Goal: Task Accomplishment & Management: Complete application form

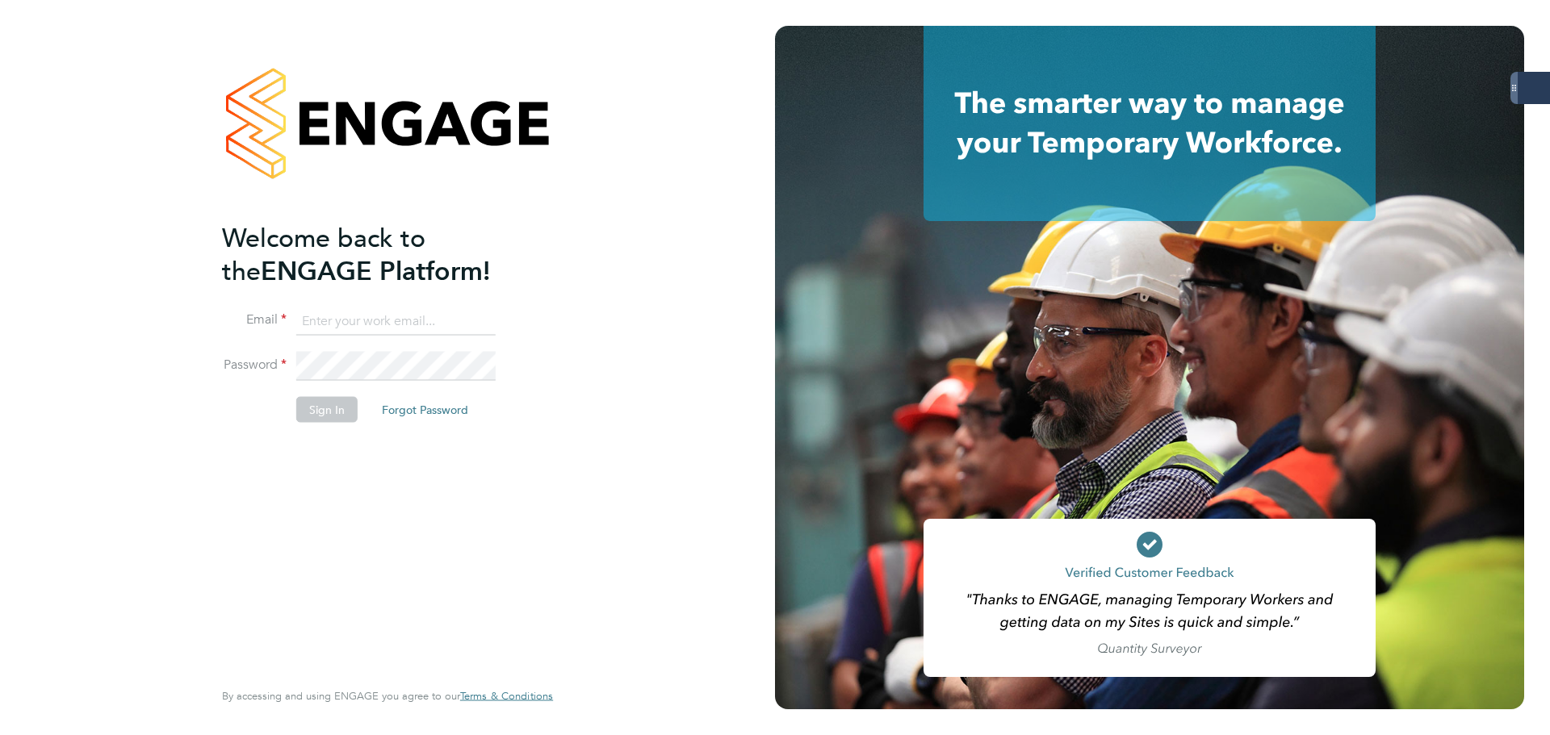
type input "james.glover@servicecare.org.uk"
drag, startPoint x: 329, startPoint y: 404, endPoint x: 408, endPoint y: 560, distance: 175.5
click at [329, 404] on button "Sign In" at bounding box center [326, 410] width 61 height 26
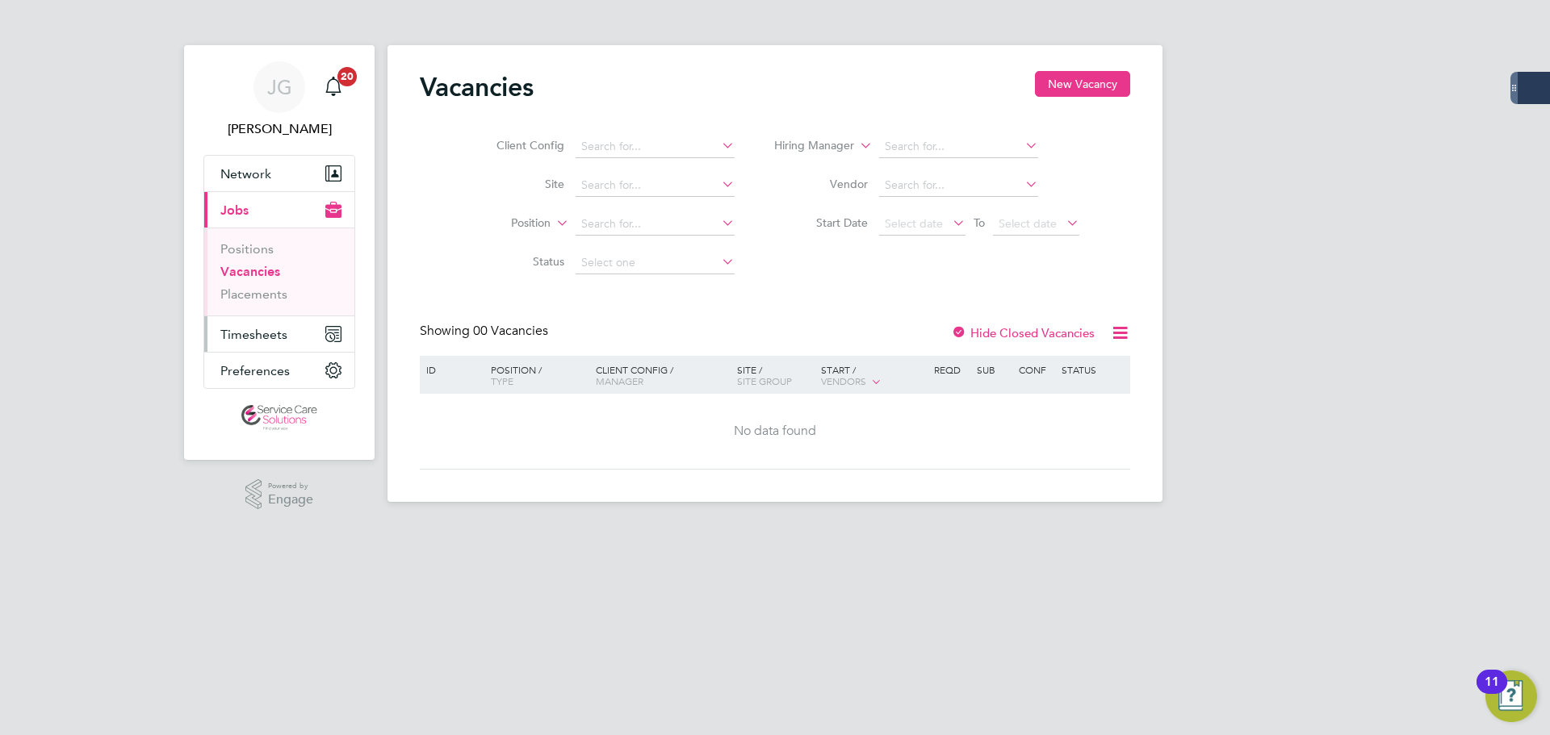
click at [273, 333] on span "Timesheets" at bounding box center [253, 334] width 67 height 15
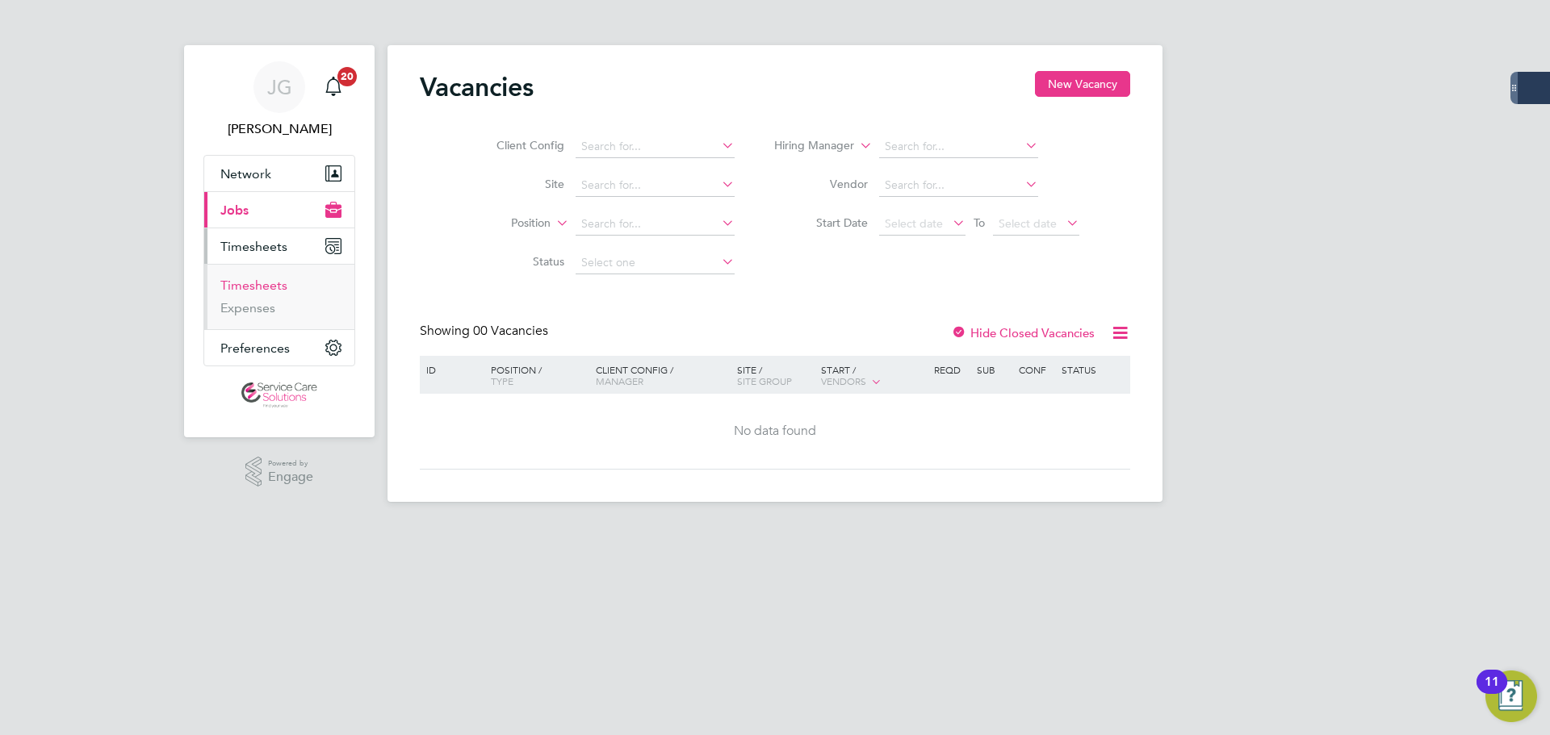
drag, startPoint x: 267, startPoint y: 286, endPoint x: 278, endPoint y: 293, distance: 12.8
click at [267, 286] on link "Timesheets" at bounding box center [253, 285] width 67 height 15
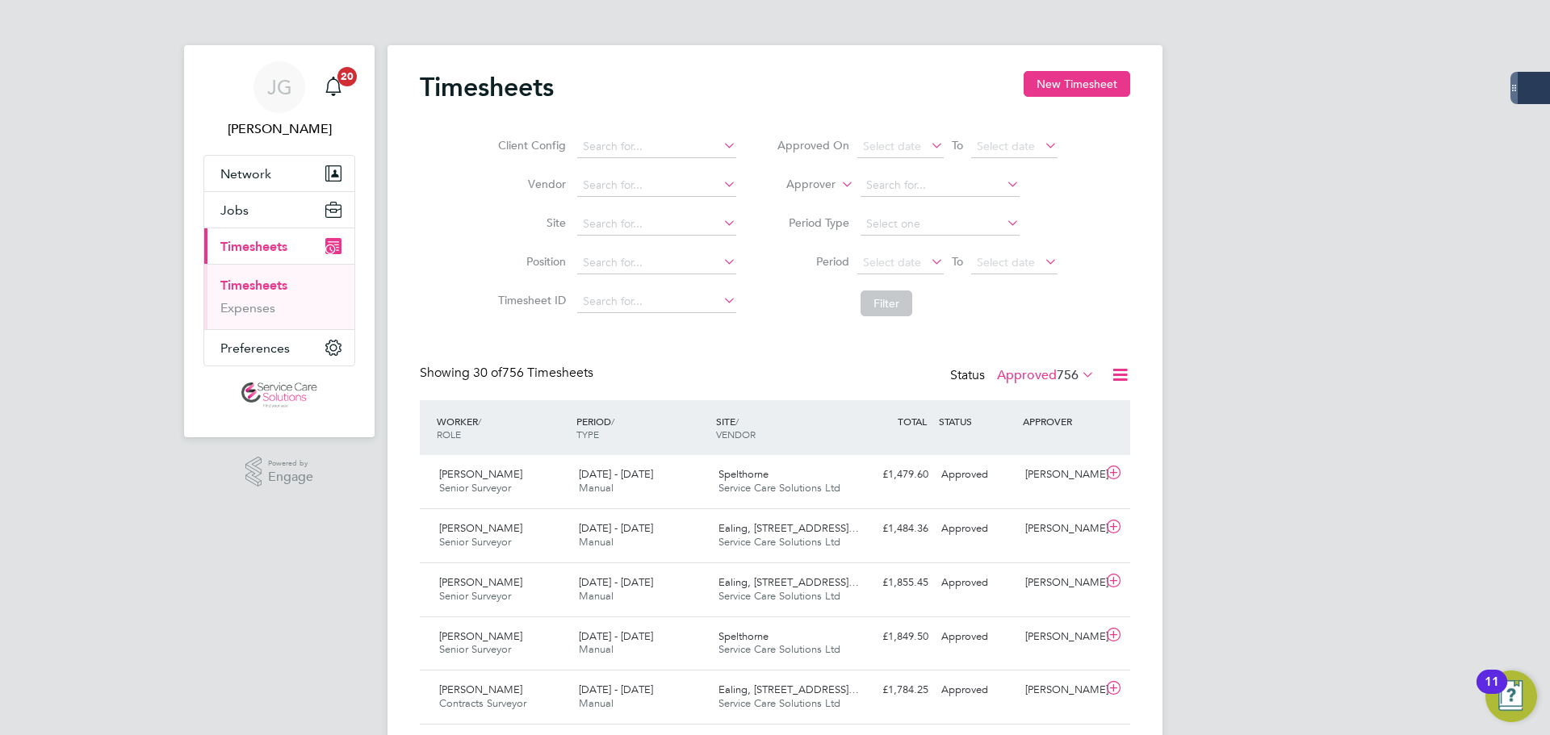
click at [1057, 371] on span "756" at bounding box center [1068, 375] width 22 height 16
click at [1070, 87] on button "New Timesheet" at bounding box center [1077, 84] width 107 height 26
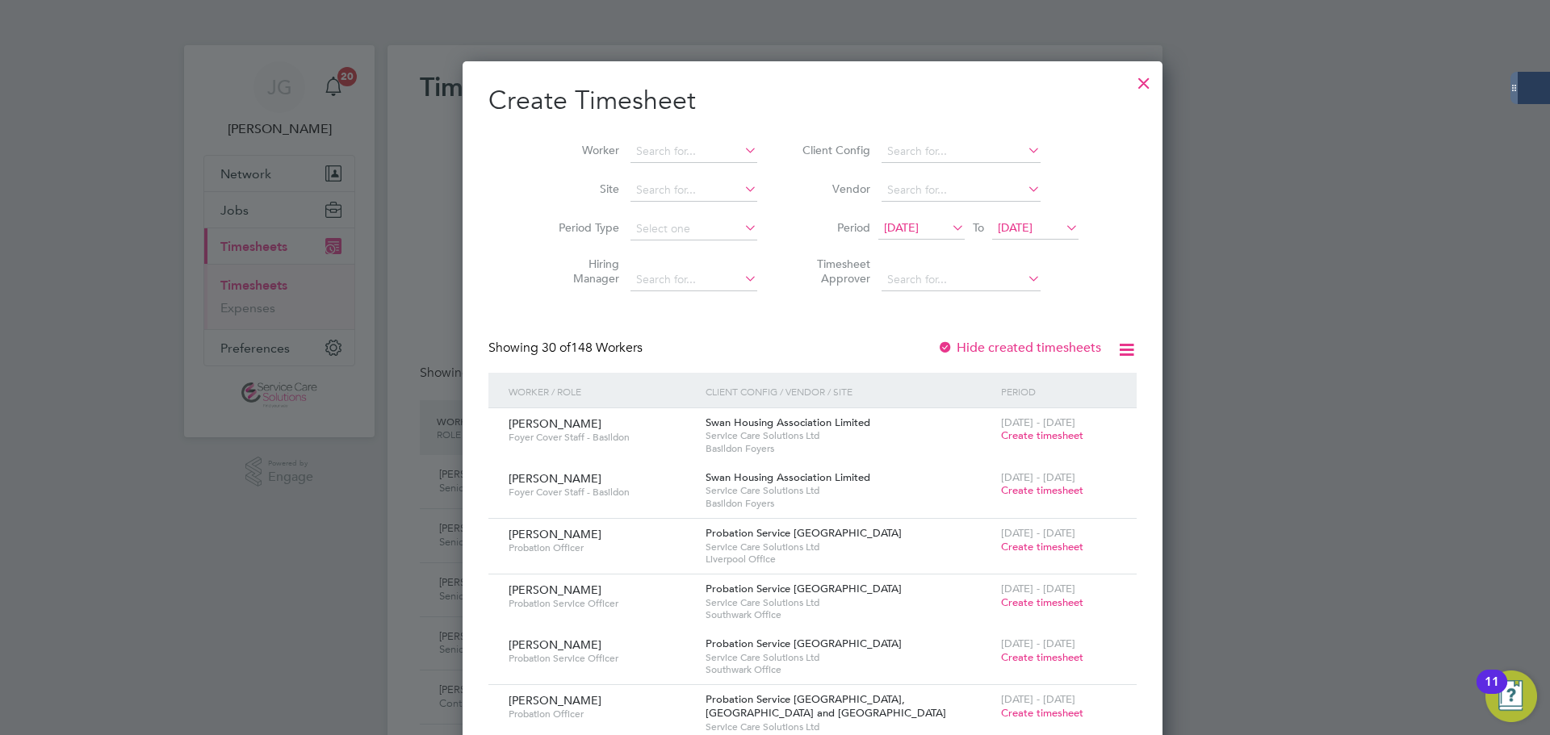
click at [1129, 80] on div at bounding box center [1143, 79] width 29 height 29
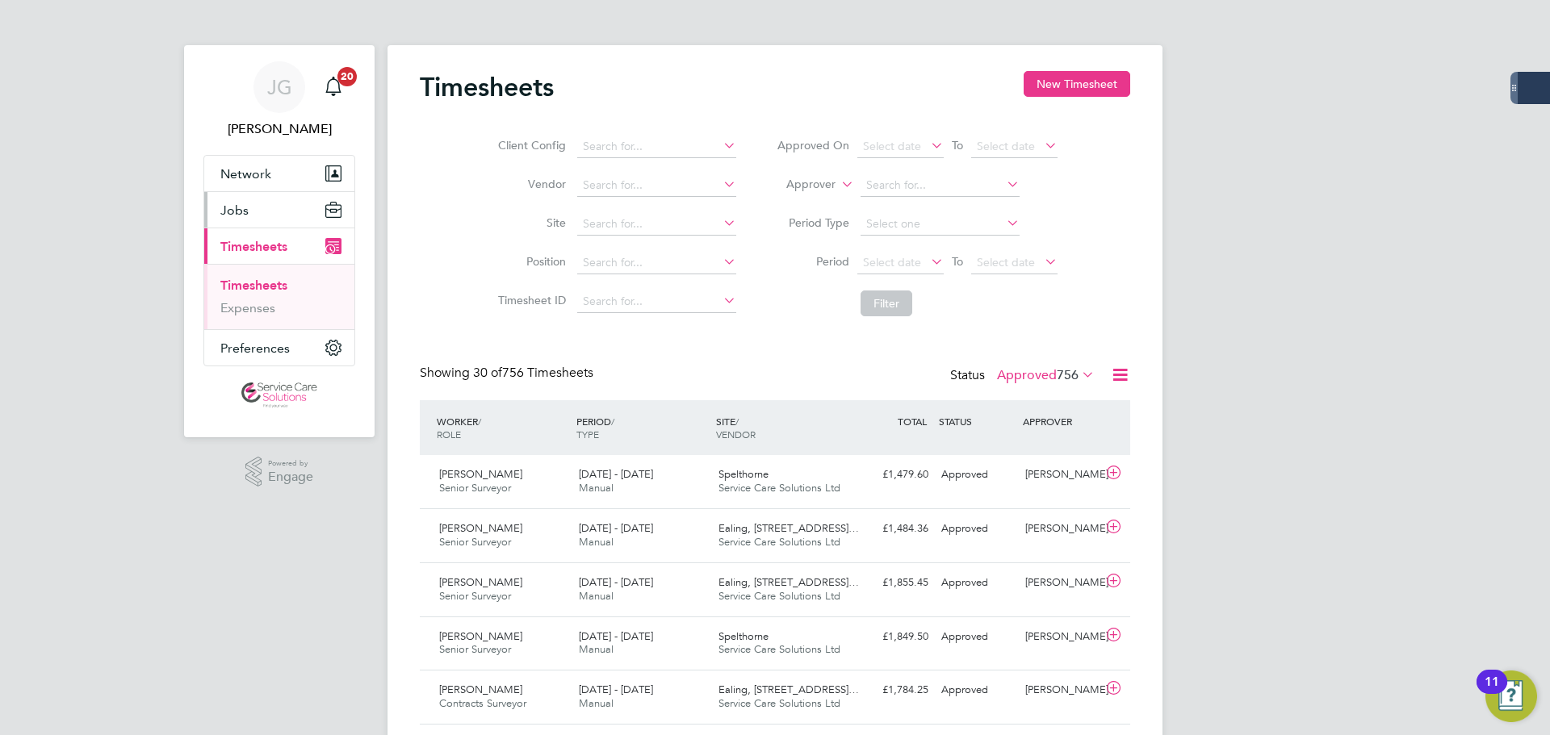
click at [242, 206] on span "Jobs" at bounding box center [234, 210] width 28 height 15
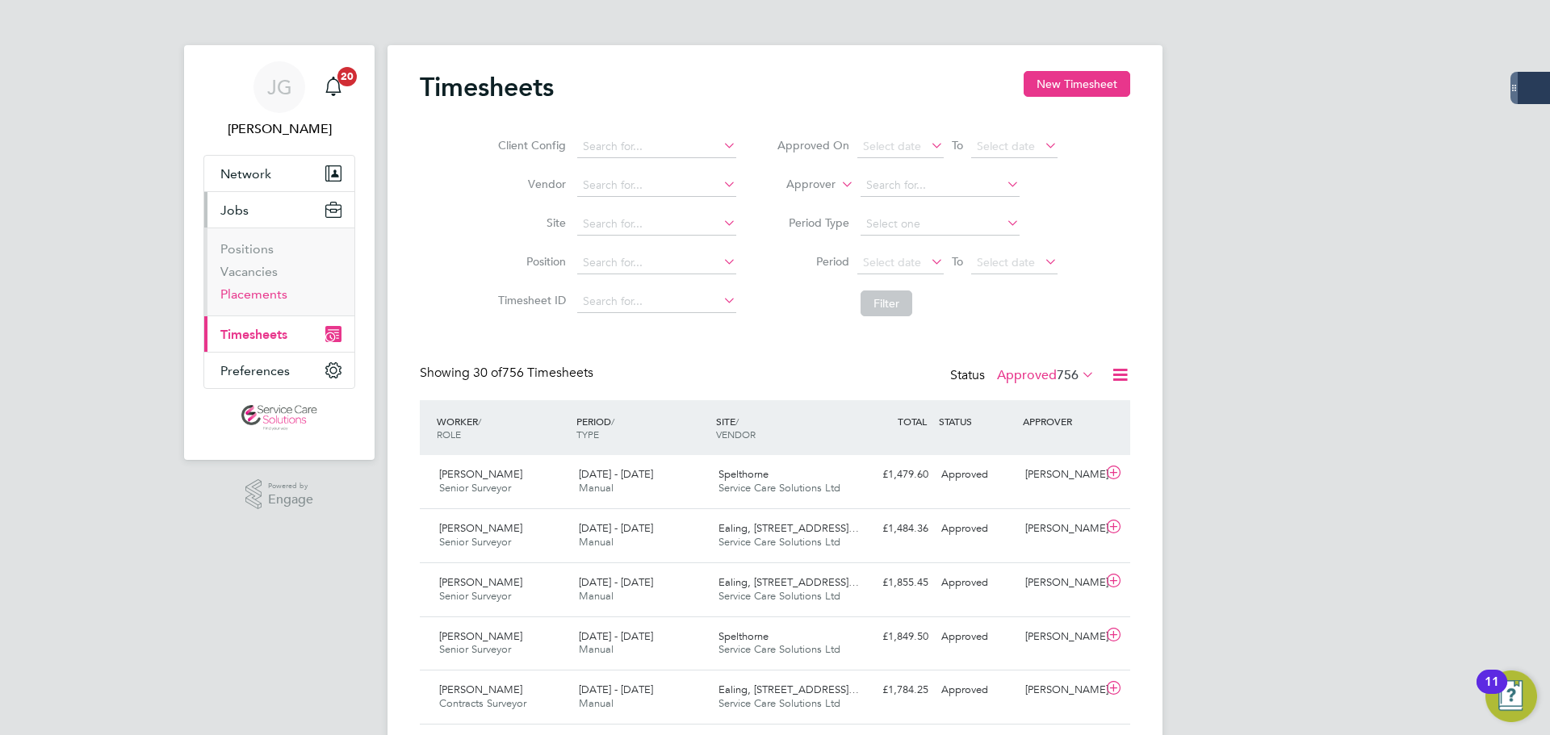
click at [266, 293] on link "Placements" at bounding box center [253, 294] width 67 height 15
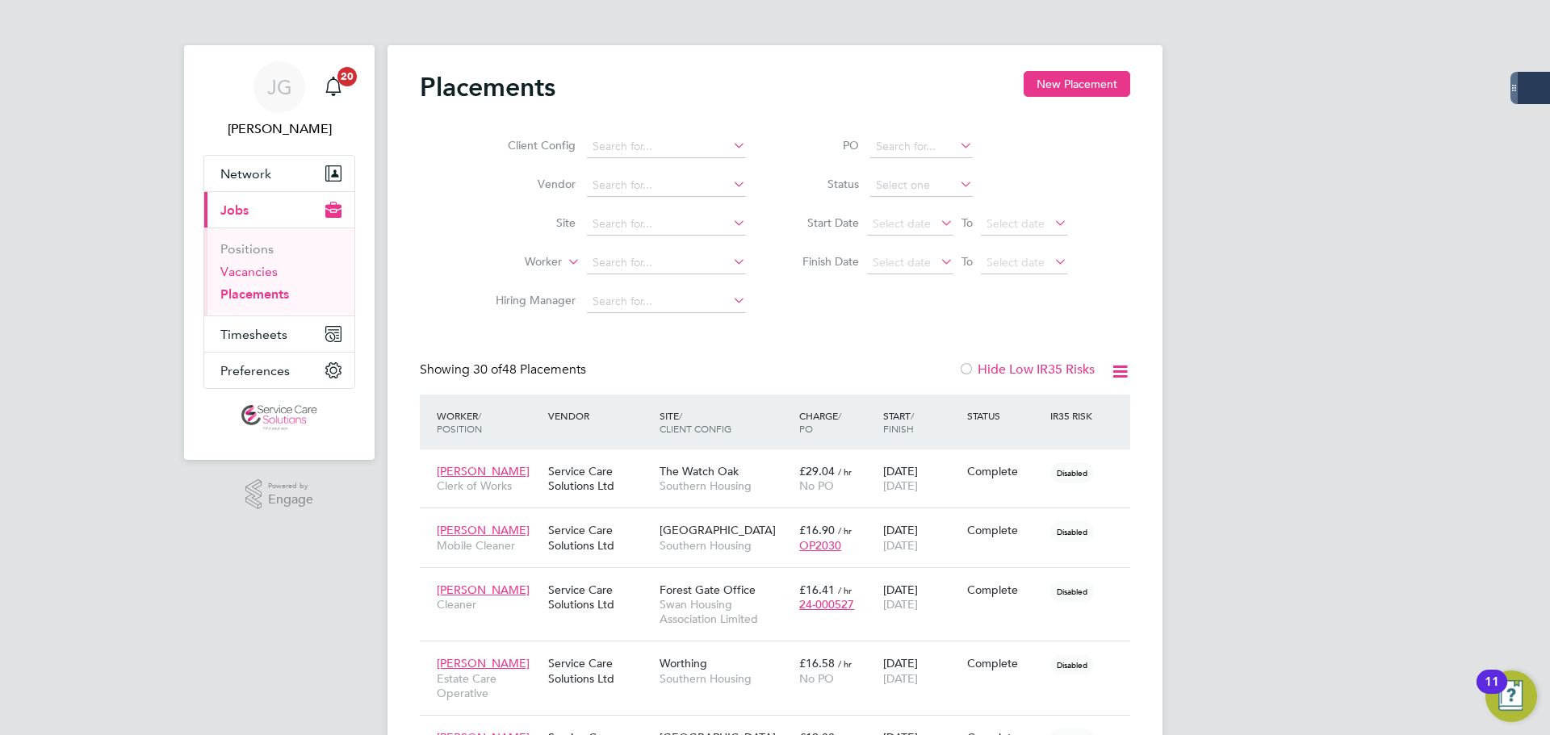
click at [250, 274] on link "Vacancies" at bounding box center [248, 271] width 57 height 15
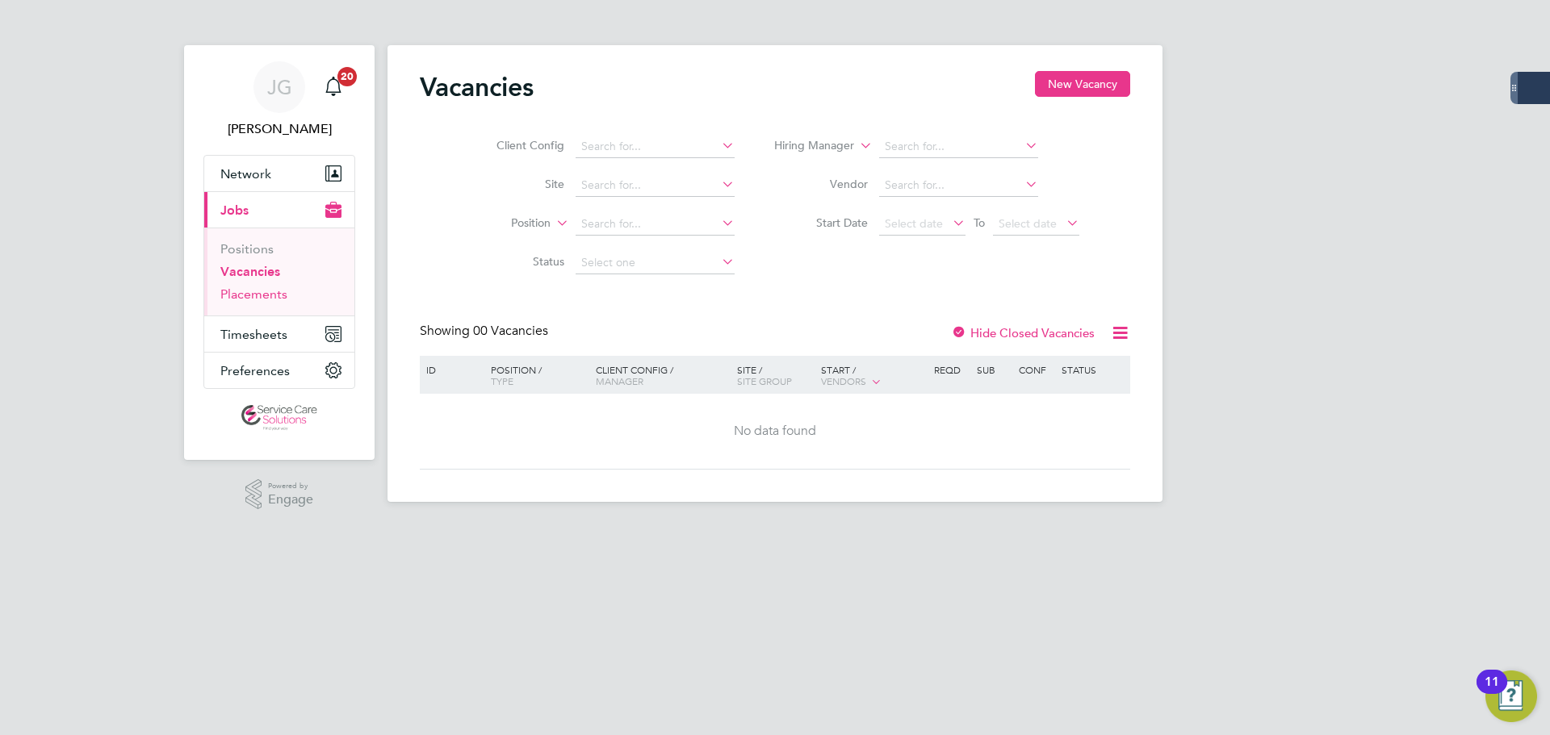
click at [272, 298] on link "Placements" at bounding box center [253, 294] width 67 height 15
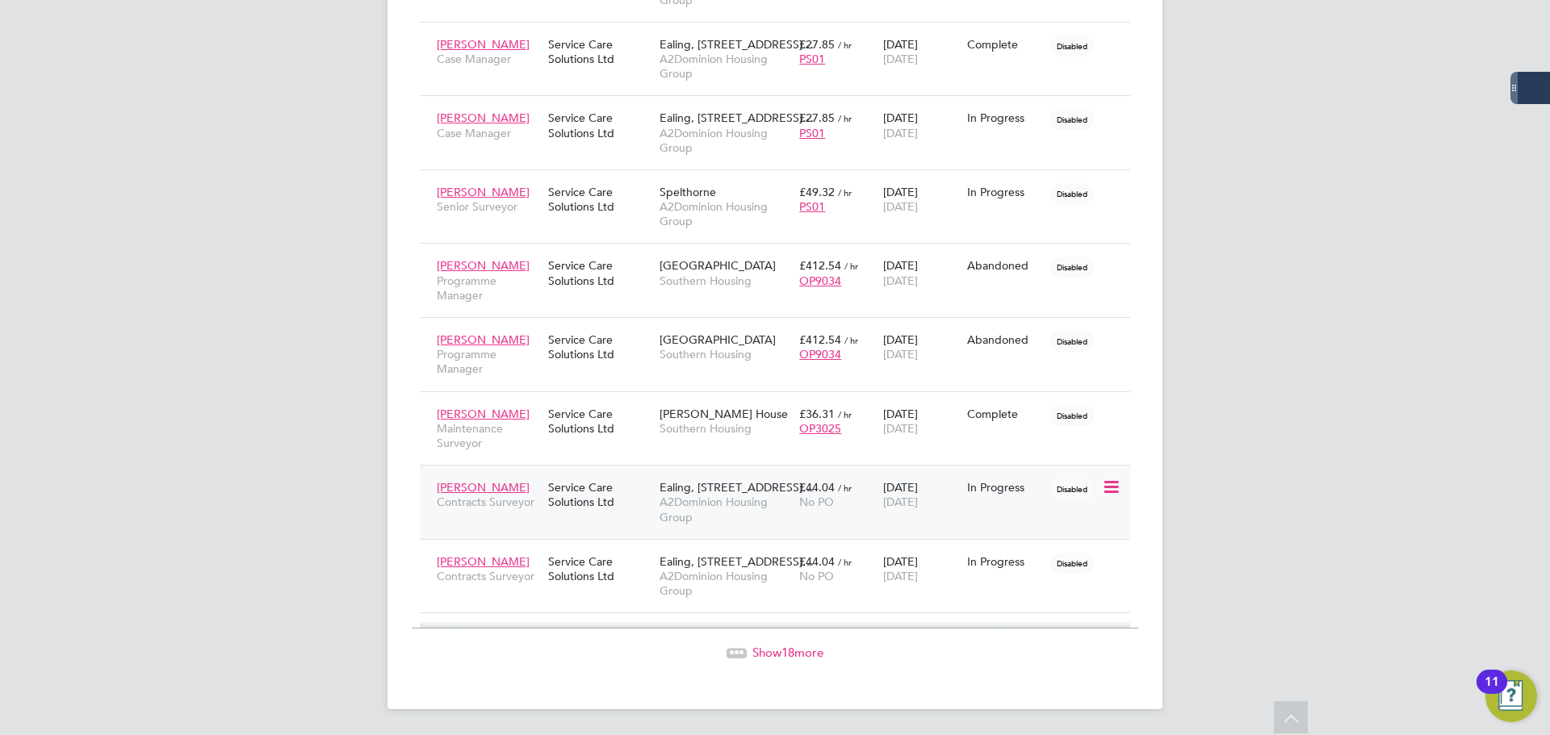
click at [1104, 484] on icon at bounding box center [1110, 487] width 16 height 19
click at [514, 489] on div "Amir Hameed Contracts Surveyor" at bounding box center [488, 494] width 111 height 45
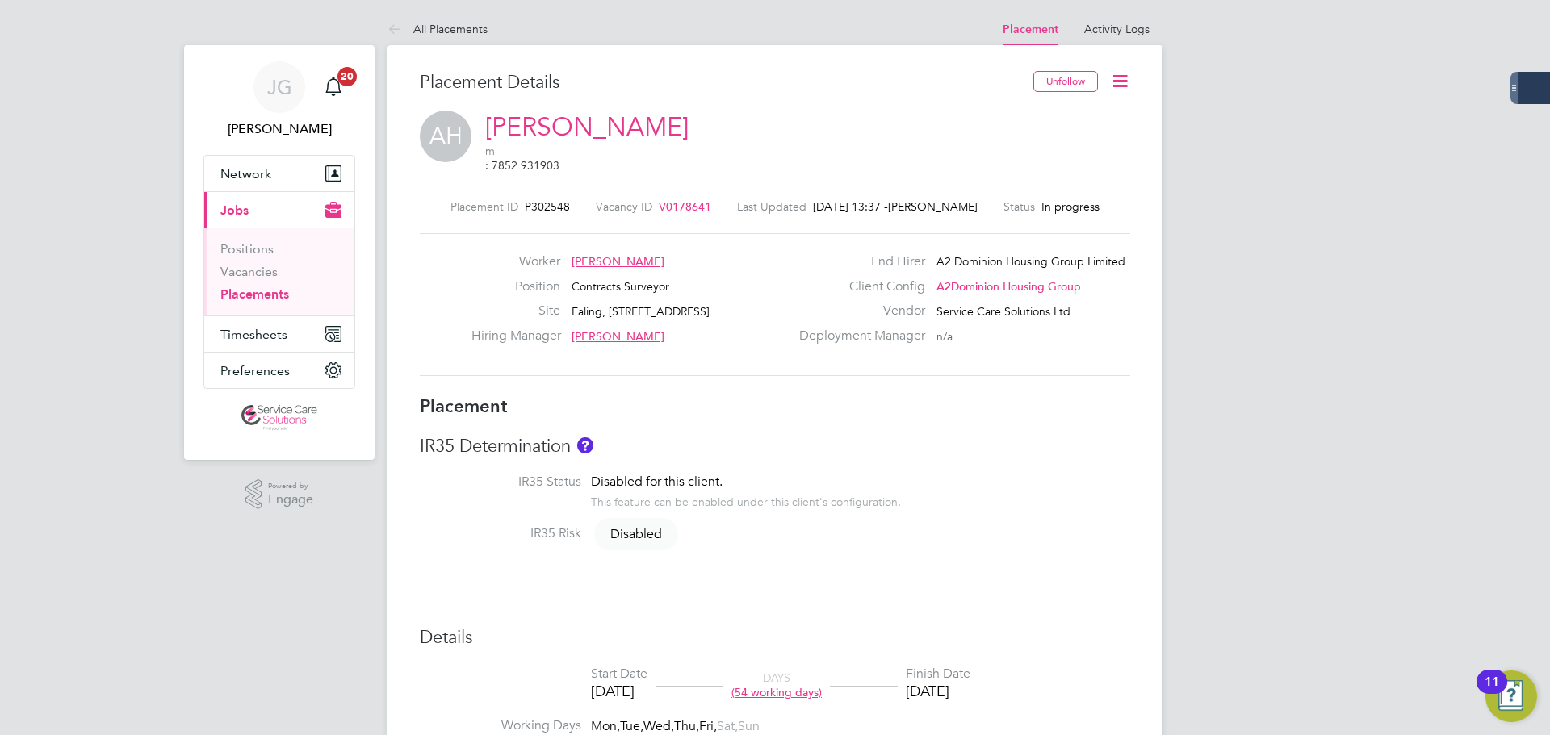
click at [1120, 79] on icon at bounding box center [1120, 81] width 20 height 20
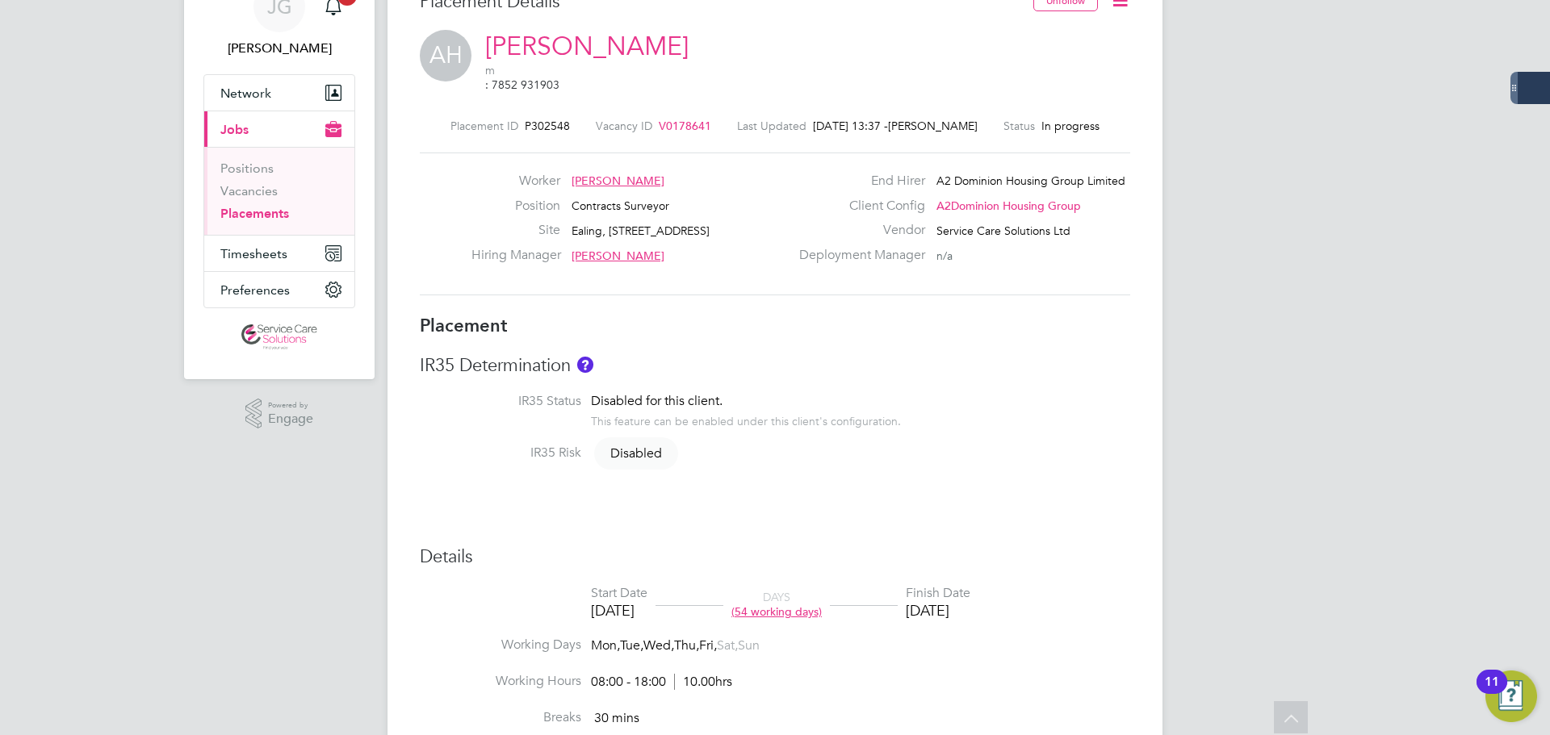
scroll to position [29, 0]
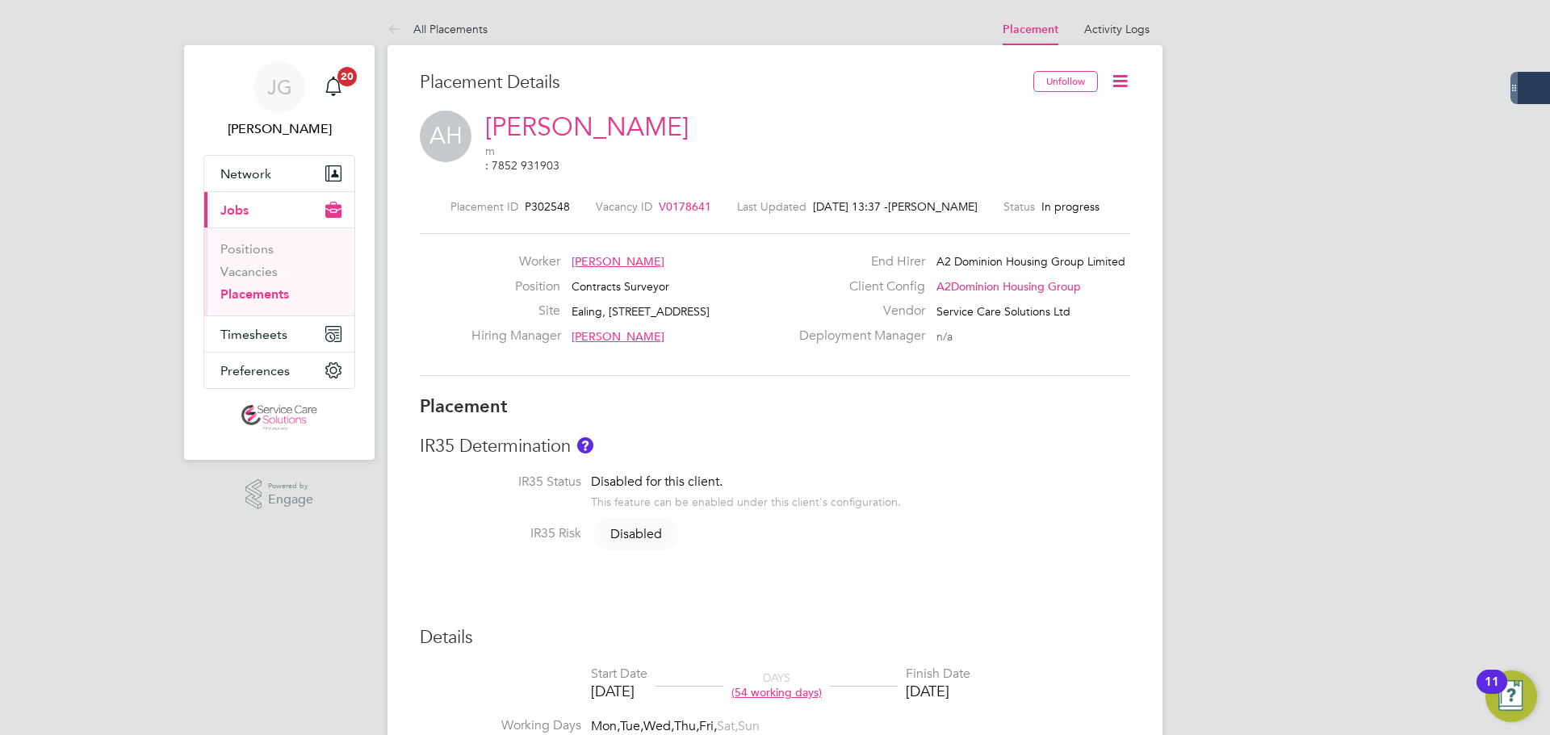
click at [1117, 77] on icon at bounding box center [1120, 81] width 20 height 20
click at [269, 329] on span "Timesheets" at bounding box center [253, 334] width 67 height 15
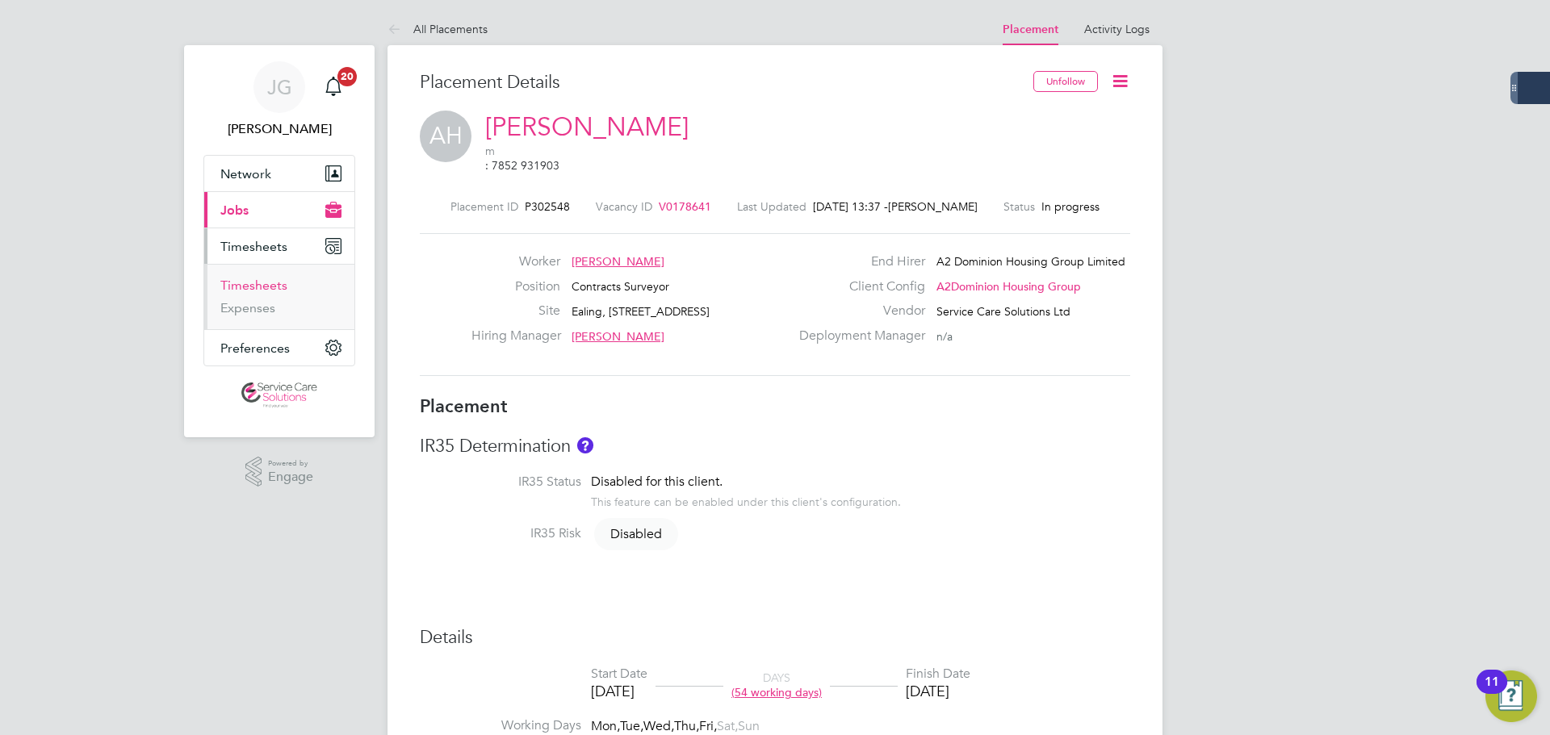
click at [260, 287] on link "Timesheets" at bounding box center [253, 285] width 67 height 15
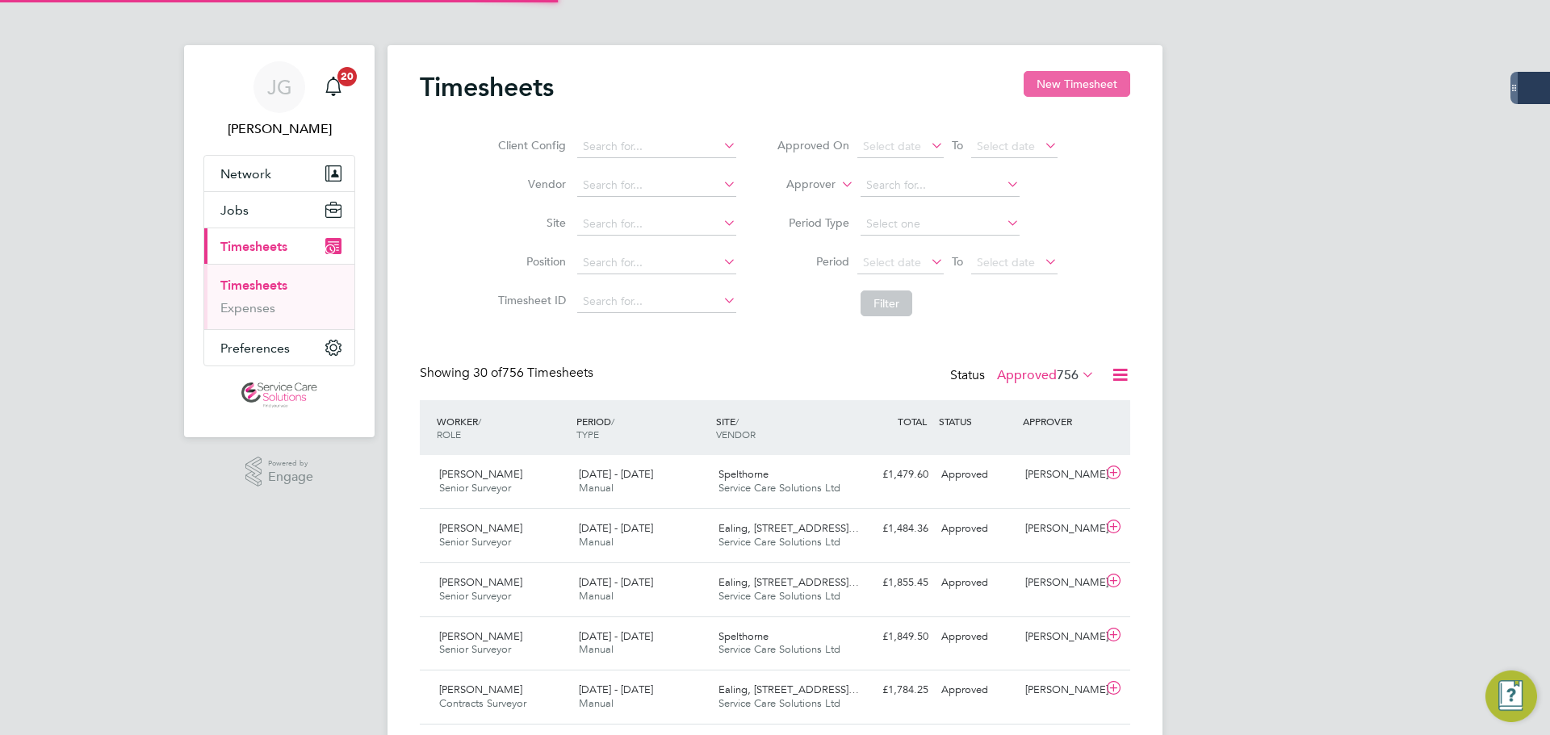
click at [1068, 86] on button "New Timesheet" at bounding box center [1077, 84] width 107 height 26
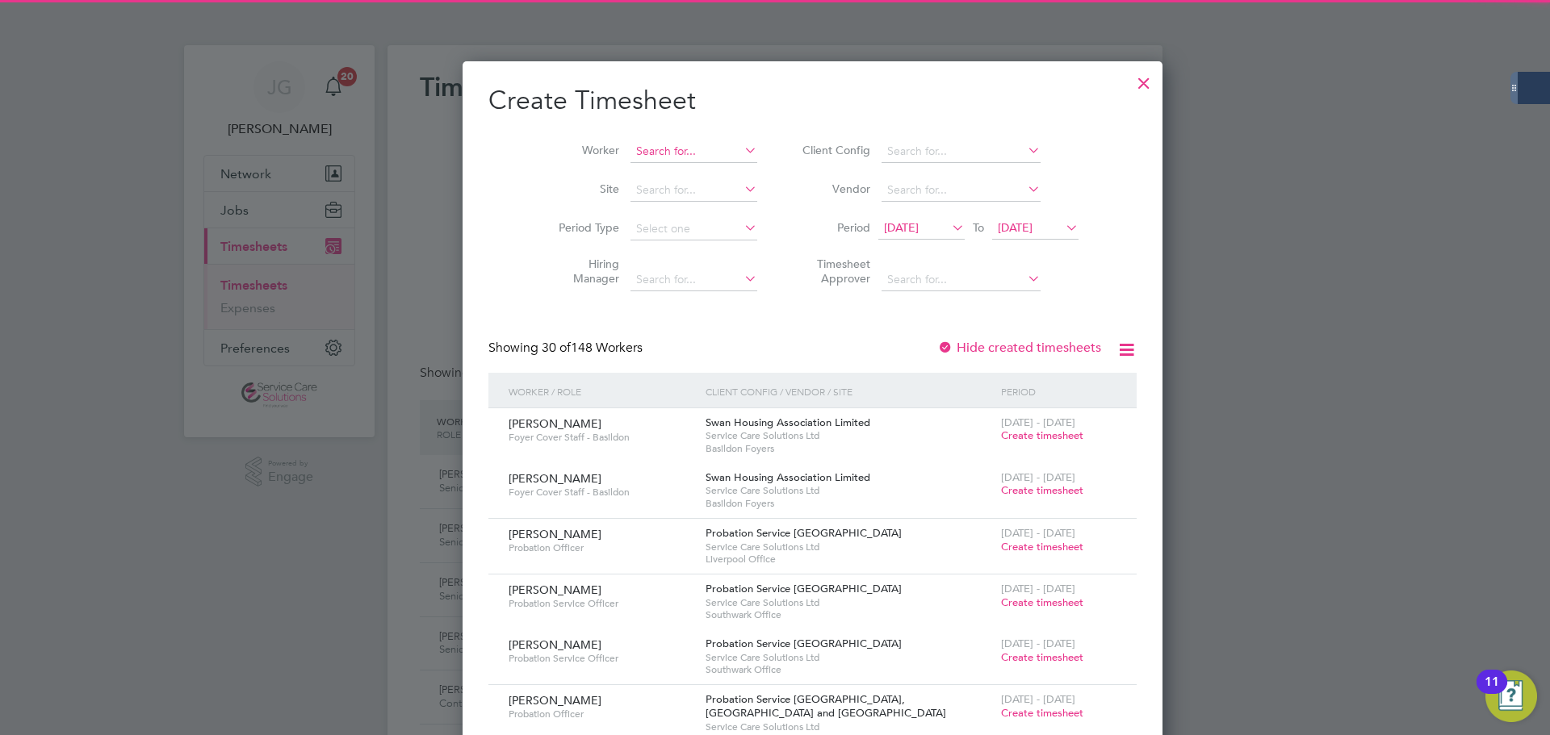
click at [632, 147] on input at bounding box center [693, 151] width 127 height 23
click at [632, 166] on li "[PERSON_NAME]" at bounding box center [667, 173] width 150 height 22
type input "[PERSON_NAME]"
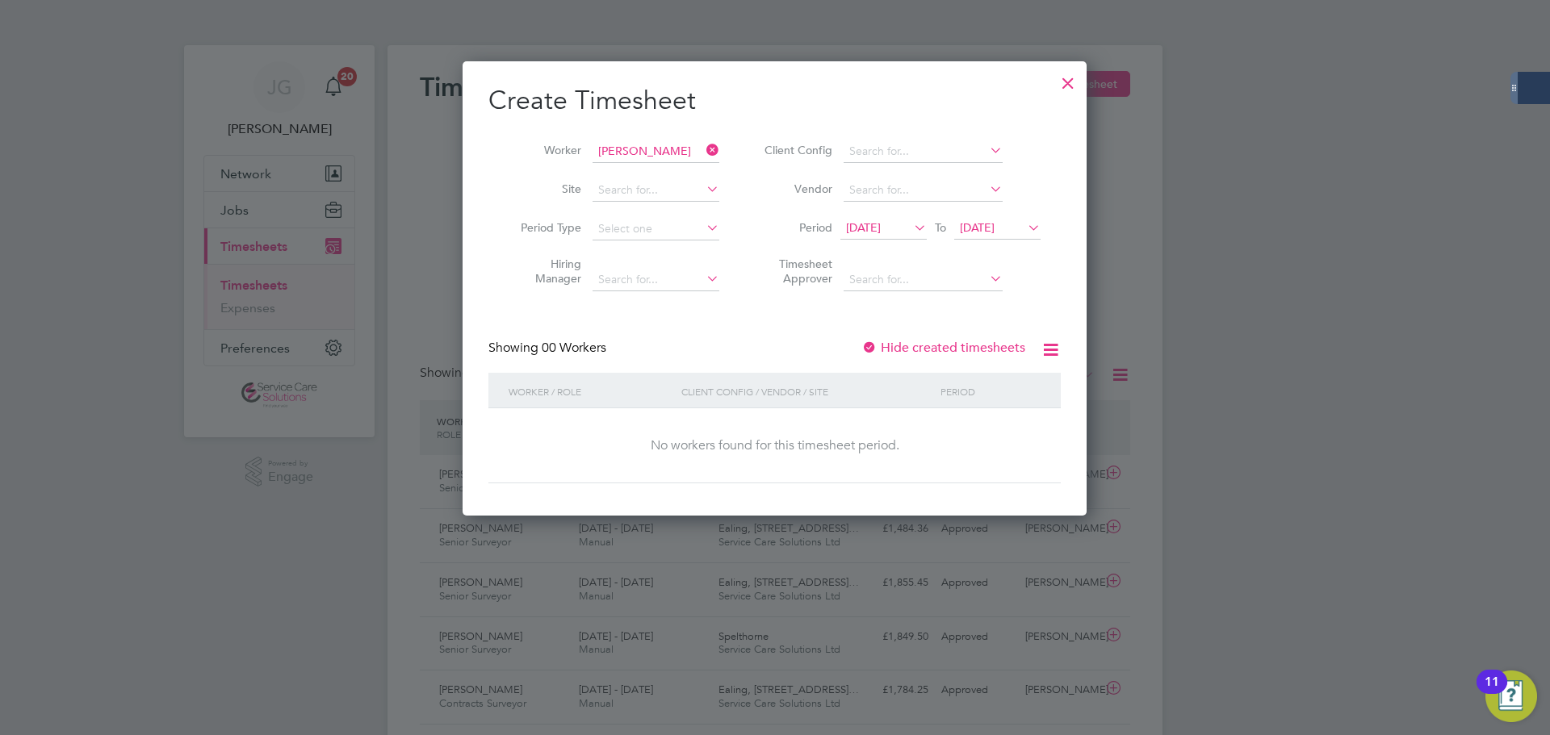
click at [991, 225] on span "[DATE]" at bounding box center [977, 227] width 35 height 15
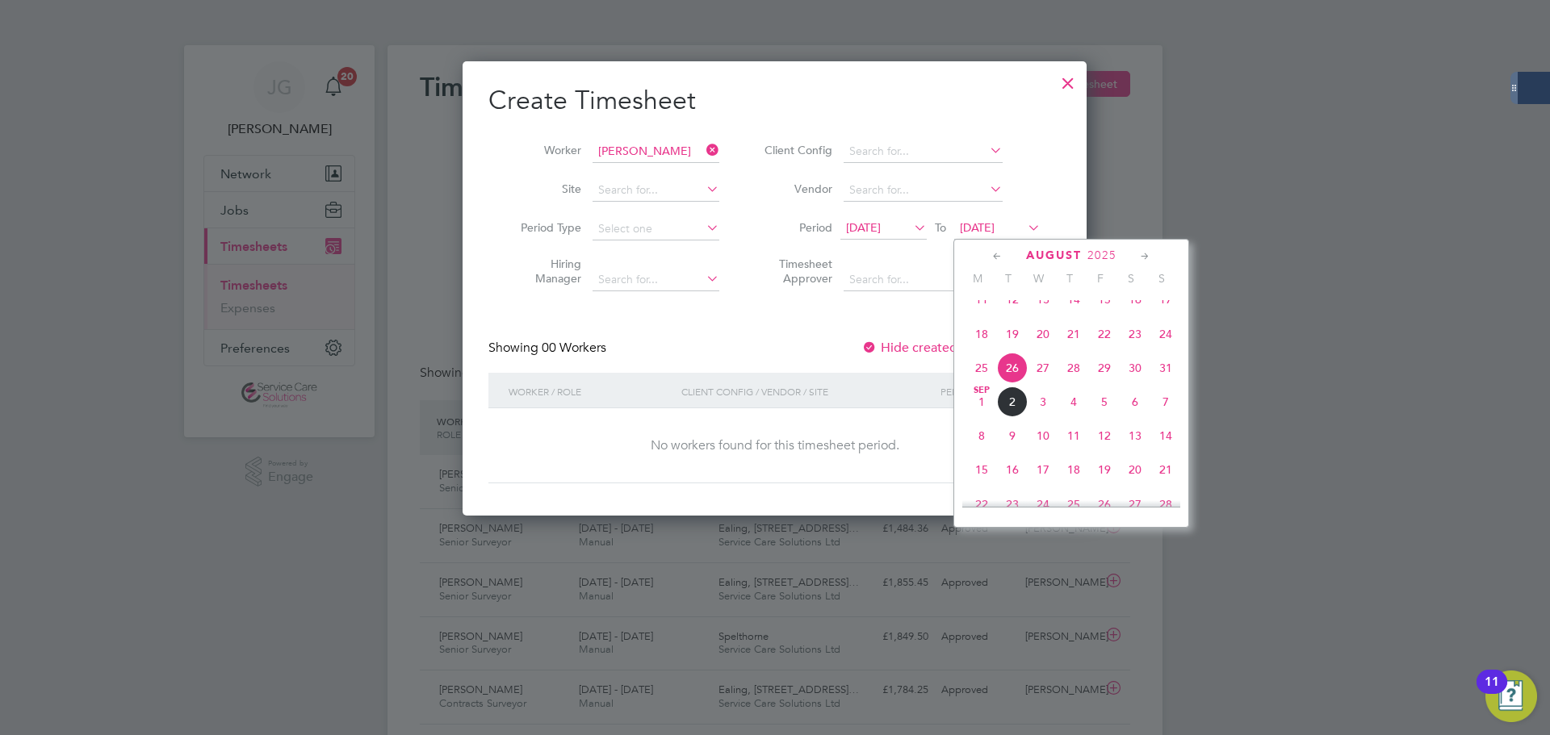
click at [1011, 451] on span "9" at bounding box center [1012, 436] width 31 height 31
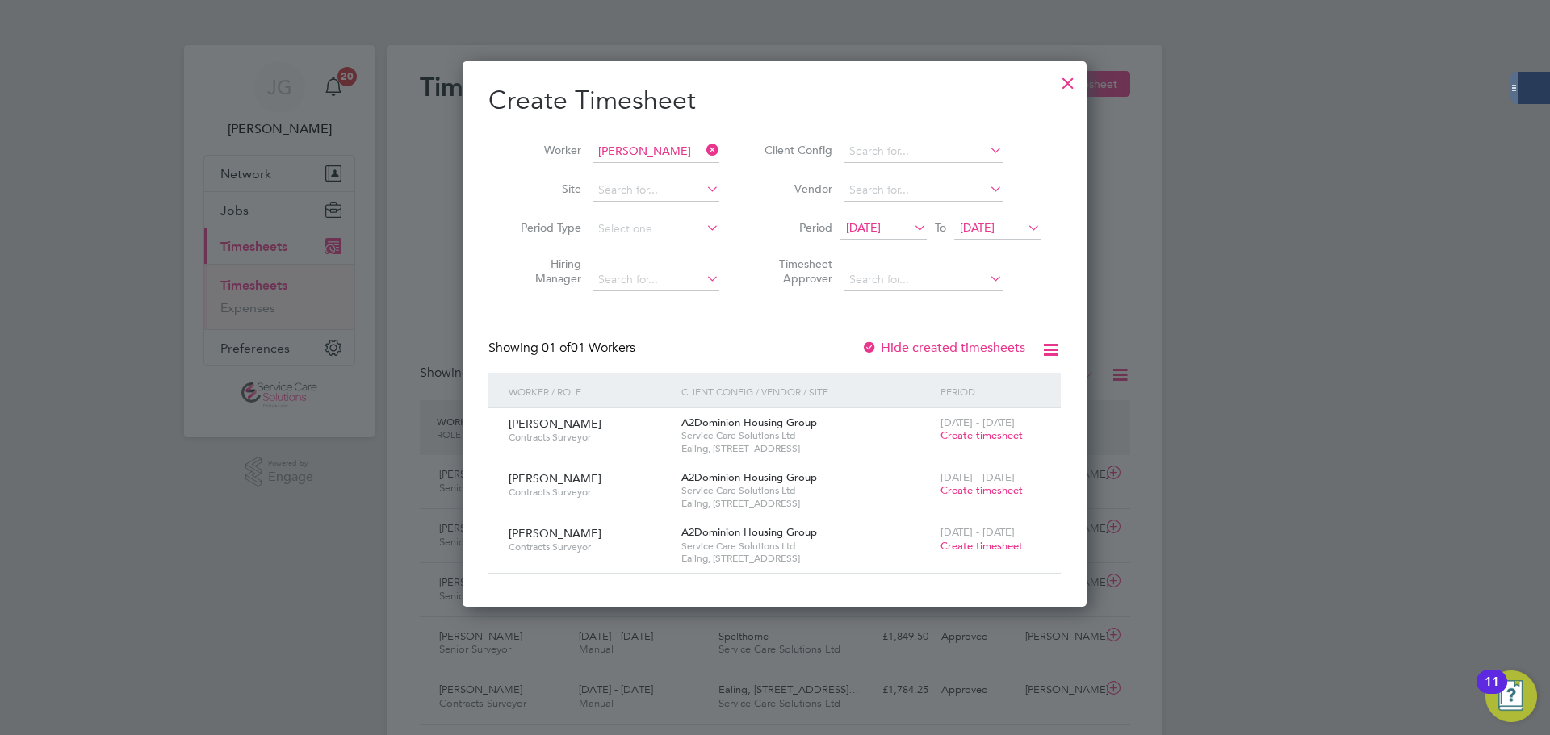
click at [981, 434] on span "Create timesheet" at bounding box center [981, 436] width 82 height 14
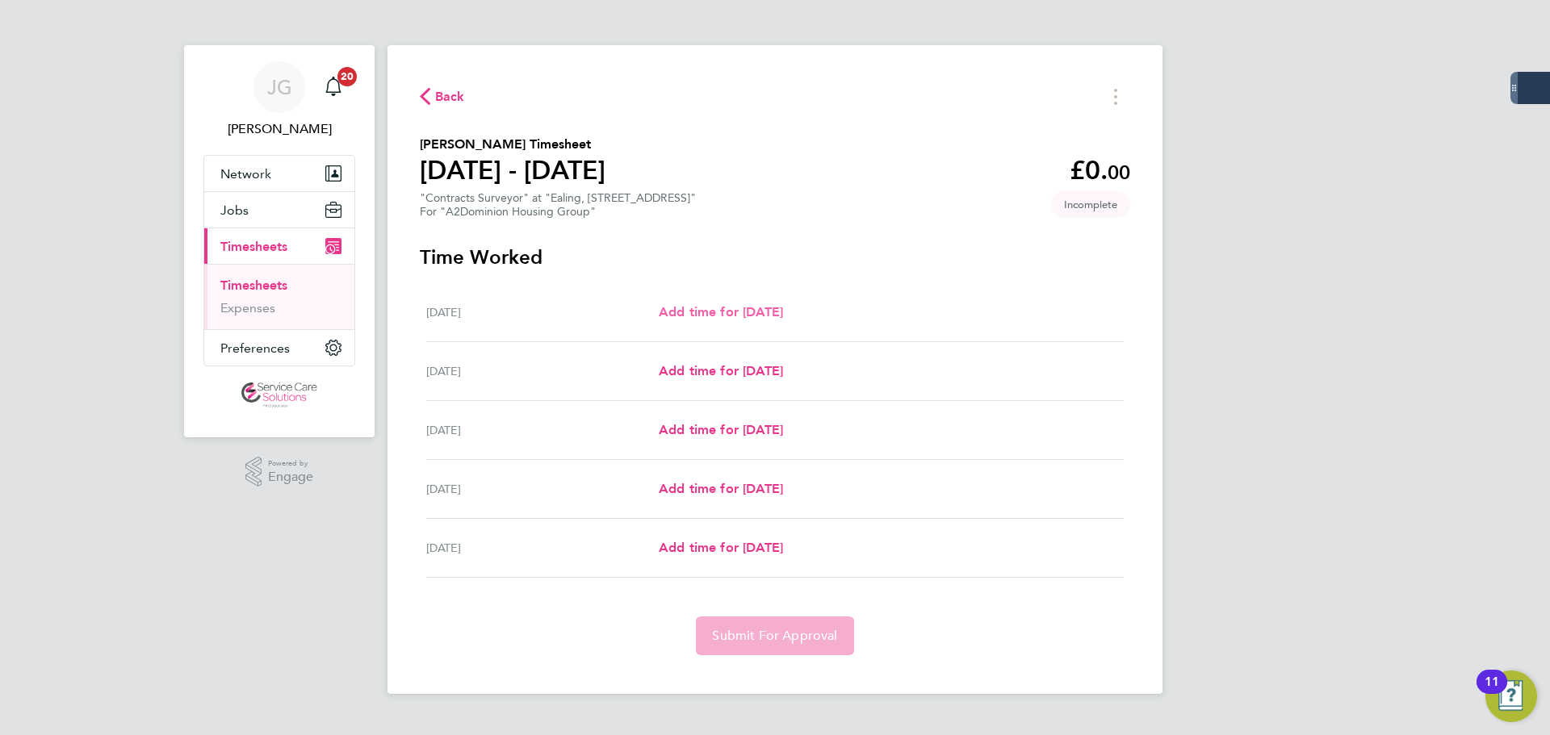
click at [750, 311] on span "Add time for [DATE]" at bounding box center [721, 311] width 124 height 15
select select "30"
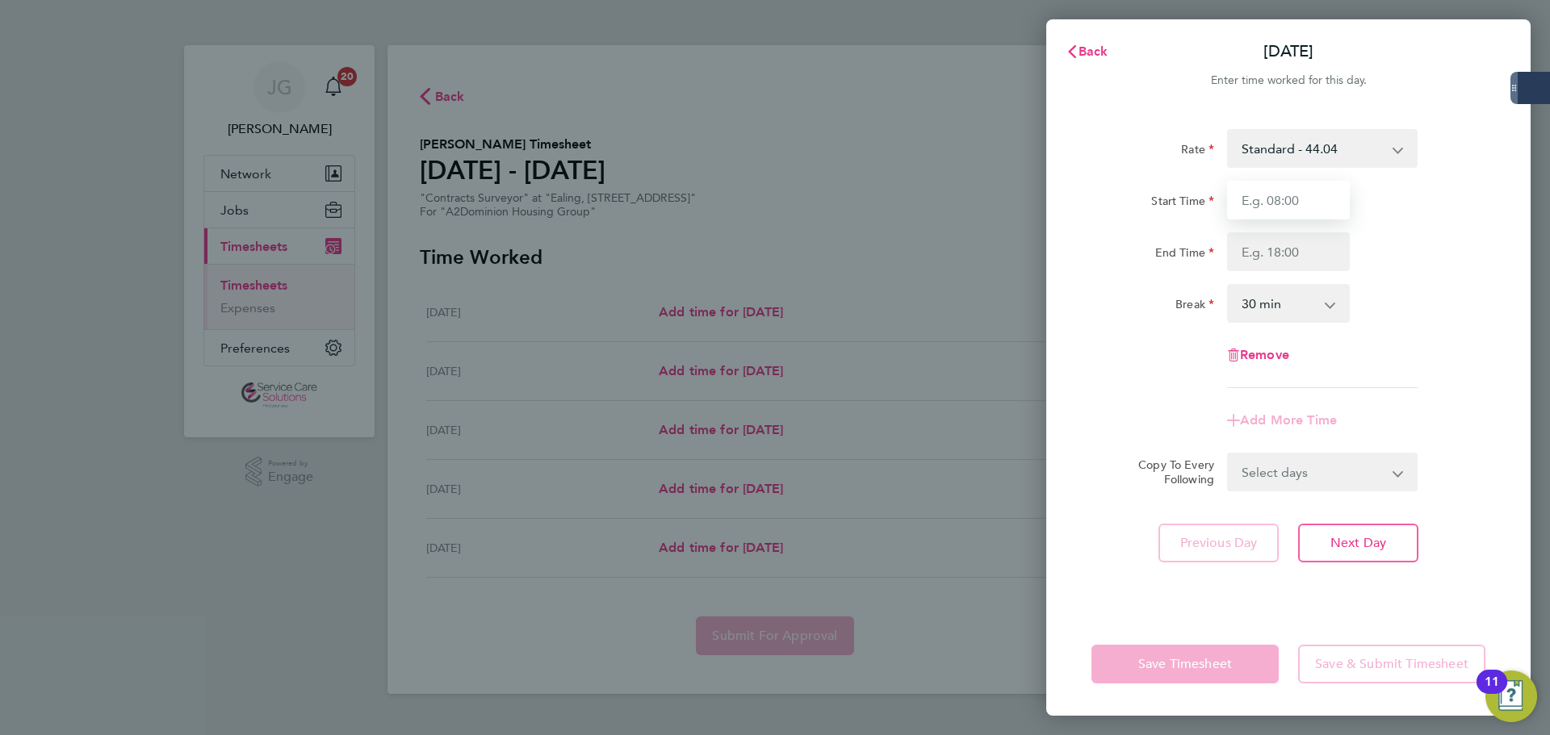
click at [1282, 203] on input "Start Time" at bounding box center [1288, 200] width 123 height 39
type input "08:00"
type input "16:00"
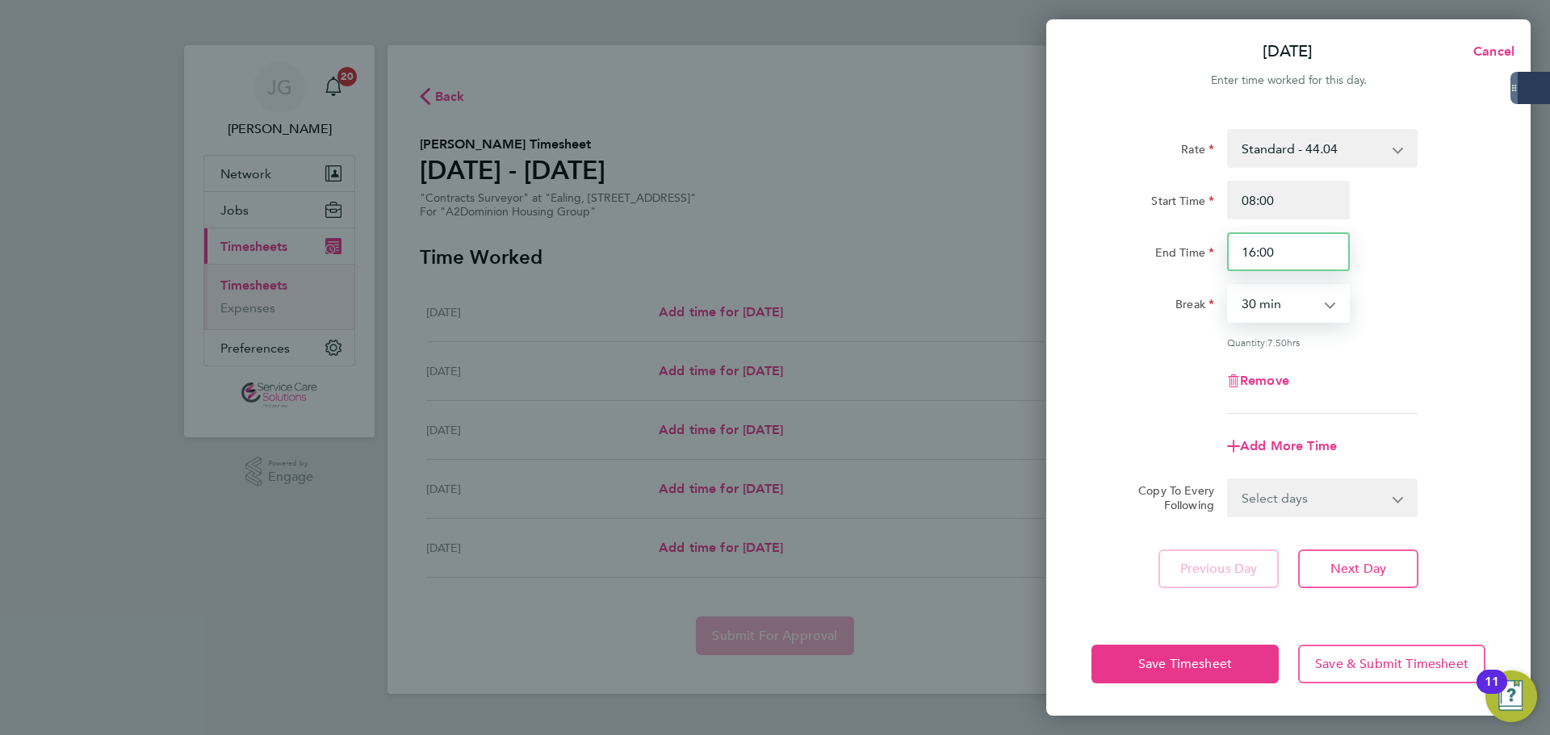
click at [1251, 252] on input "16:00" at bounding box center [1288, 251] width 123 height 39
drag, startPoint x: 1243, startPoint y: 197, endPoint x: 1382, endPoint y: 194, distance: 138.9
click at [1392, 197] on div "Start Time 08:00" at bounding box center [1288, 200] width 407 height 39
type input "10:00"
click at [1435, 274] on div "Rate Standard - 44.04 Start Time 10:00 End Time 16:00 Break 0 min 15 min 30 min…" at bounding box center [1288, 271] width 394 height 285
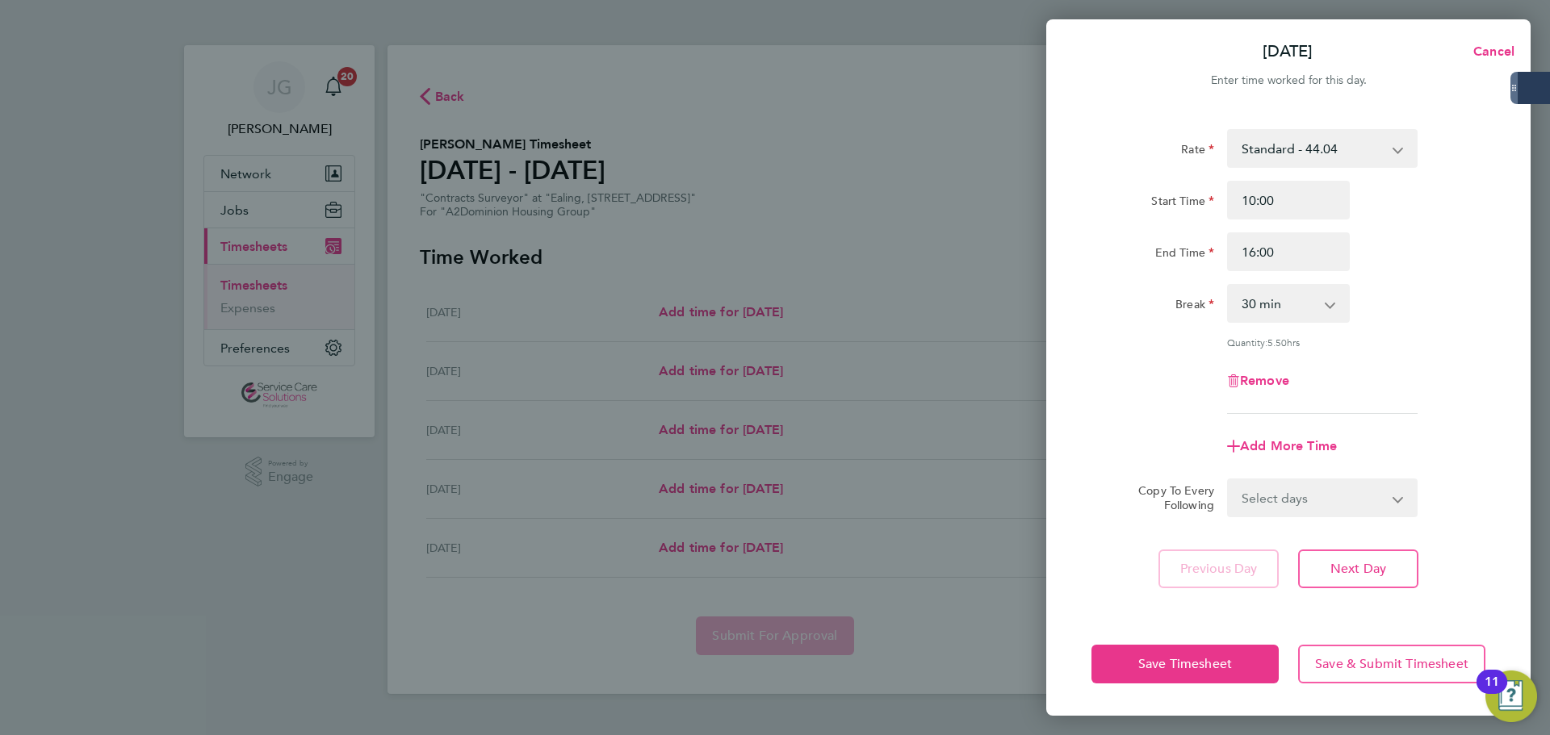
click at [1280, 304] on select "0 min 15 min 30 min 45 min 60 min 75 min 90 min" at bounding box center [1279, 304] width 100 height 36
select select "0"
click at [1229, 286] on select "0 min 15 min 30 min 45 min 60 min 75 min 90 min" at bounding box center [1279, 304] width 100 height 36
click at [1413, 329] on div "Rate Standard - 44.04 Start Time 10:00 End Time 16:00 Break 0 min 15 min 30 min…" at bounding box center [1288, 271] width 394 height 285
drag, startPoint x: 1261, startPoint y: 253, endPoint x: 1337, endPoint y: 249, distance: 76.0
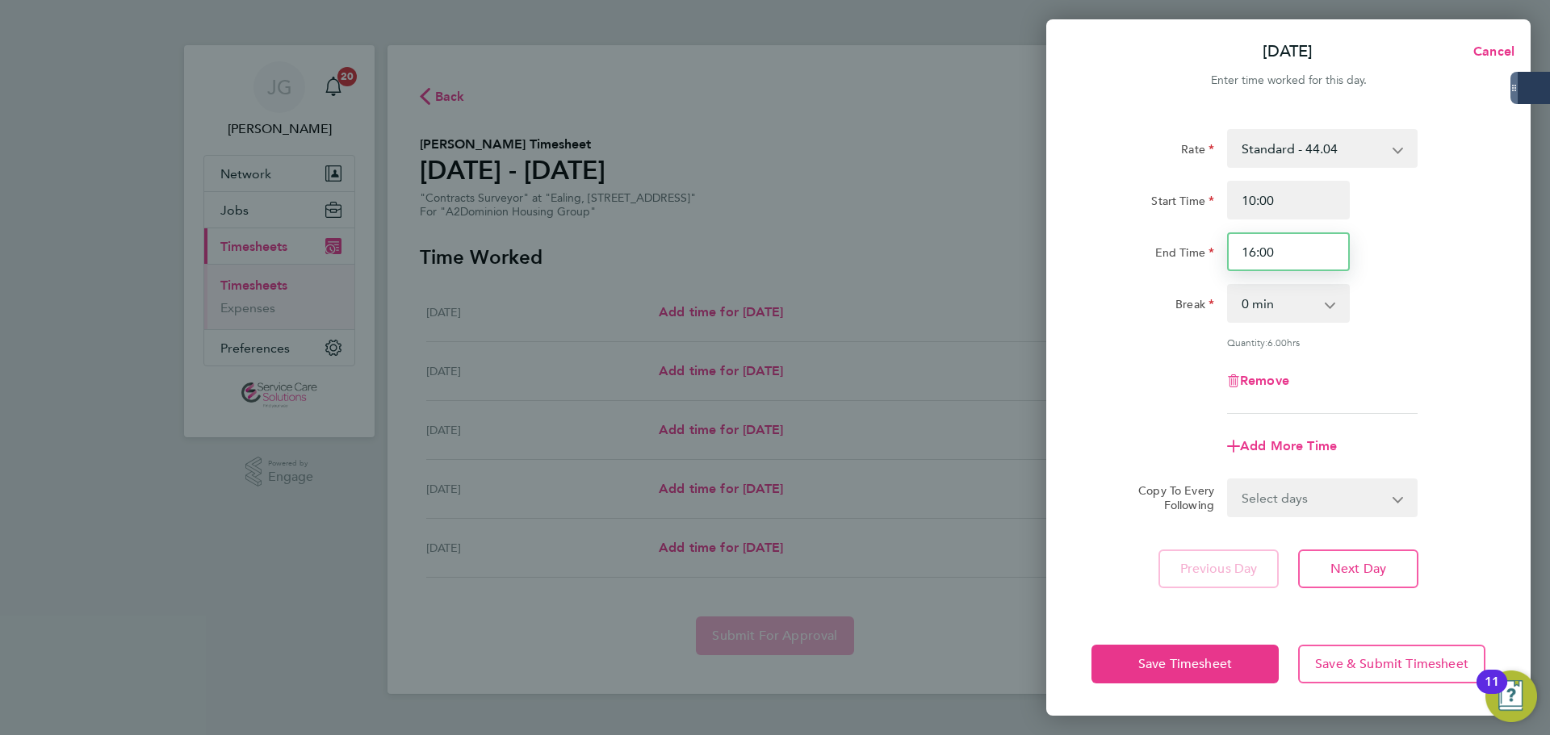
click at [1337, 249] on input "16:00" at bounding box center [1288, 251] width 123 height 39
type input "16:30"
click at [1438, 329] on div "Rate Standard - 44.04 Start Time 10:00 End Time 16:30 Break 0 min 15 min 30 min…" at bounding box center [1288, 271] width 394 height 285
drag, startPoint x: 1326, startPoint y: 312, endPoint x: 1318, endPoint y: 320, distance: 10.9
click at [1326, 312] on select "0 min 15 min 30 min 45 min 60 min 75 min 90 min" at bounding box center [1279, 304] width 100 height 36
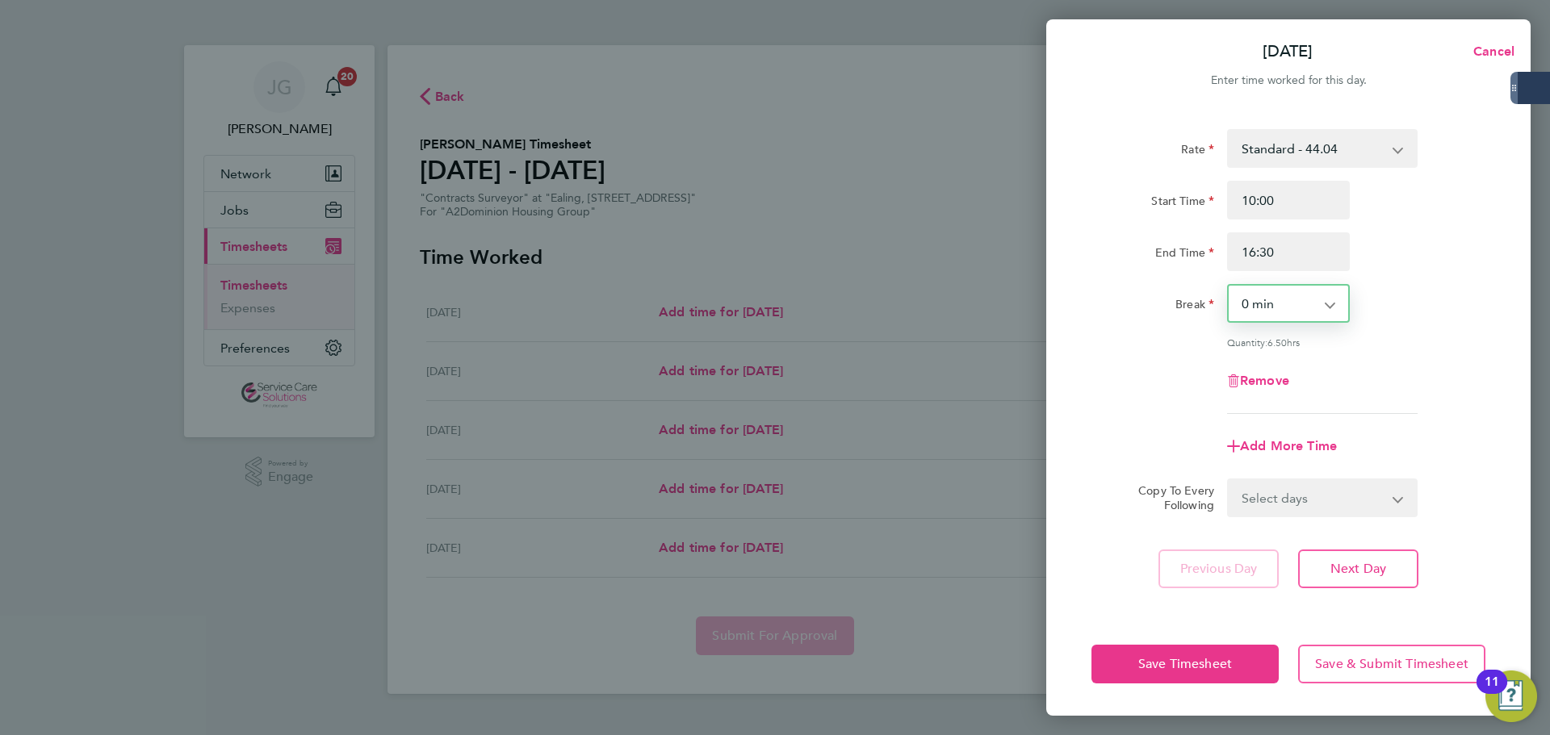
select select "30"
click at [1229, 286] on select "0 min 15 min 30 min 45 min 60 min 75 min 90 min" at bounding box center [1279, 304] width 100 height 36
click at [1462, 350] on div "Rate Standard - 44.04 Start Time 10:00 End Time 16:30 Break 0 min 15 min 30 min…" at bounding box center [1288, 271] width 394 height 285
click at [1195, 656] on span "Save Timesheet" at bounding box center [1185, 664] width 94 height 16
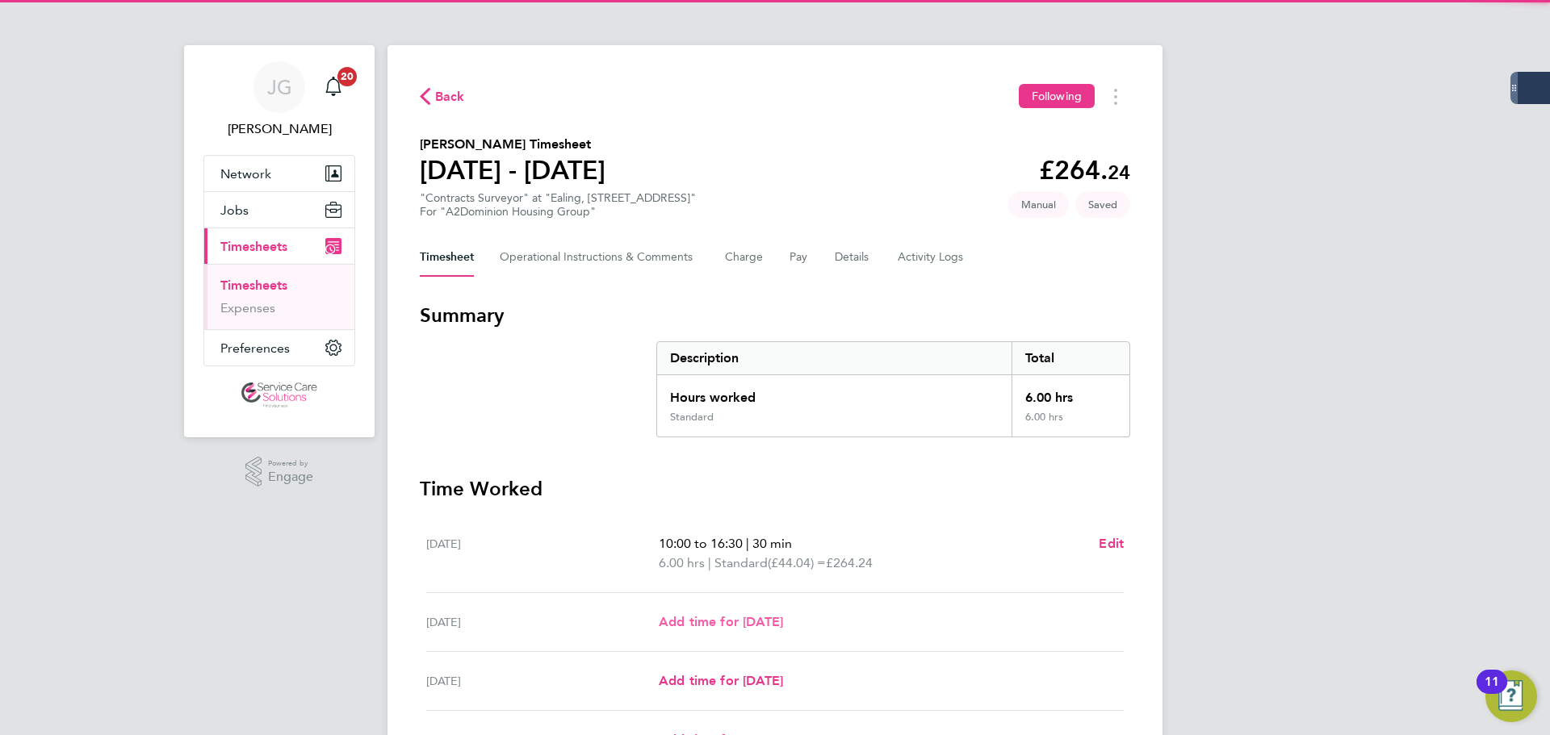
click at [733, 625] on span "Add time for [DATE]" at bounding box center [721, 621] width 124 height 15
select select "30"
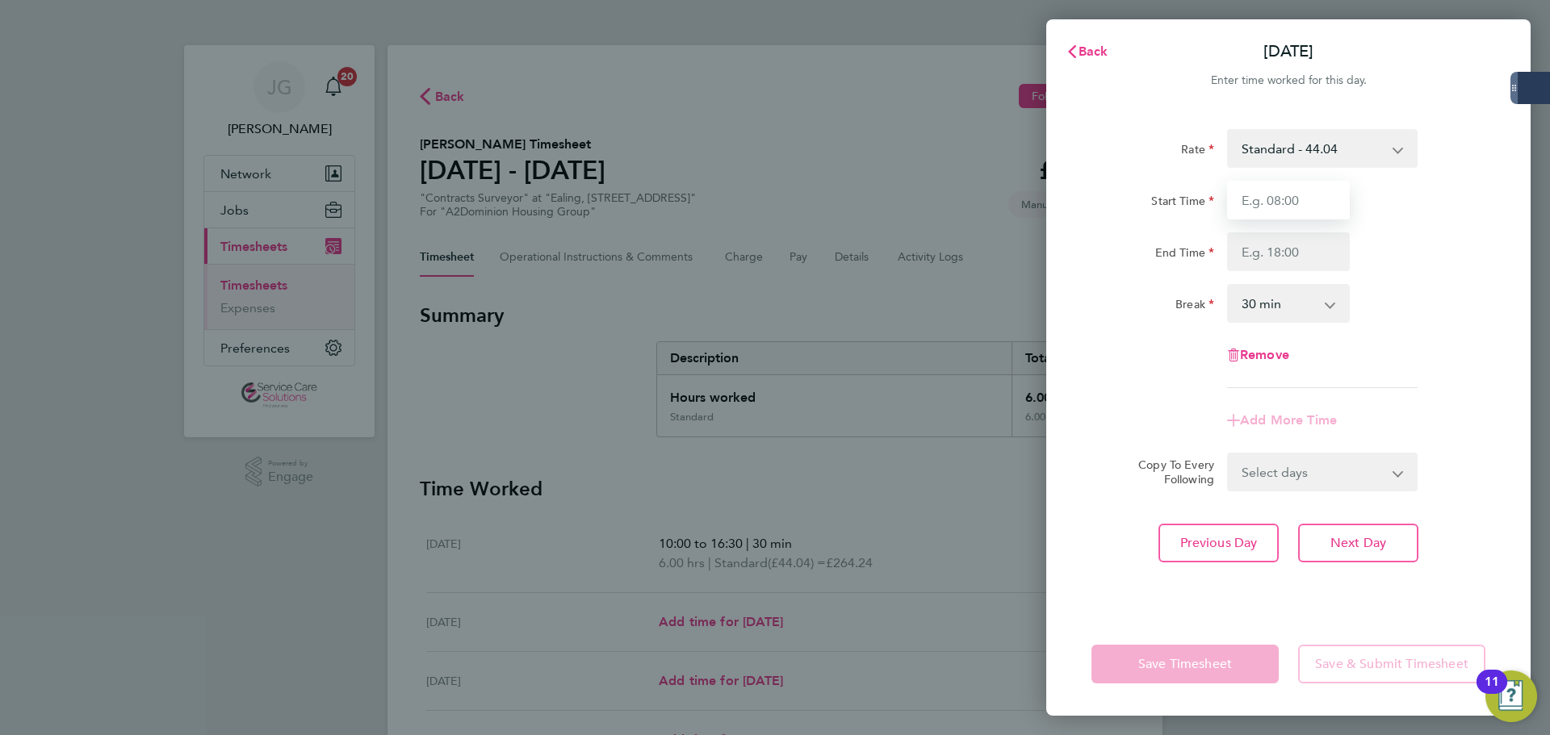
click at [1299, 188] on input "Start Time" at bounding box center [1288, 200] width 123 height 39
type input "08:00"
type input "16:30"
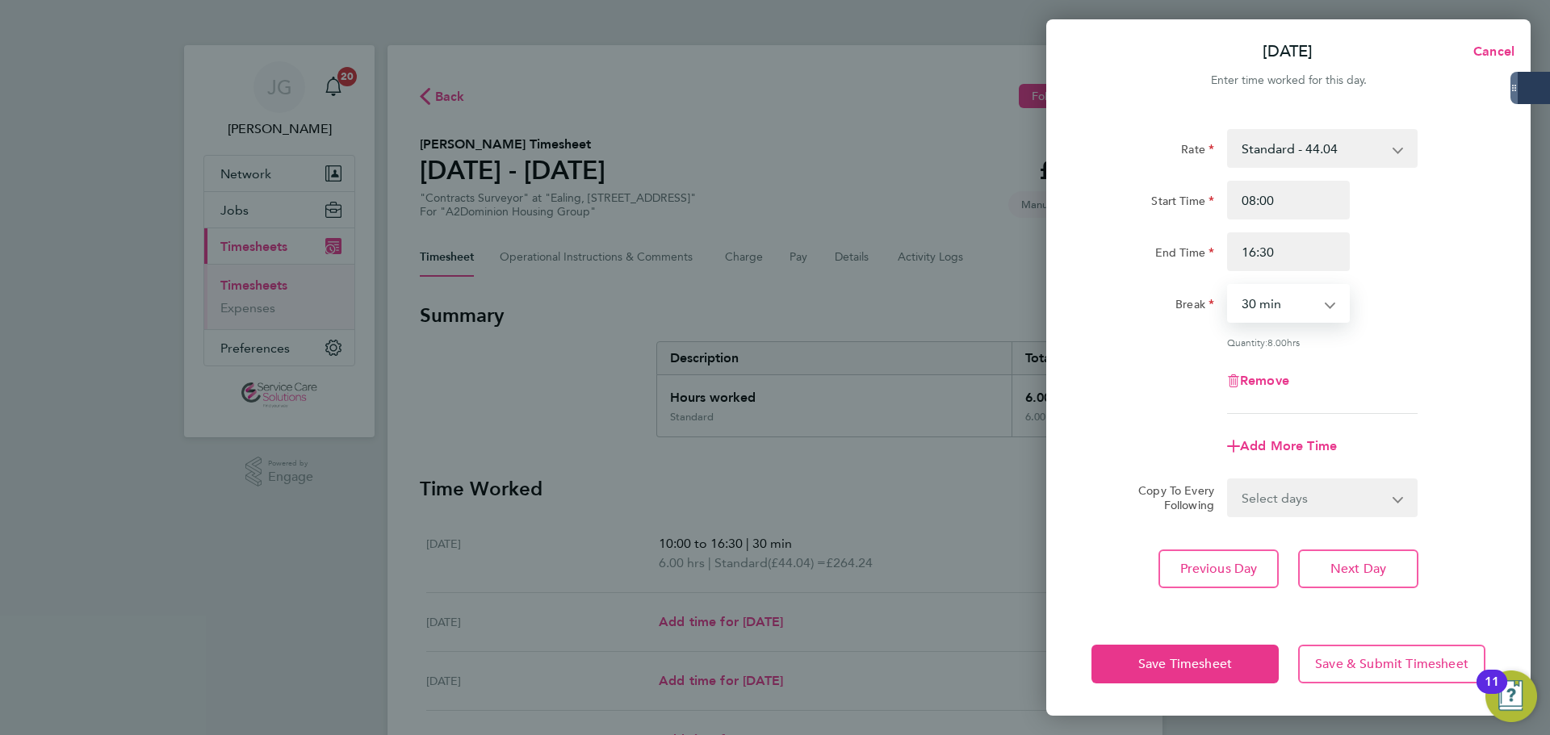
click at [1293, 312] on select "0 min 15 min 30 min 45 min 60 min 75 min 90 min" at bounding box center [1279, 304] width 100 height 36
select select "60"
click at [1229, 286] on select "0 min 15 min 30 min 45 min 60 min 75 min 90 min" at bounding box center [1279, 304] width 100 height 36
click at [1425, 377] on div "Remove" at bounding box center [1288, 381] width 407 height 39
click at [1321, 493] on select "Select days Day Weekend (Sat-Sun) [DATE] [DATE] [DATE]" at bounding box center [1314, 498] width 170 height 36
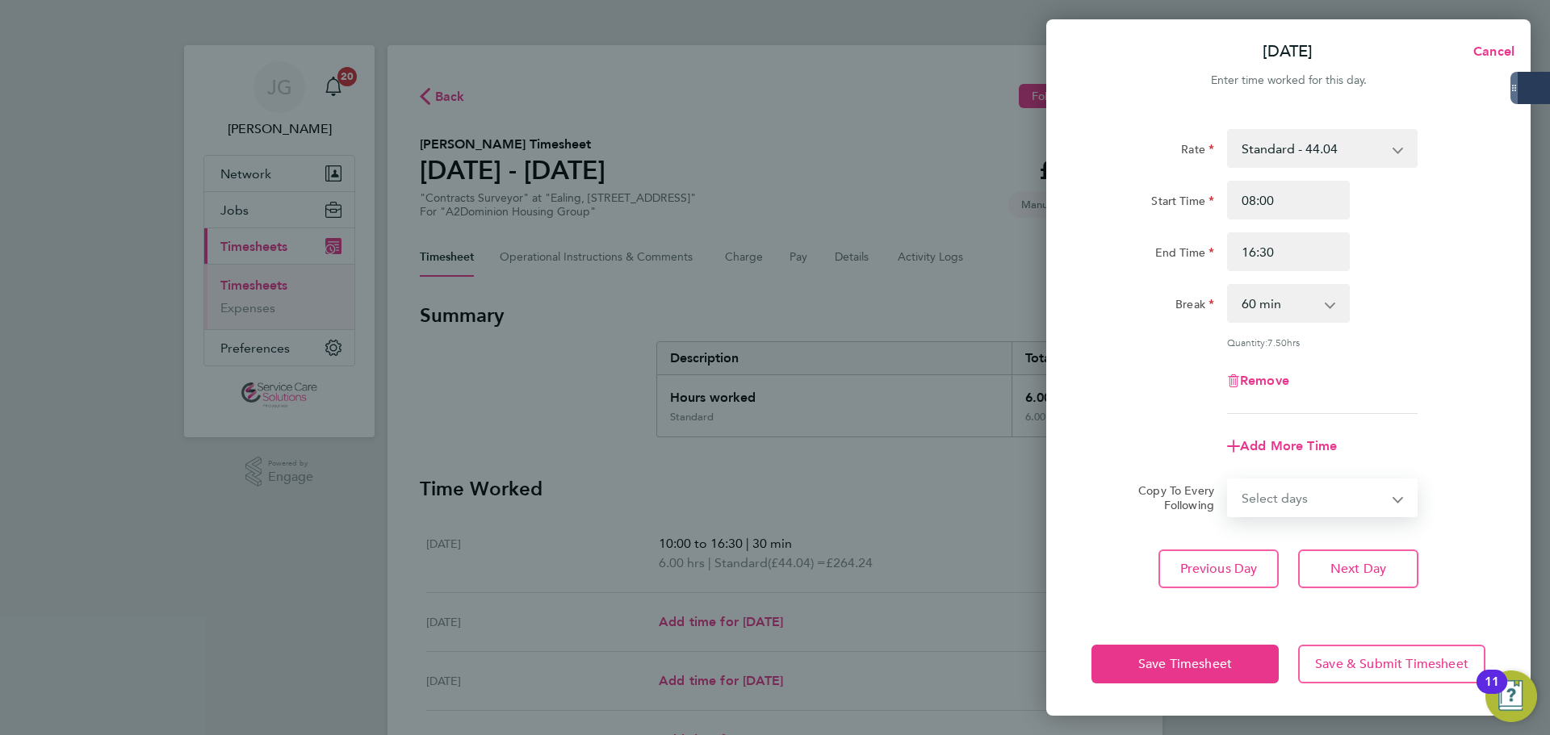
select select "FRI"
click at [1229, 480] on select "Select days Day Weekend (Sat-Sun) [DATE] [DATE] [DATE]" at bounding box center [1314, 498] width 170 height 36
select select "[DATE]"
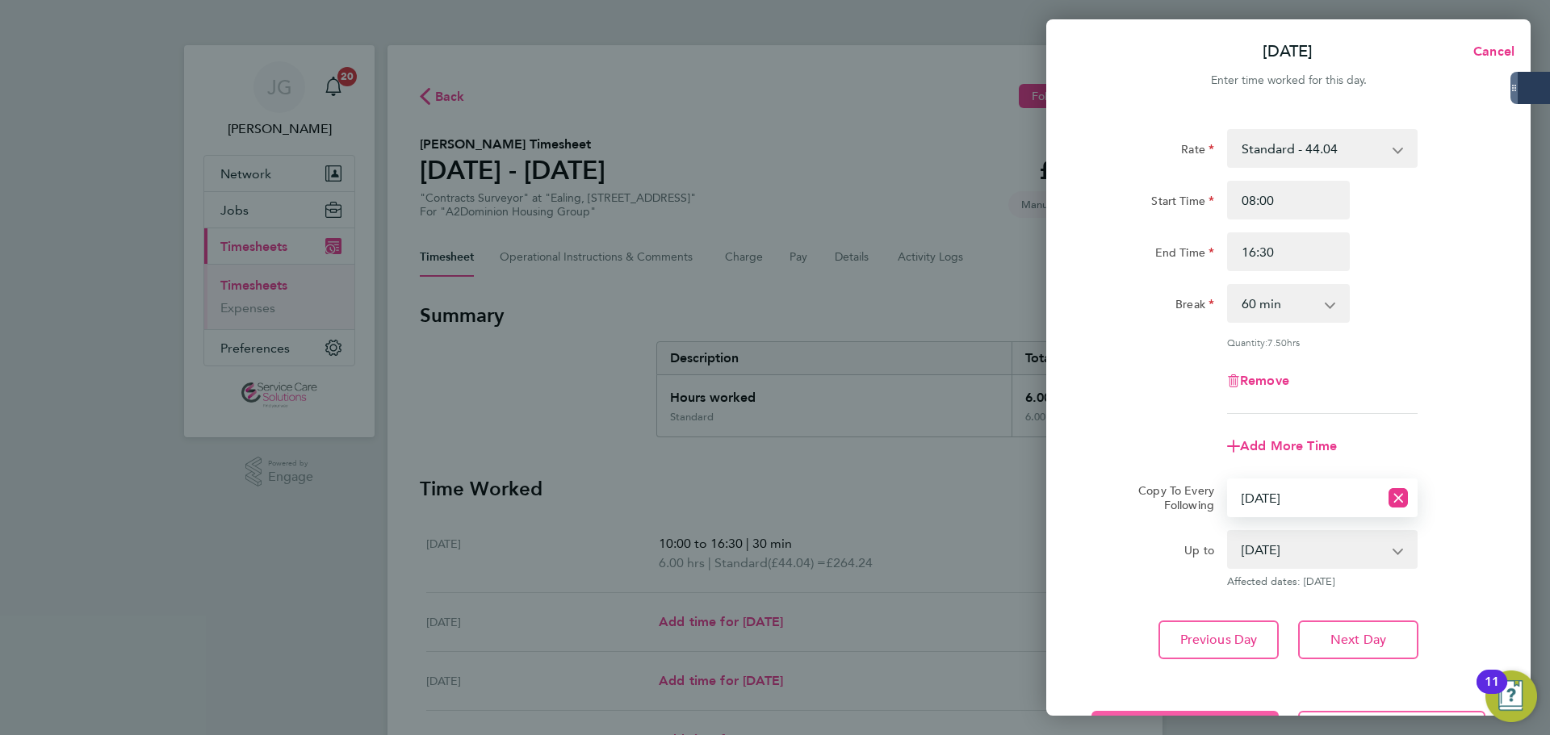
click at [1201, 711] on button "Save Timesheet" at bounding box center [1184, 730] width 187 height 39
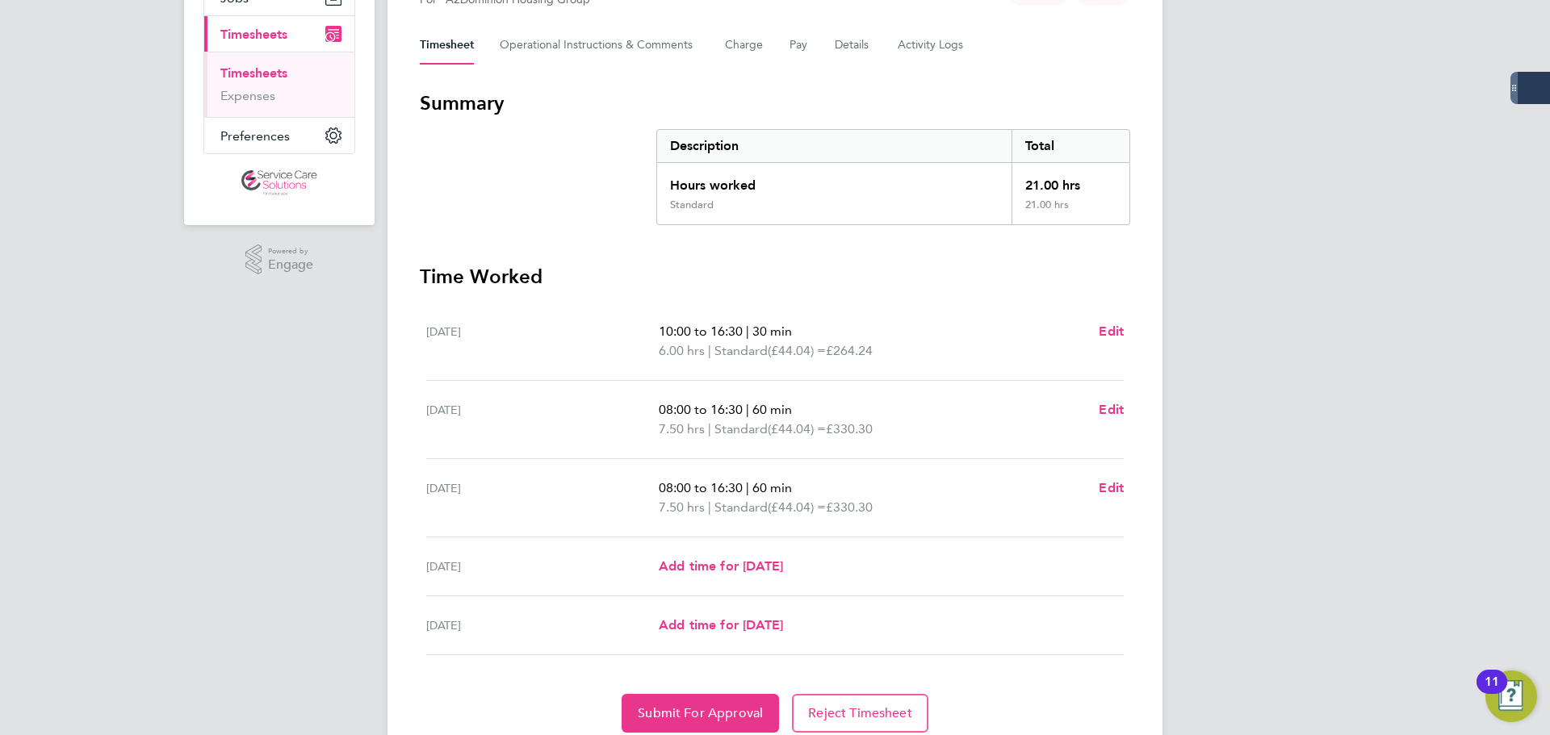
scroll to position [242, 0]
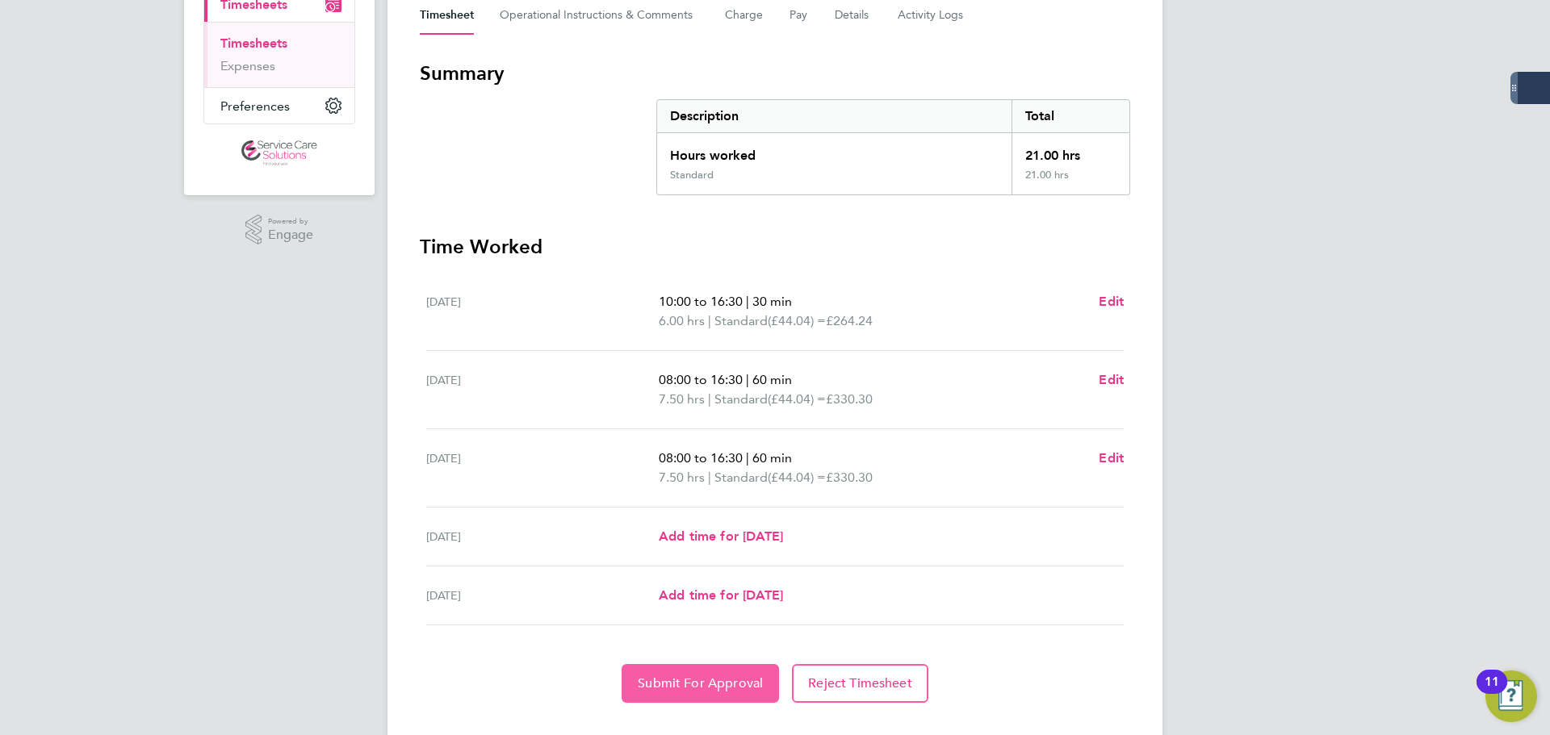
click at [708, 689] on span "Submit For Approval" at bounding box center [700, 684] width 125 height 16
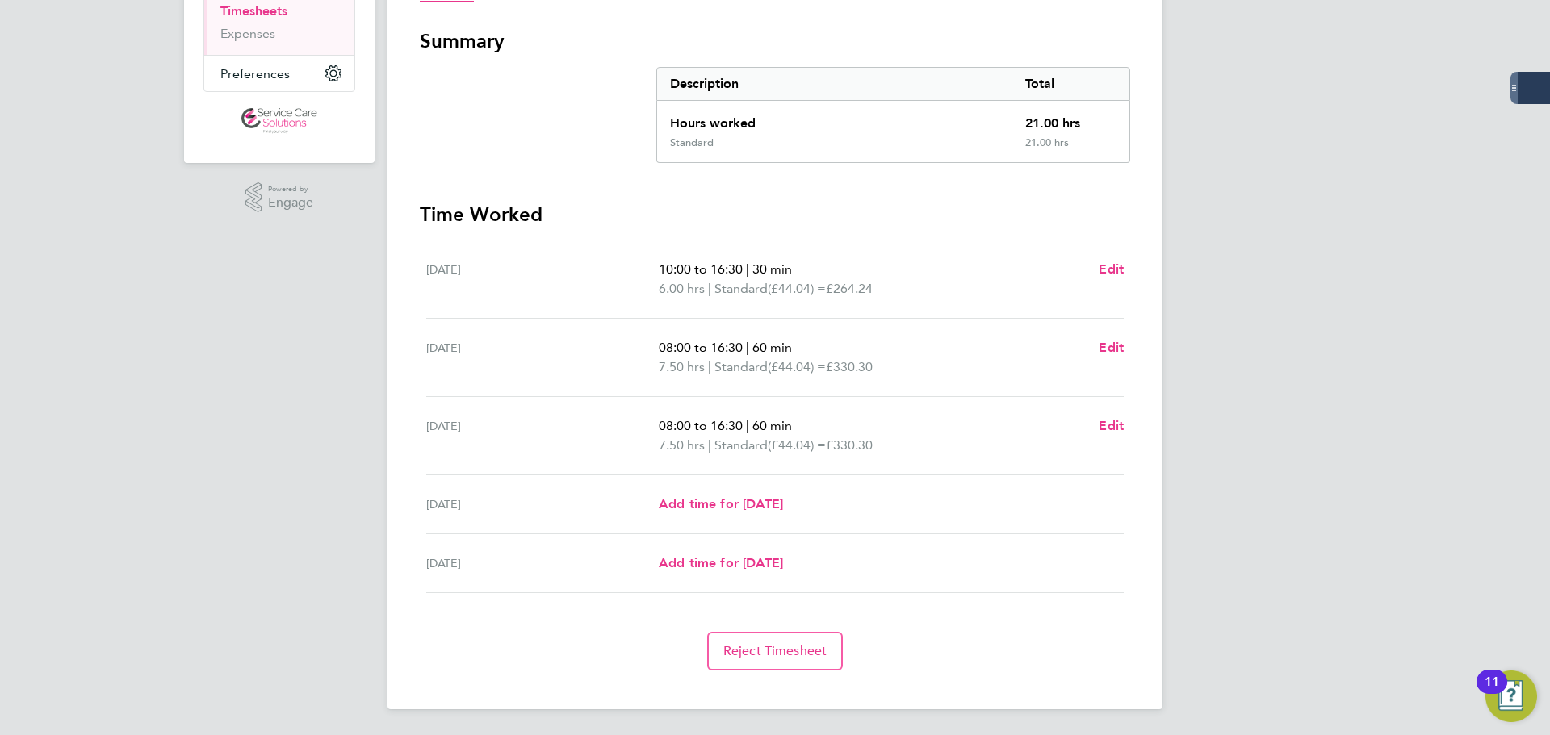
scroll to position [0, 0]
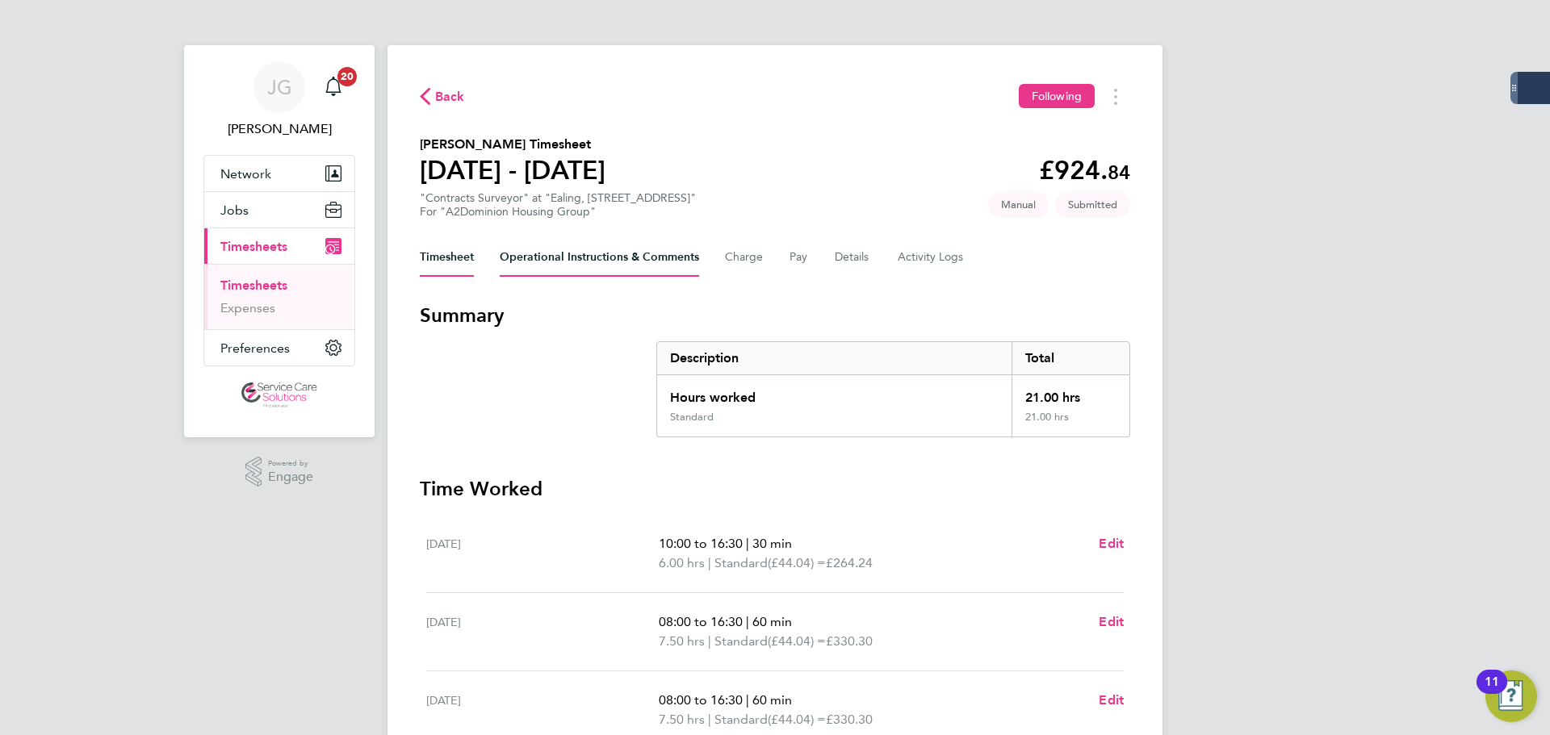
click at [660, 260] on Comments-tab "Operational Instructions & Comments" at bounding box center [599, 257] width 199 height 39
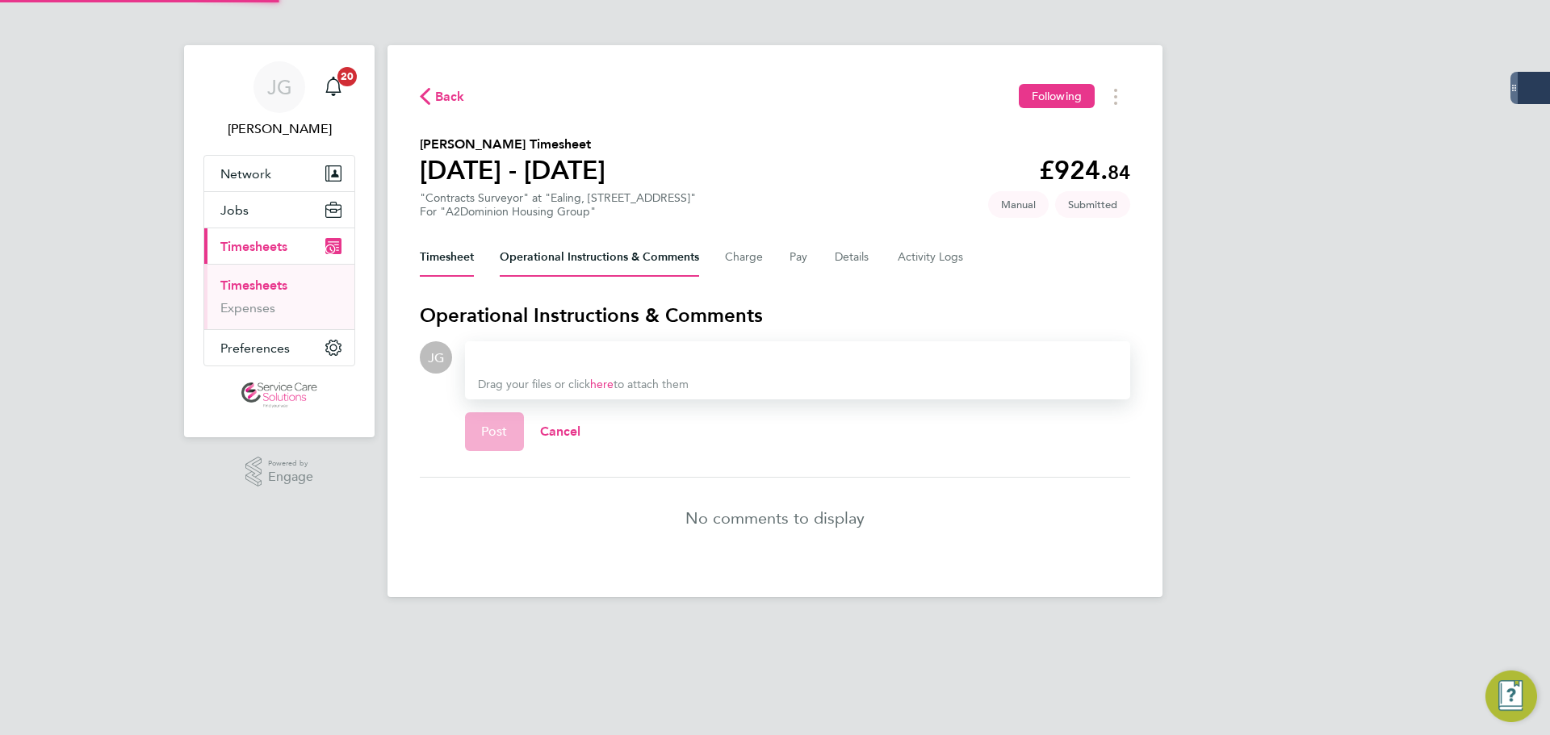
click at [457, 255] on button "Timesheet" at bounding box center [447, 257] width 54 height 39
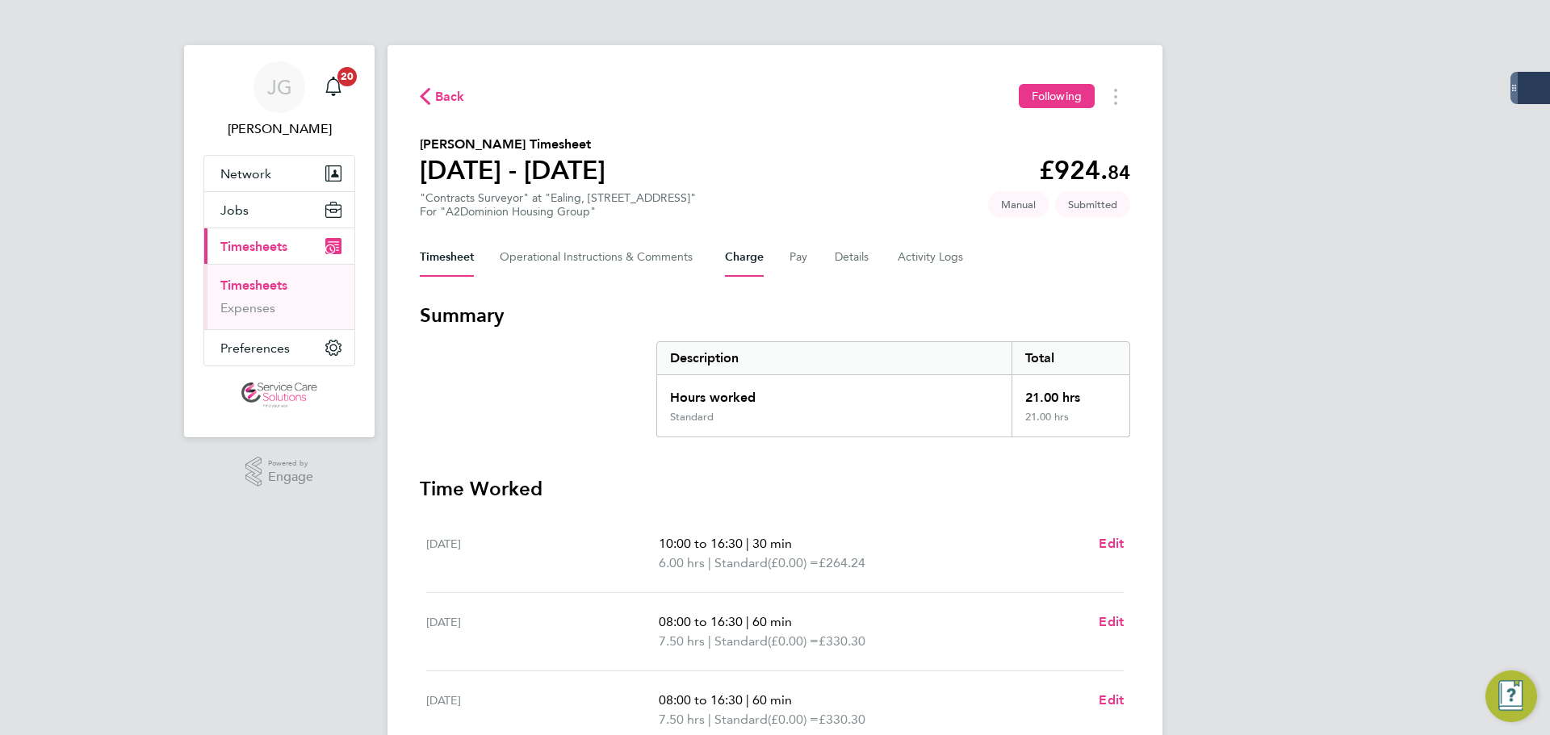
click at [737, 258] on button "Charge" at bounding box center [744, 257] width 39 height 39
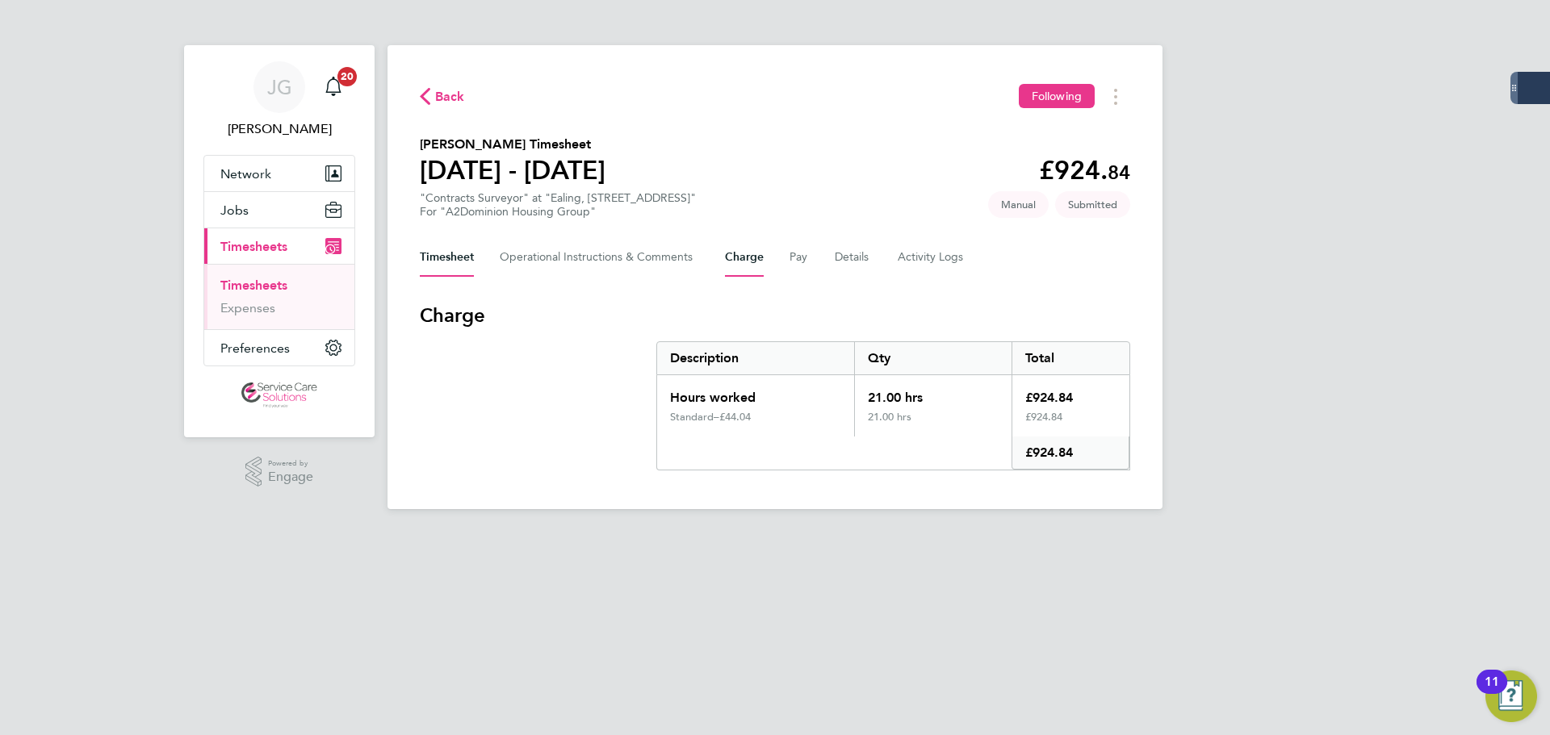
click at [459, 260] on button "Timesheet" at bounding box center [447, 257] width 54 height 39
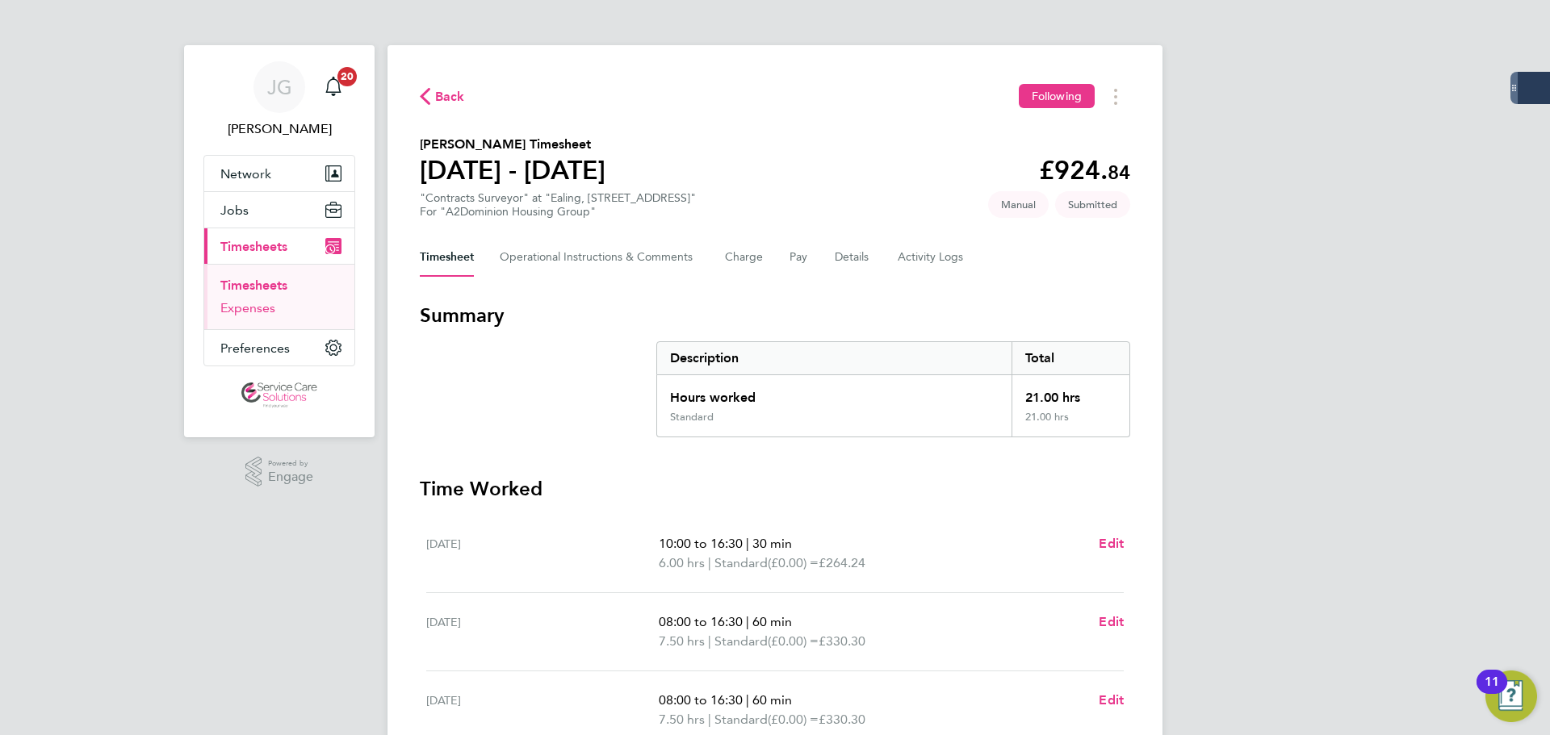
drag, startPoint x: 255, startPoint y: 315, endPoint x: 274, endPoint y: 308, distance: 20.4
click at [255, 315] on link "Expenses" at bounding box center [247, 307] width 55 height 15
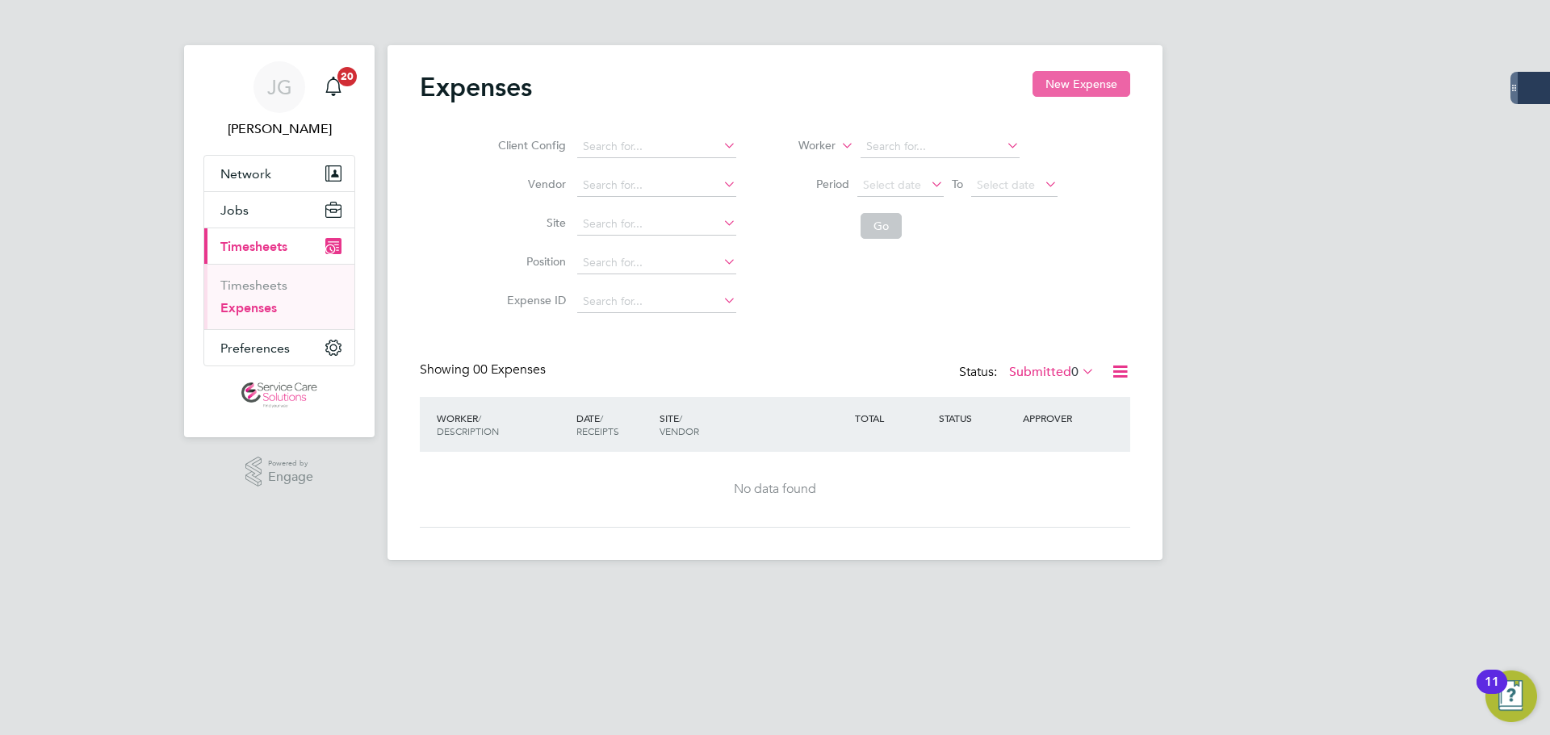
click at [1073, 94] on button "New Expense" at bounding box center [1081, 84] width 98 height 26
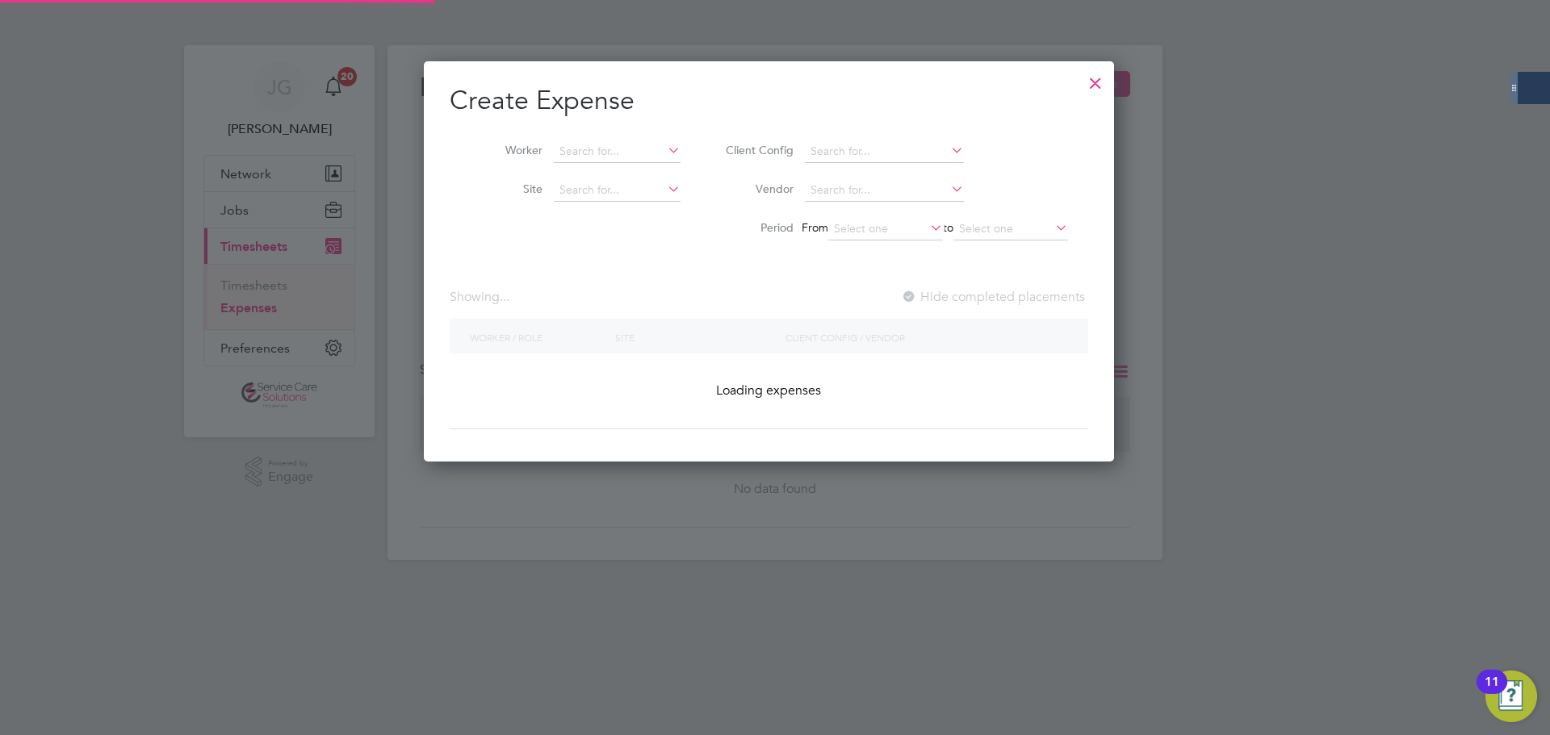
scroll to position [400, 703]
click at [605, 160] on input at bounding box center [617, 151] width 127 height 23
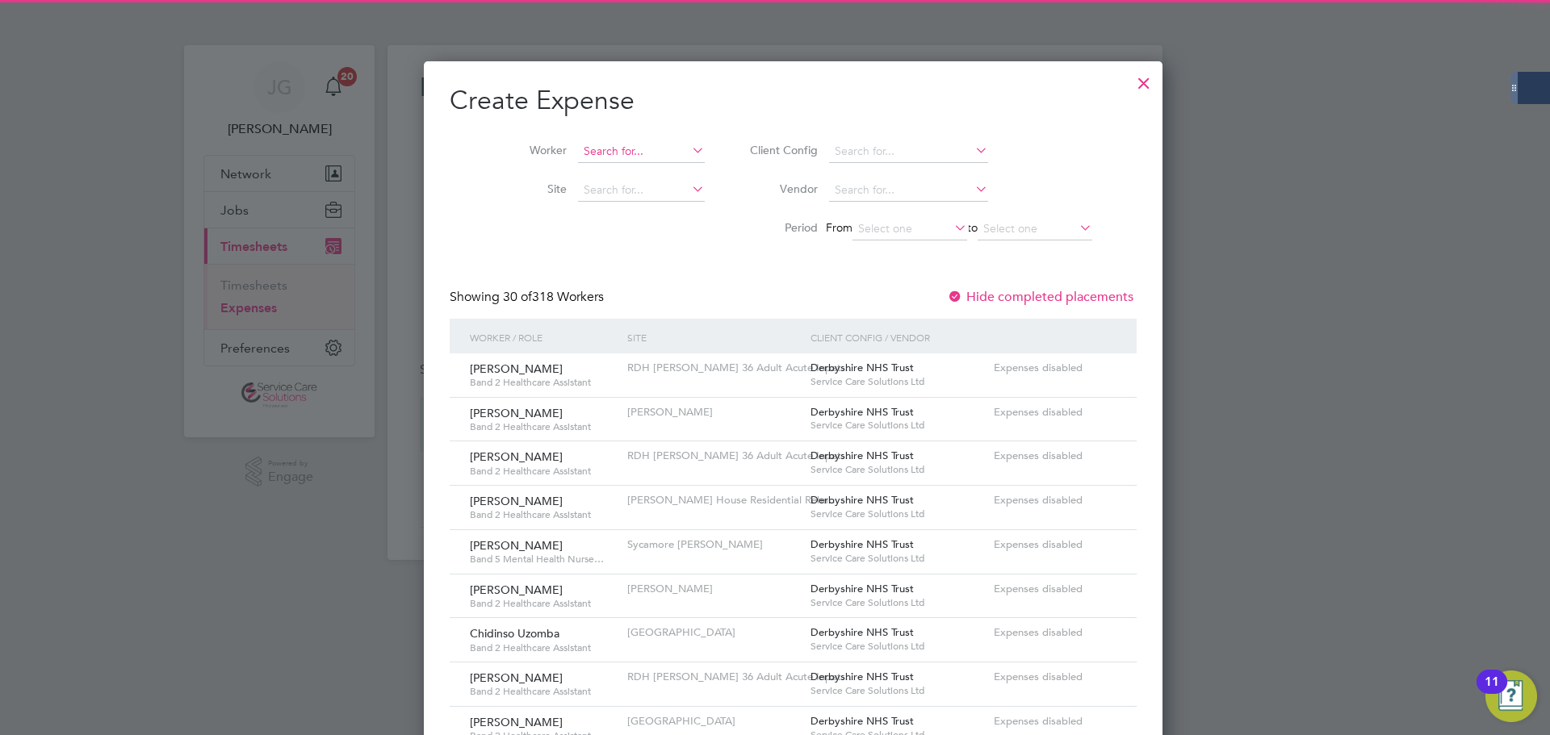
scroll to position [8, 8]
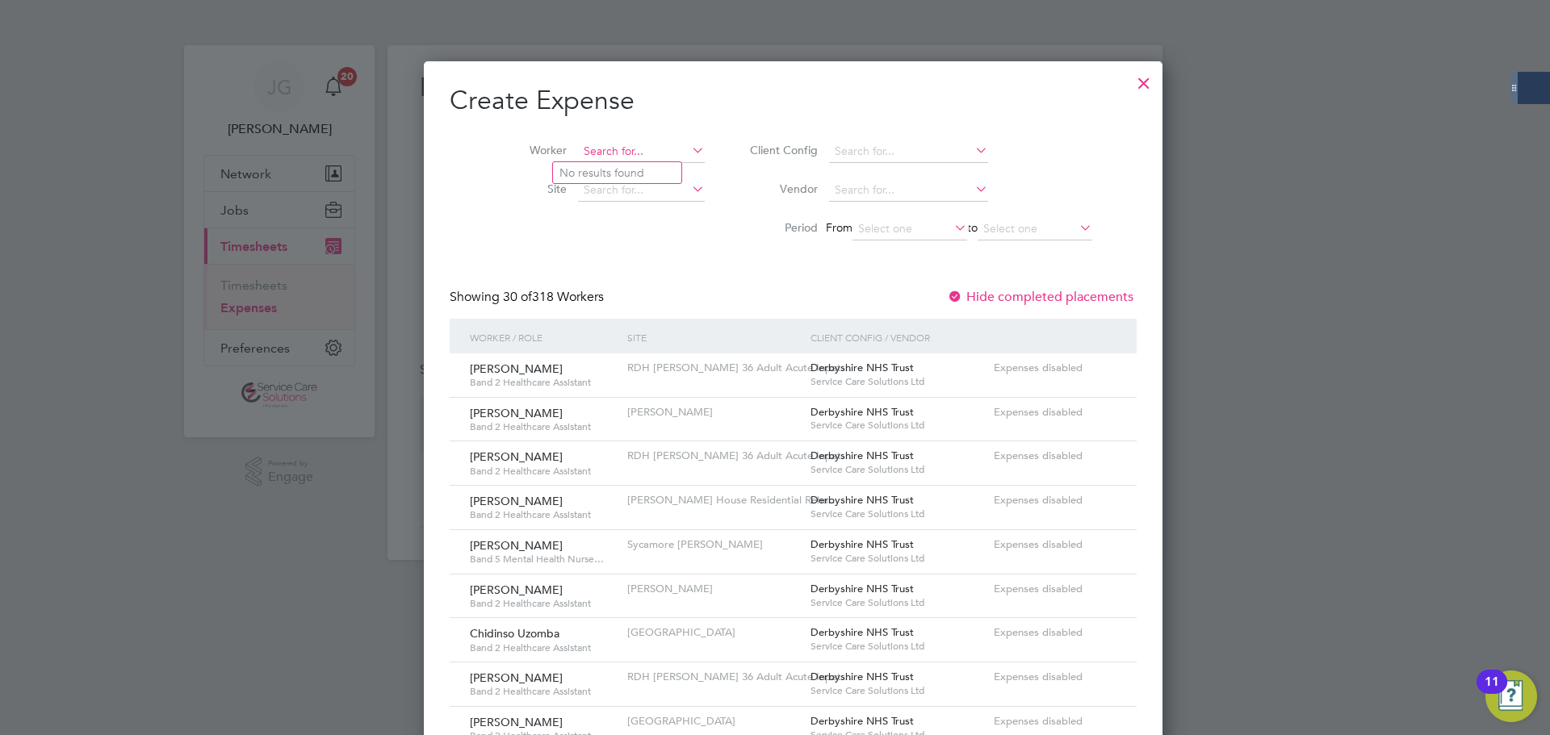
type input "m"
click at [586, 177] on li "[PERSON_NAME]" at bounding box center [630, 173] width 154 height 22
type input "[PERSON_NAME]"
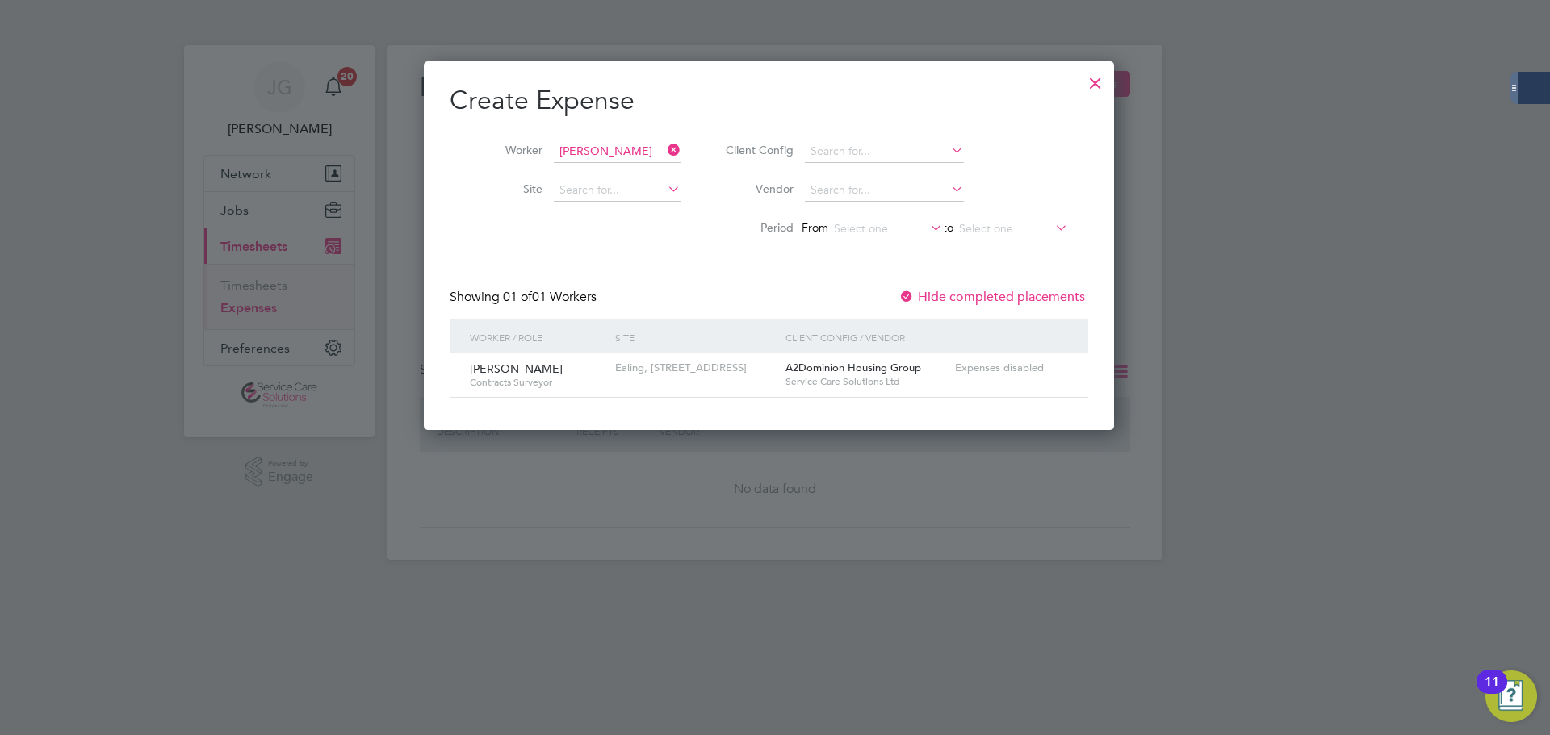
click at [1104, 88] on div at bounding box center [1095, 79] width 29 height 29
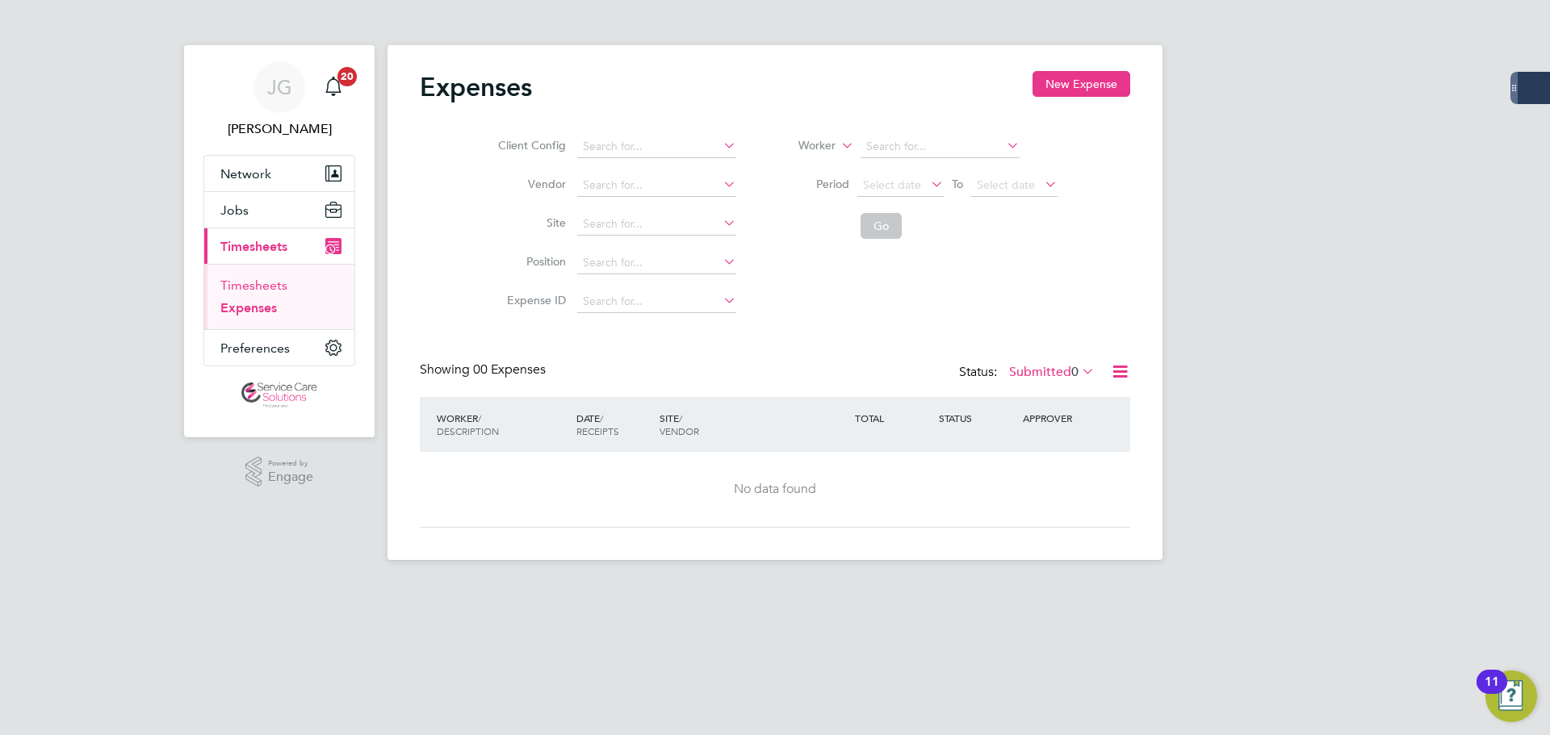
click at [241, 281] on link "Timesheets" at bounding box center [253, 285] width 67 height 15
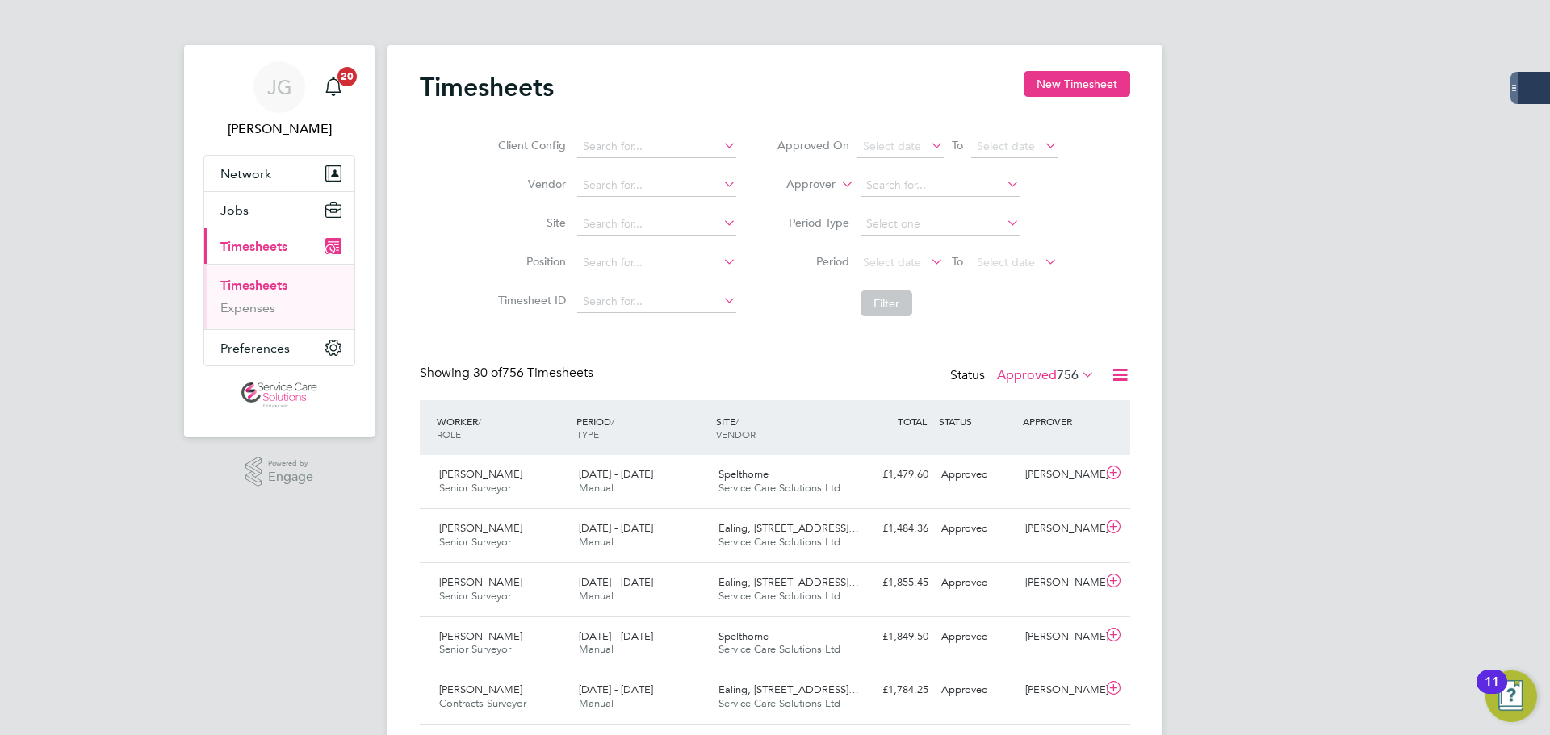
click at [1052, 368] on label "Approved 756" at bounding box center [1046, 375] width 98 height 16
click at [1057, 448] on li "Submitted" at bounding box center [1031, 449] width 74 height 23
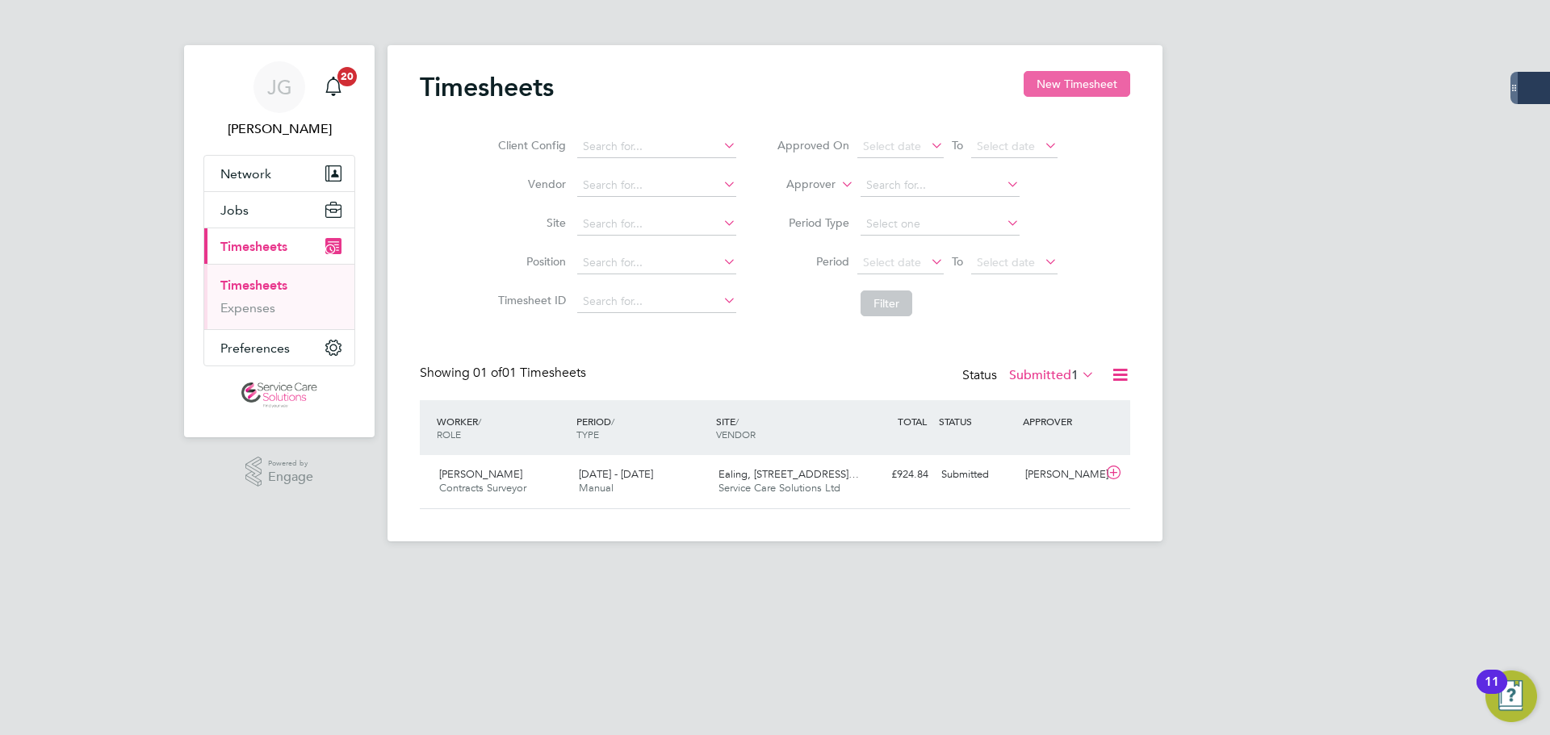
click at [1073, 71] on button "New Timesheet" at bounding box center [1077, 84] width 107 height 26
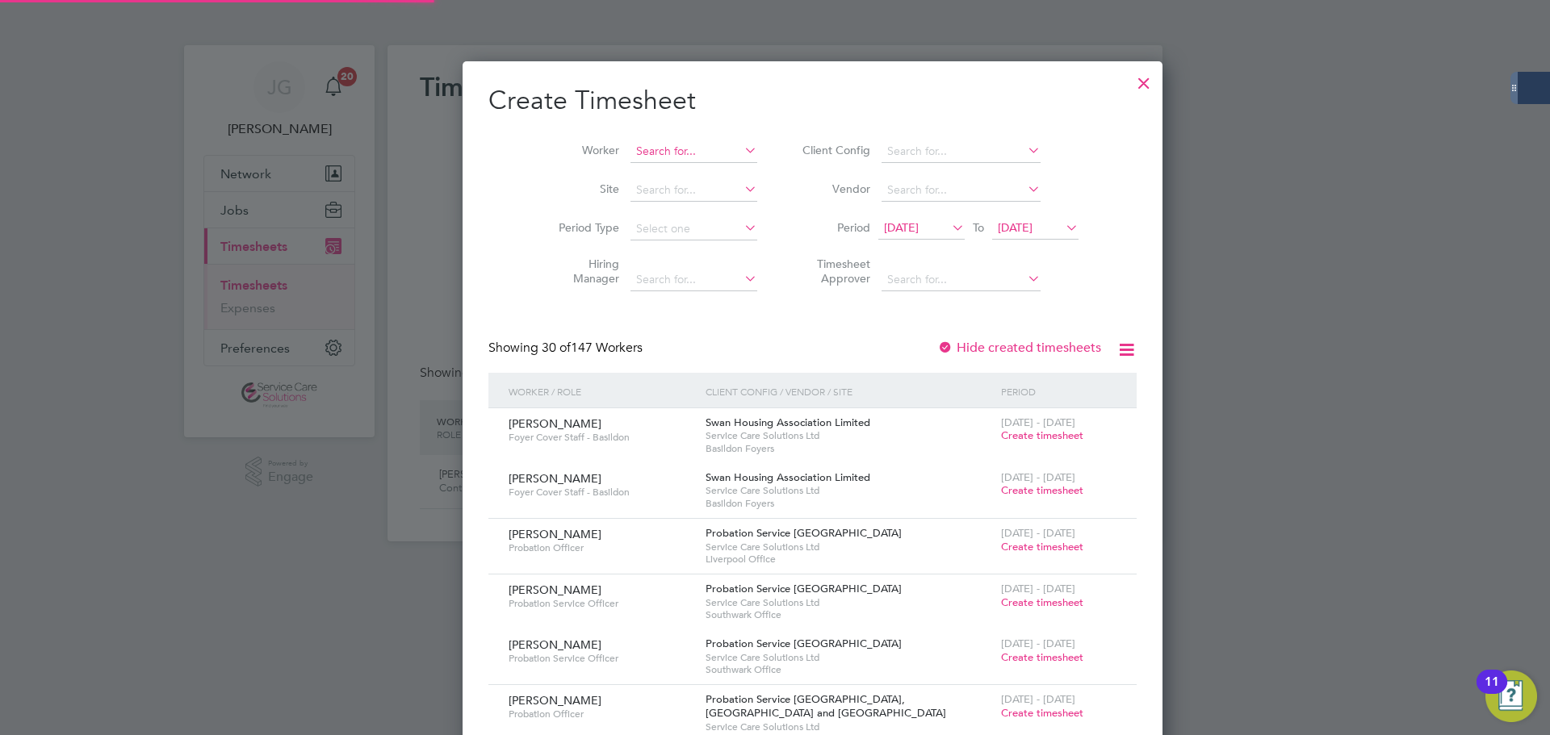
click at [630, 144] on input at bounding box center [693, 151] width 127 height 23
click at [655, 168] on b "[PERSON_NAME]" at bounding box center [680, 173] width 94 height 14
type input "[PERSON_NAME]"
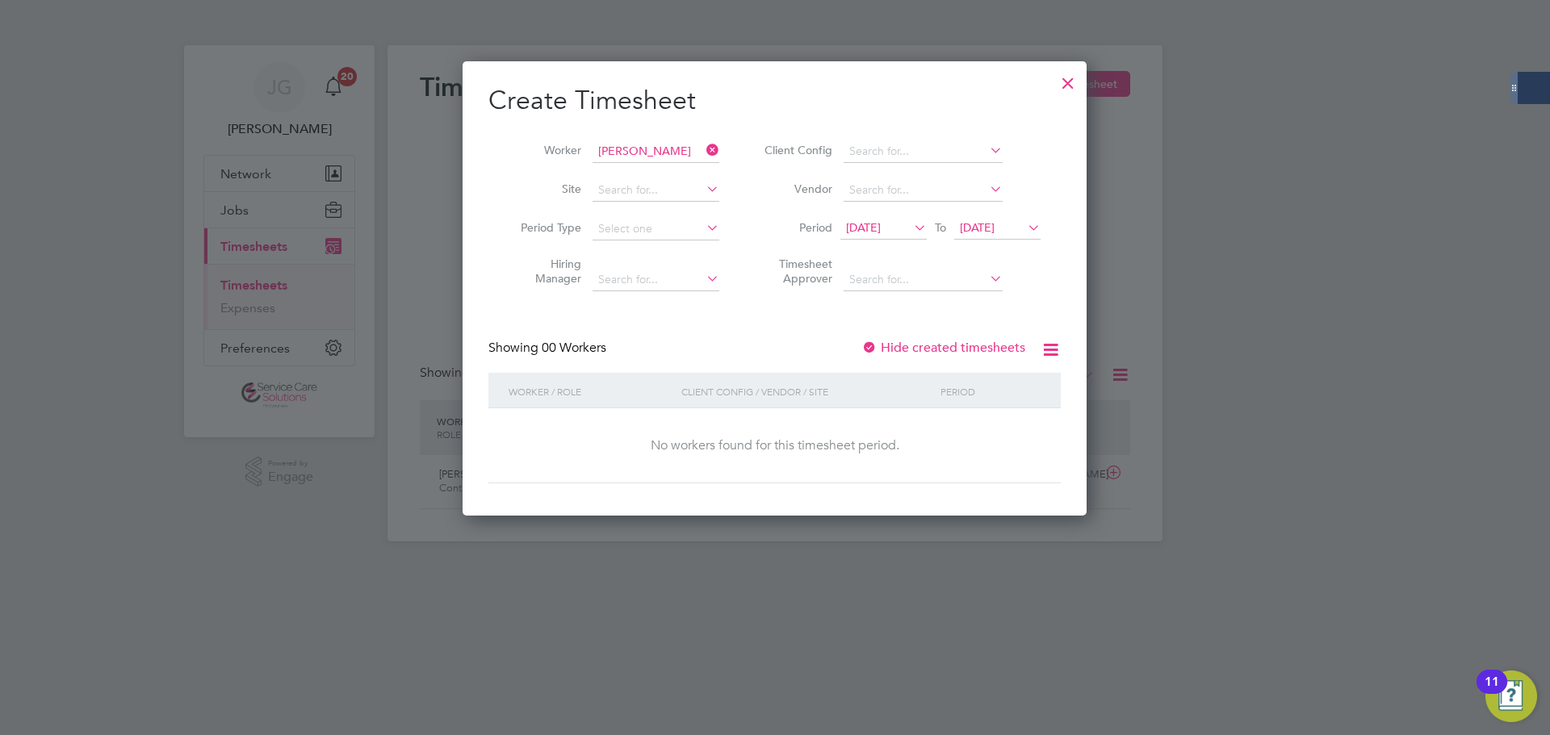
click at [995, 230] on span "[DATE]" at bounding box center [977, 227] width 35 height 15
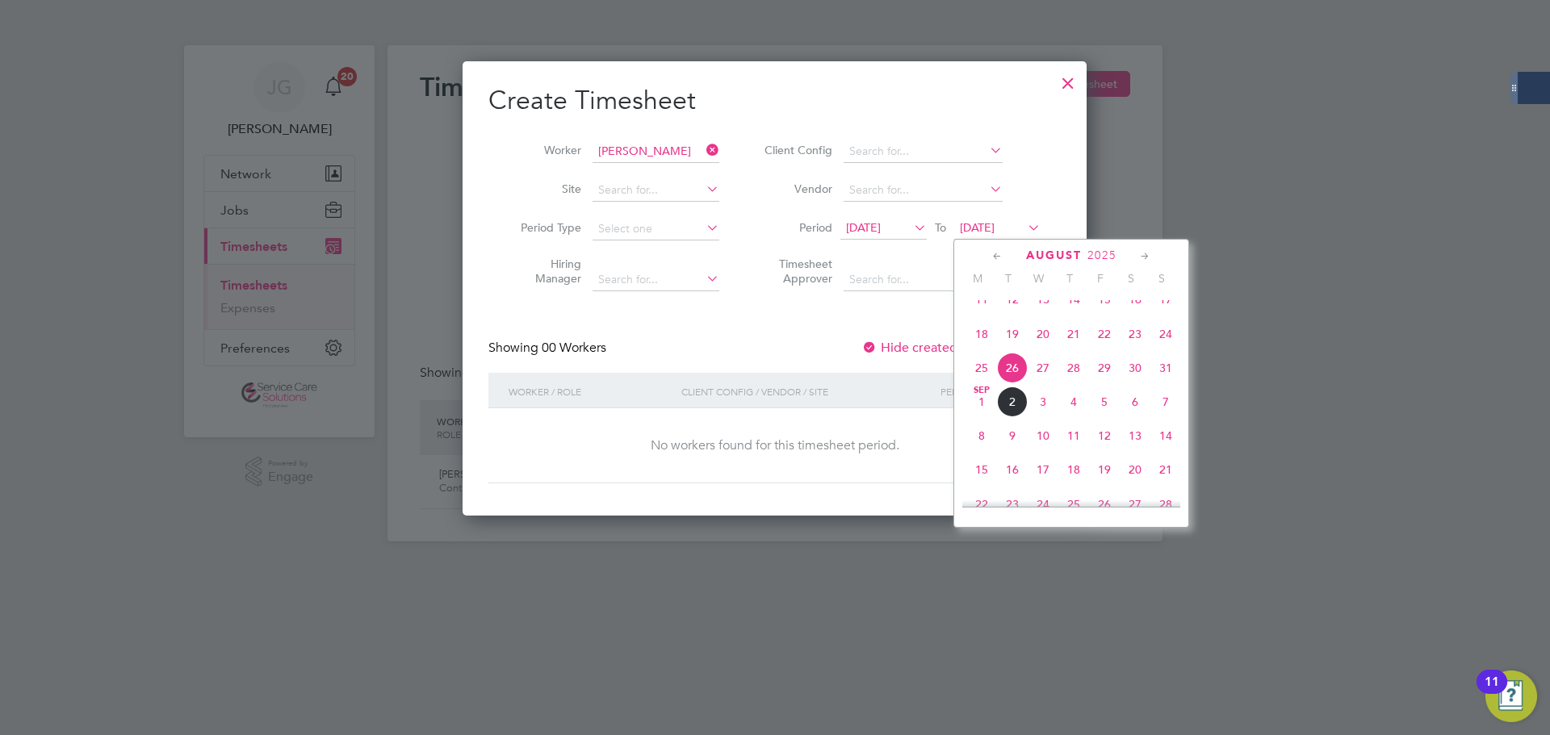
click at [1016, 485] on span "16" at bounding box center [1012, 469] width 31 height 31
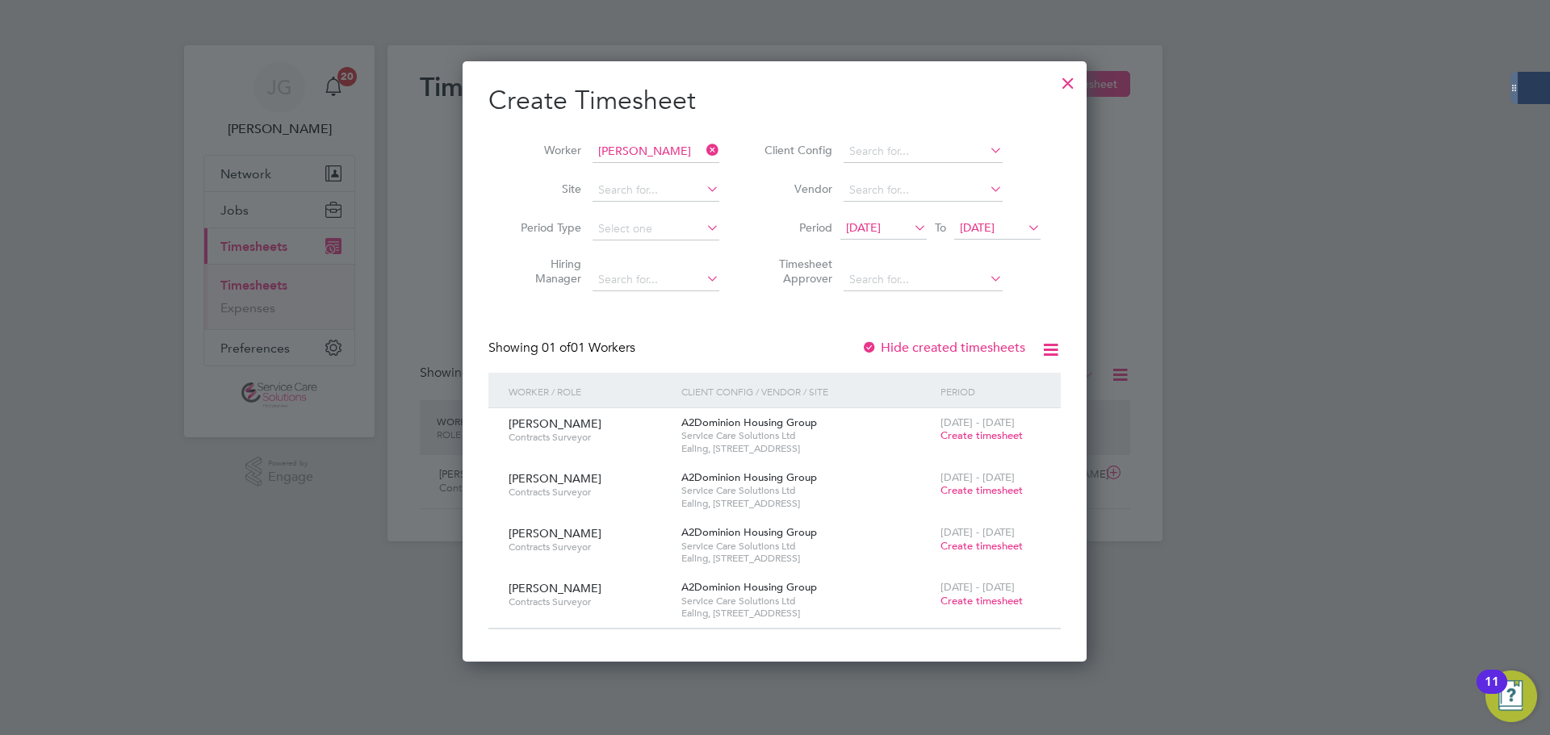
click at [982, 434] on span "Create timesheet" at bounding box center [981, 436] width 82 height 14
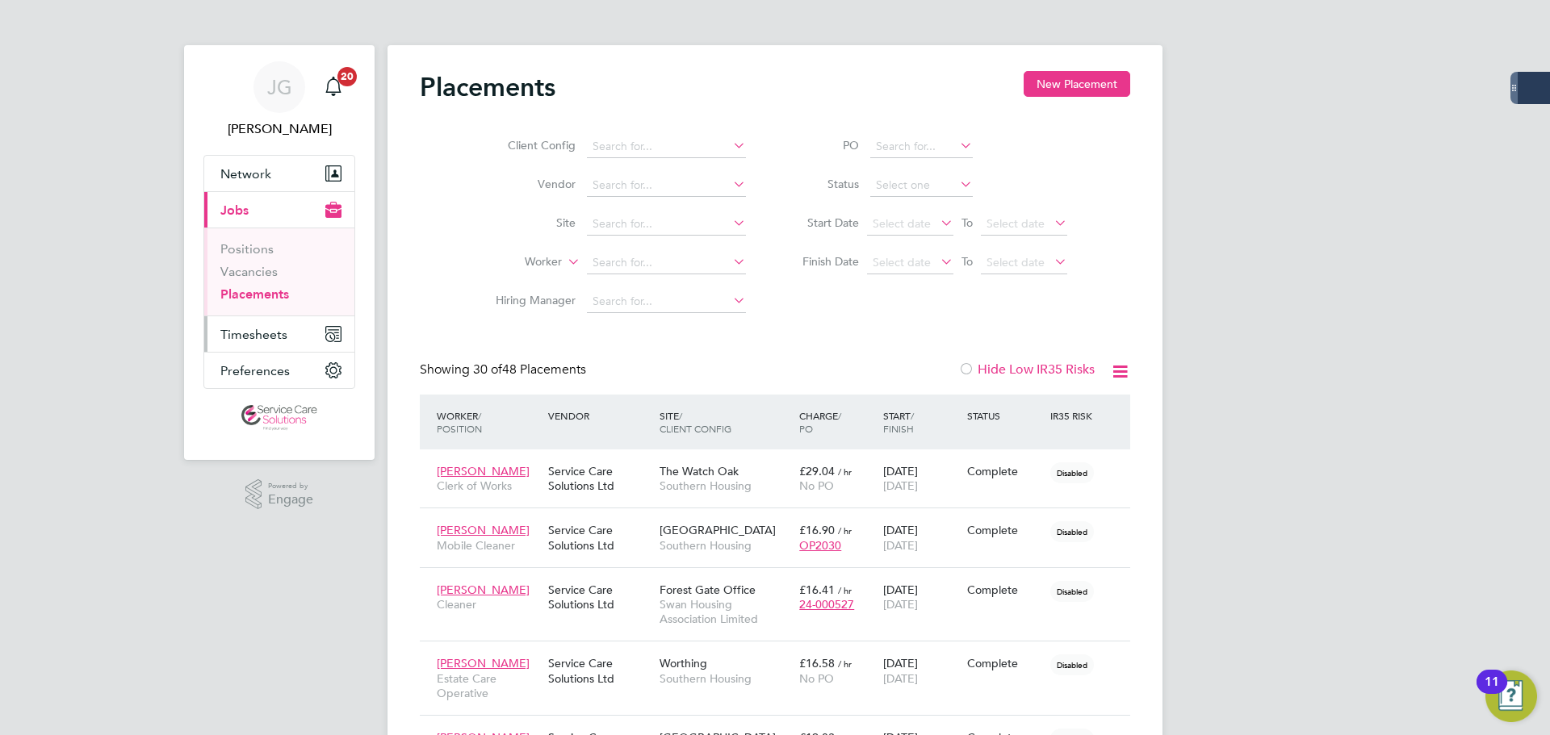
click at [265, 332] on span "Timesheets" at bounding box center [253, 334] width 67 height 15
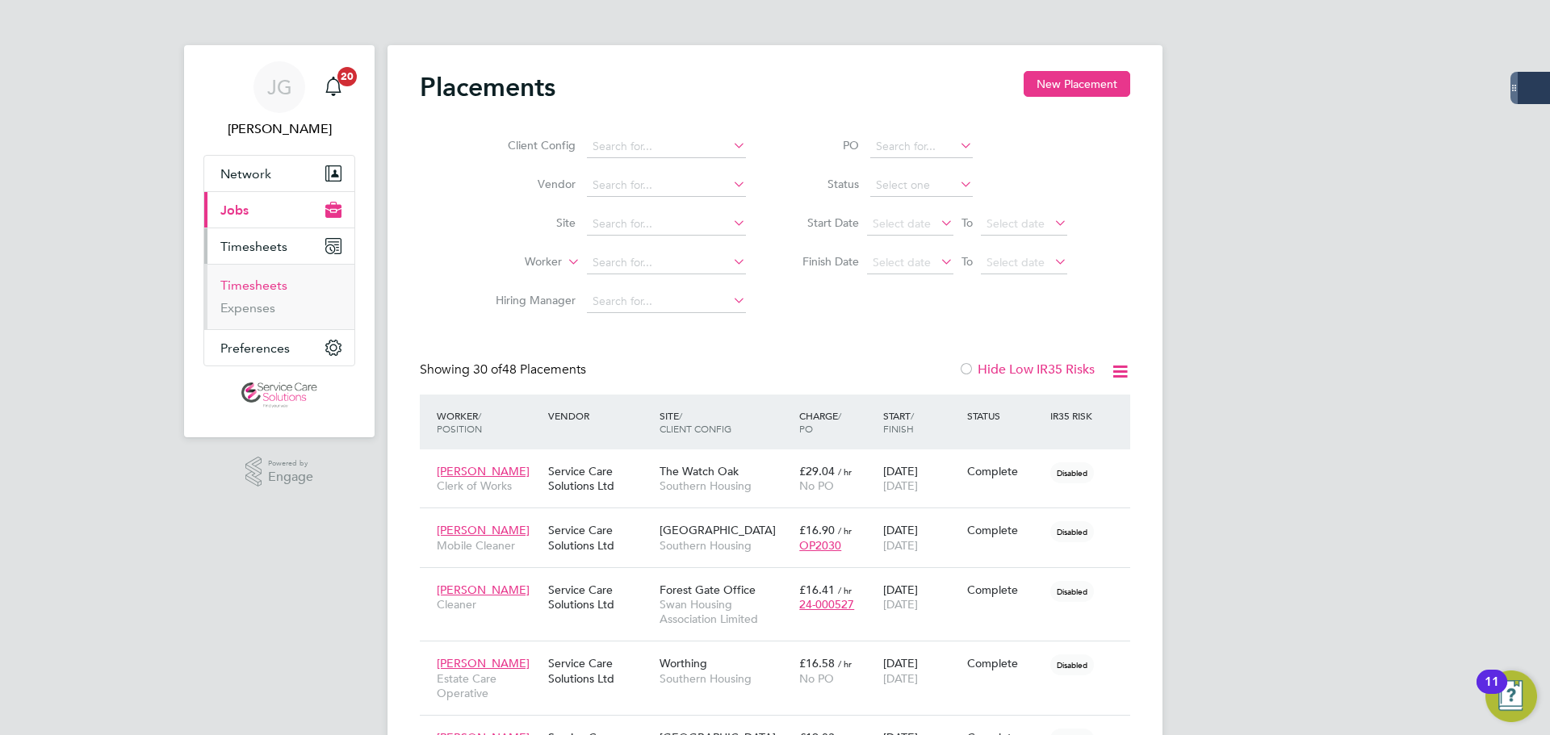
click at [269, 289] on link "Timesheets" at bounding box center [253, 285] width 67 height 15
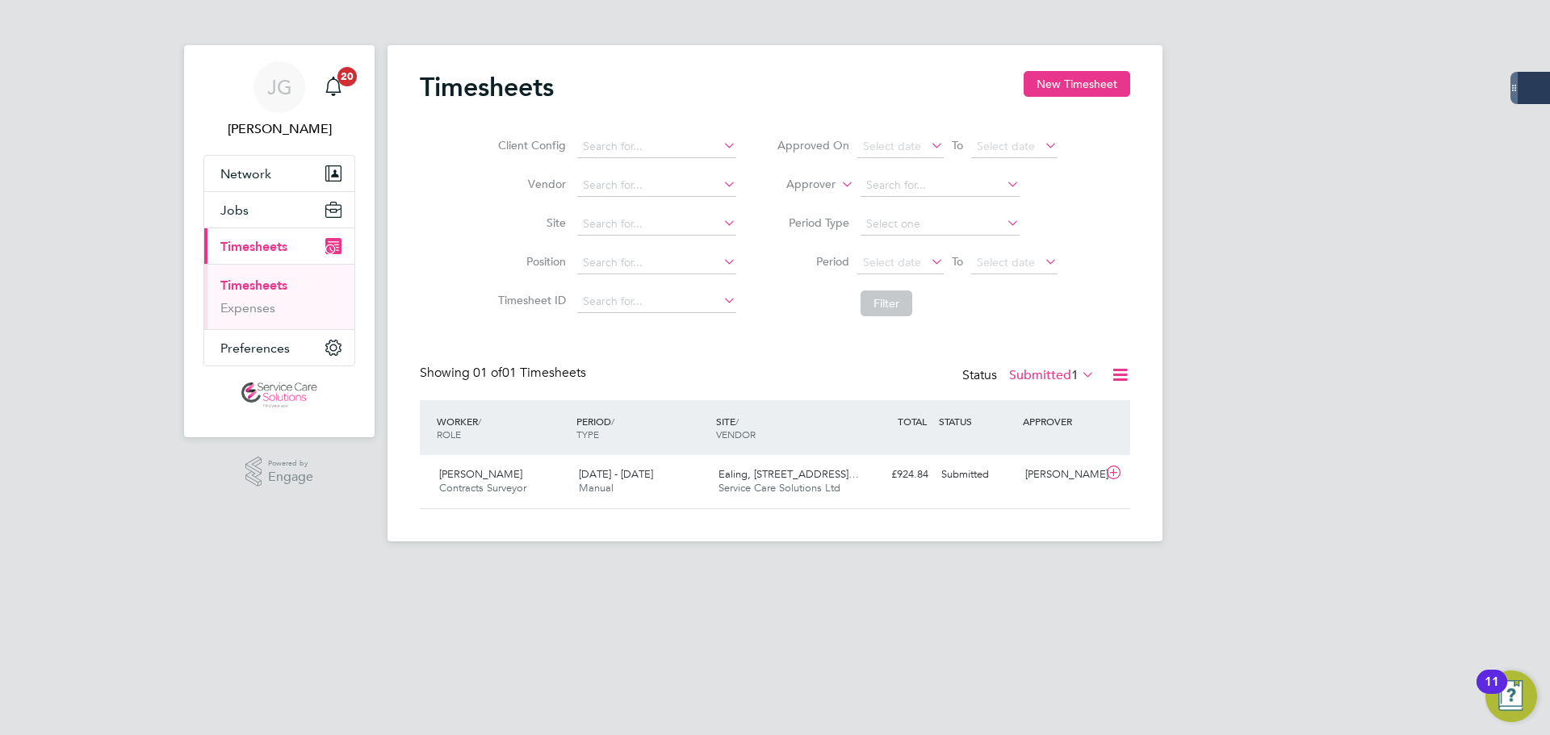
click at [811, 183] on label "Approver" at bounding box center [799, 185] width 73 height 16
click at [795, 203] on li "Worker" at bounding box center [796, 203] width 80 height 21
click at [880, 186] on input at bounding box center [940, 185] width 159 height 23
type input "Nigel Darko"
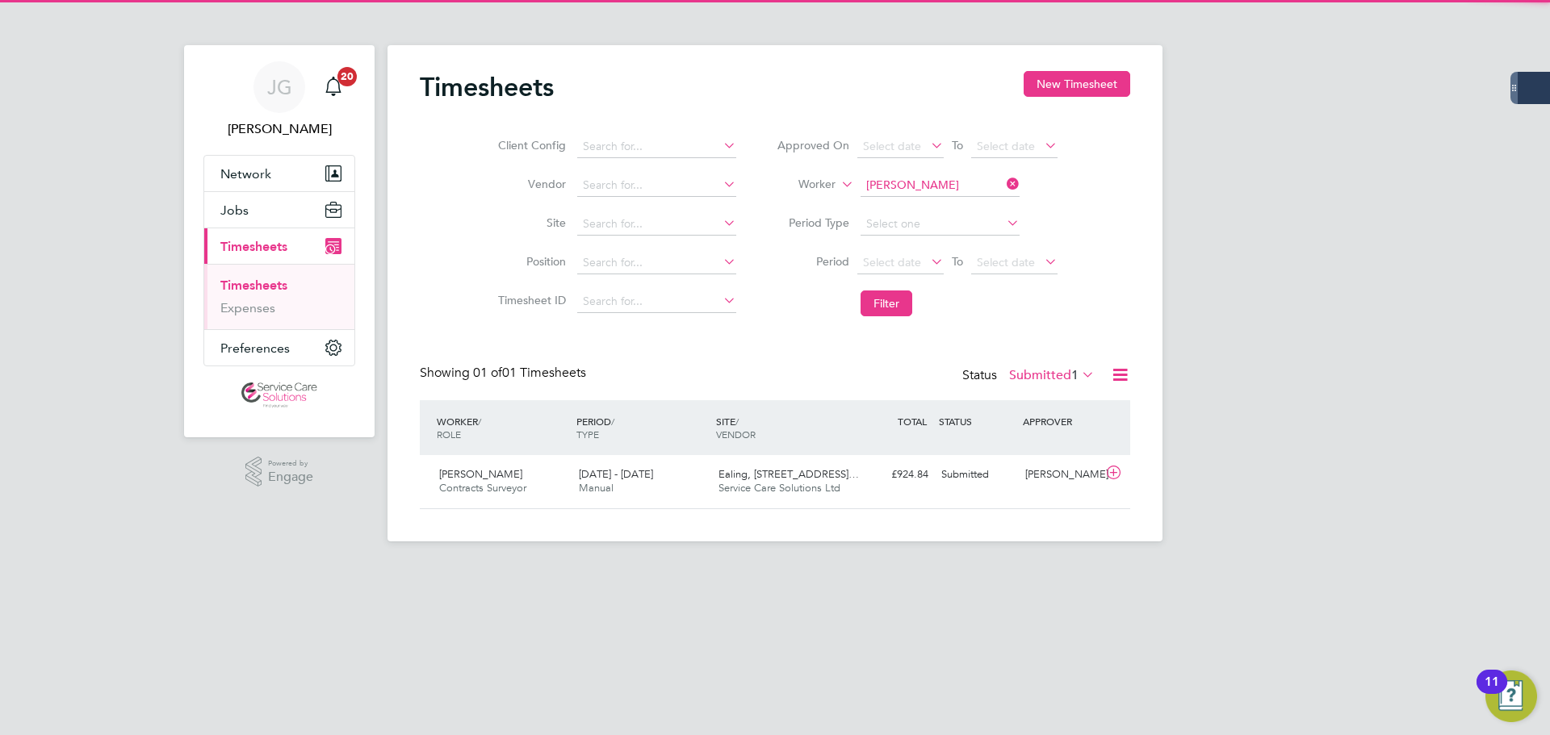
click at [896, 207] on li "Nigel Darko" at bounding box center [939, 208] width 161 height 22
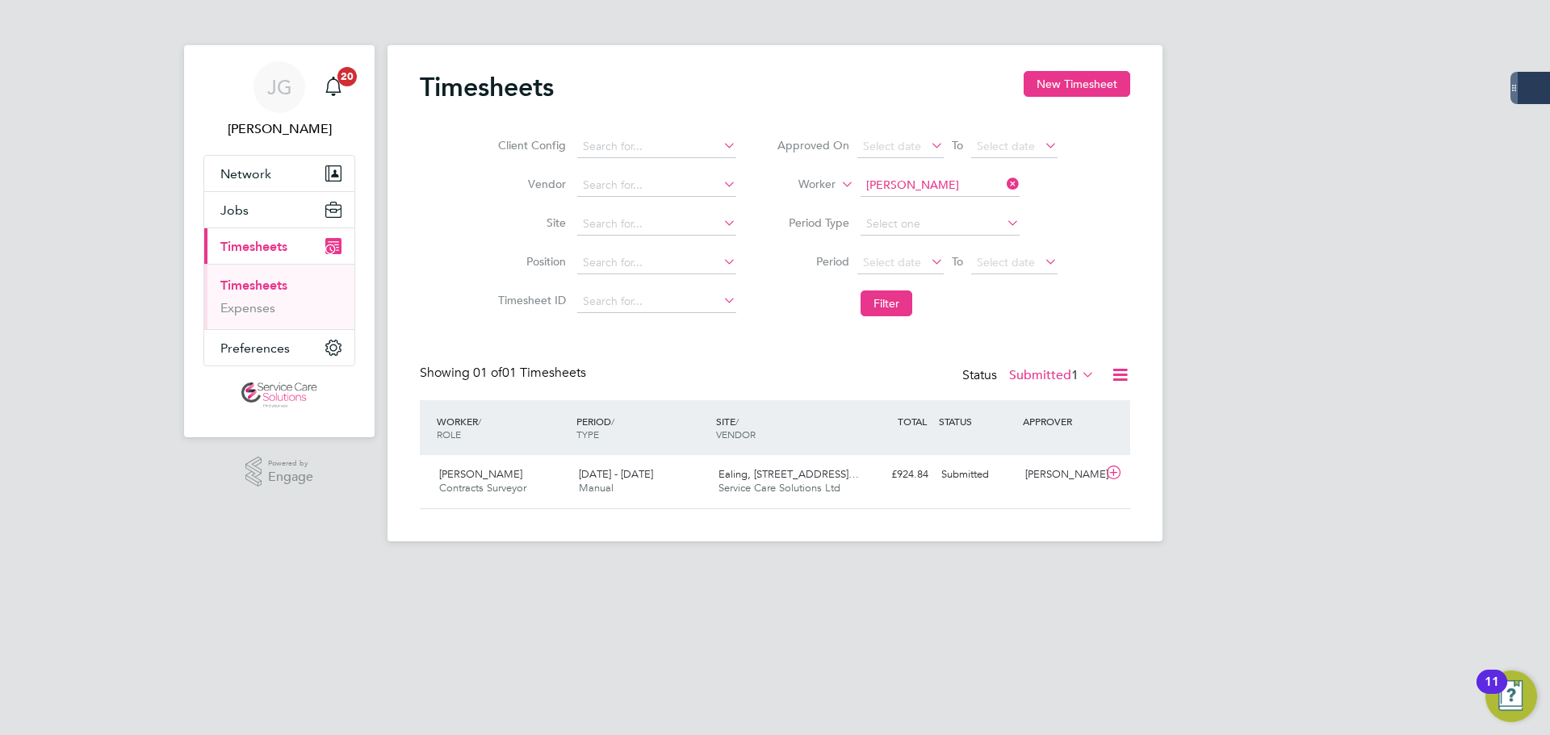
click at [1071, 376] on span "1" at bounding box center [1074, 375] width 7 height 16
click at [1062, 474] on li "Approved" at bounding box center [1036, 472] width 74 height 23
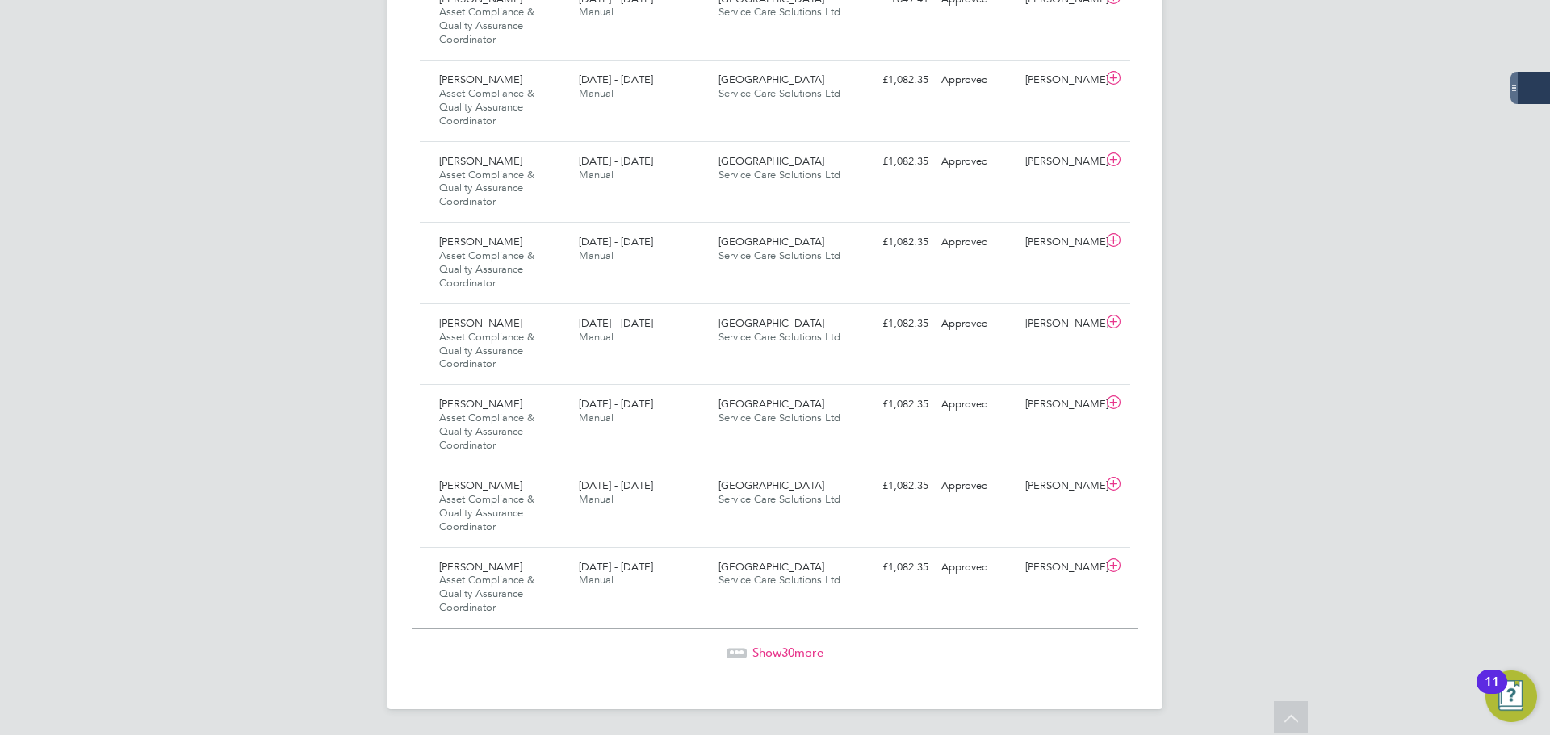
click at [809, 653] on span "Show 30 more" at bounding box center [787, 652] width 71 height 15
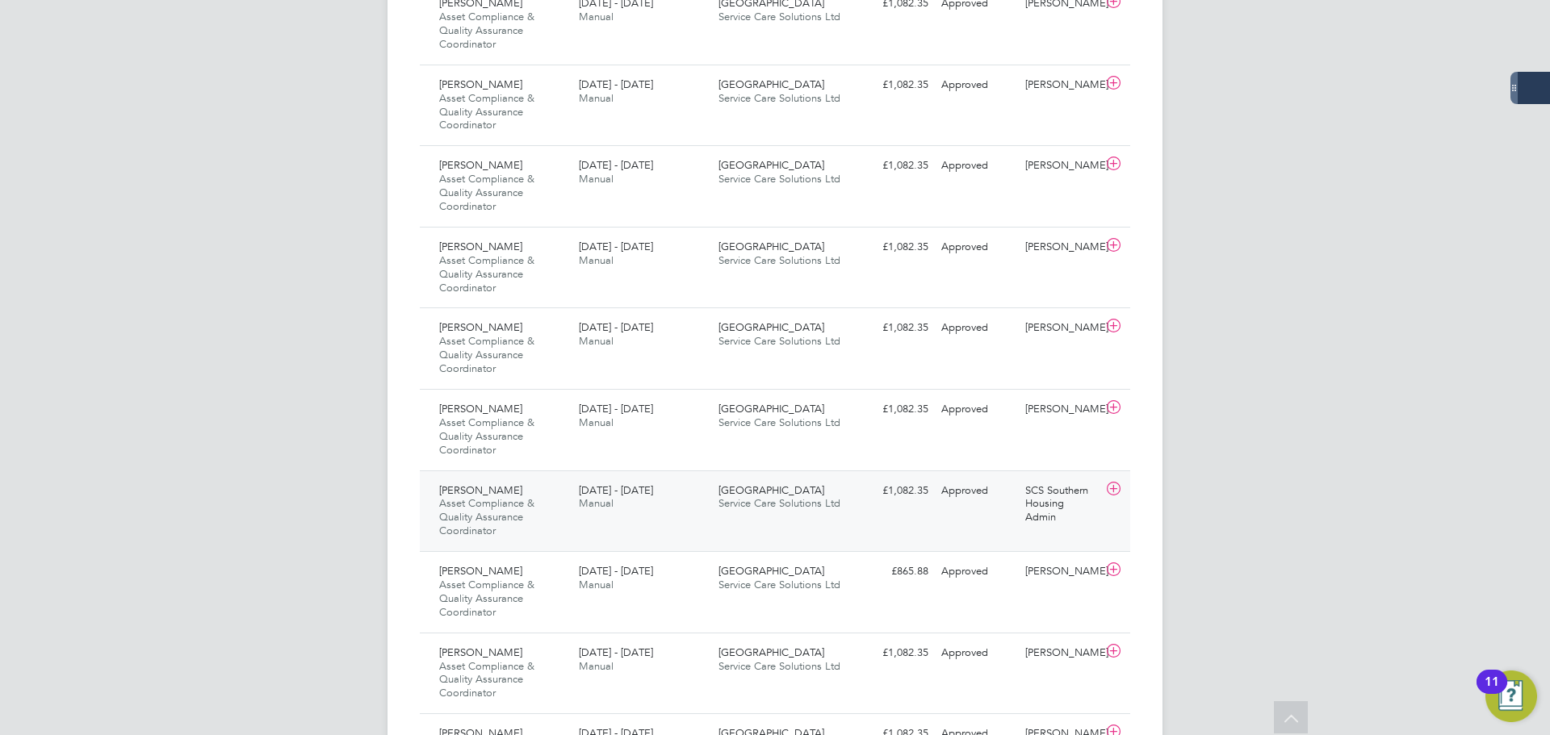
click at [635, 503] on div "2 - 8 Sep 2024 Manual" at bounding box center [642, 498] width 140 height 40
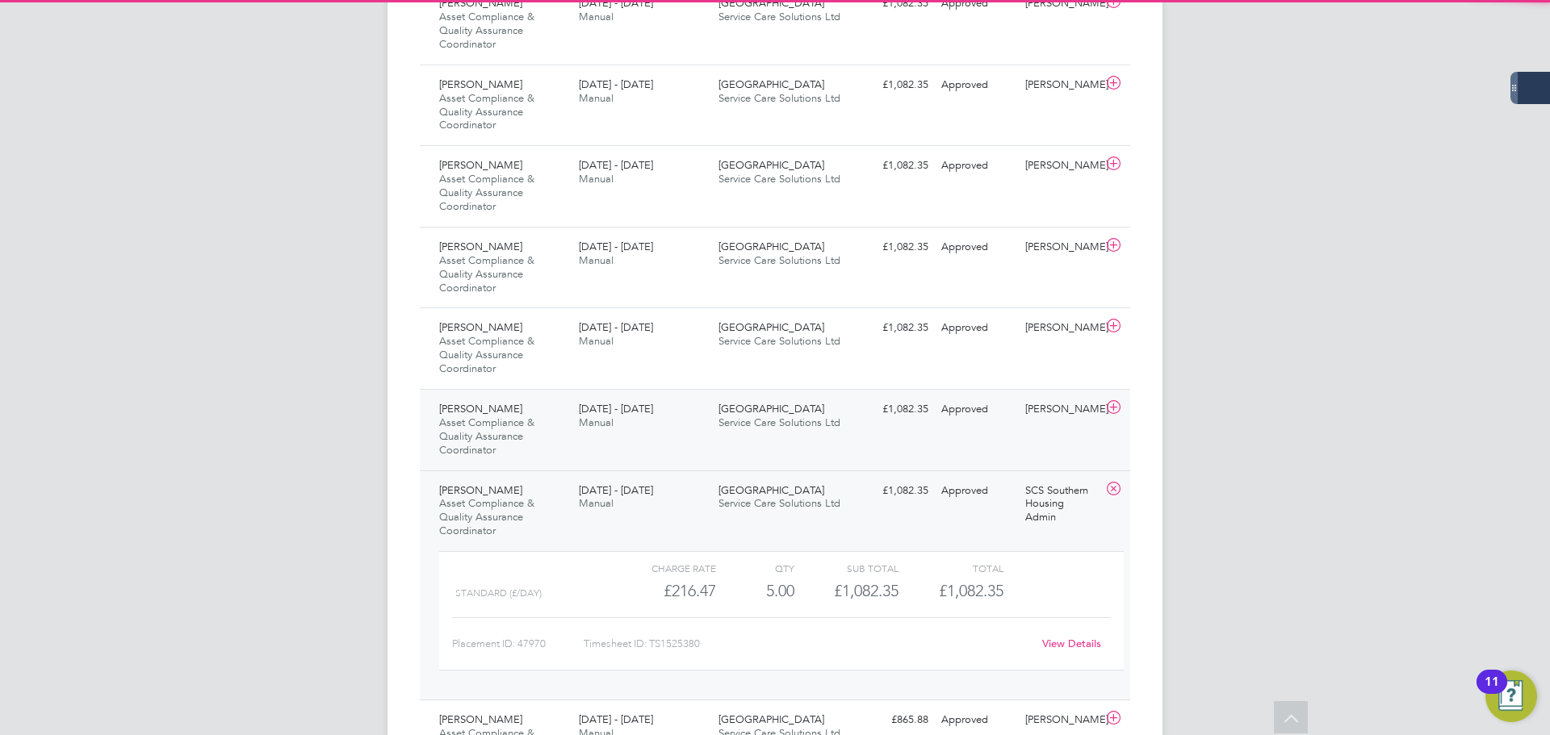
click at [642, 441] on div "Nigel Darko Asset Compliance & Quality Assurance Coordinator 9 - 15 Sep 2024 9 …" at bounding box center [775, 430] width 710 height 82
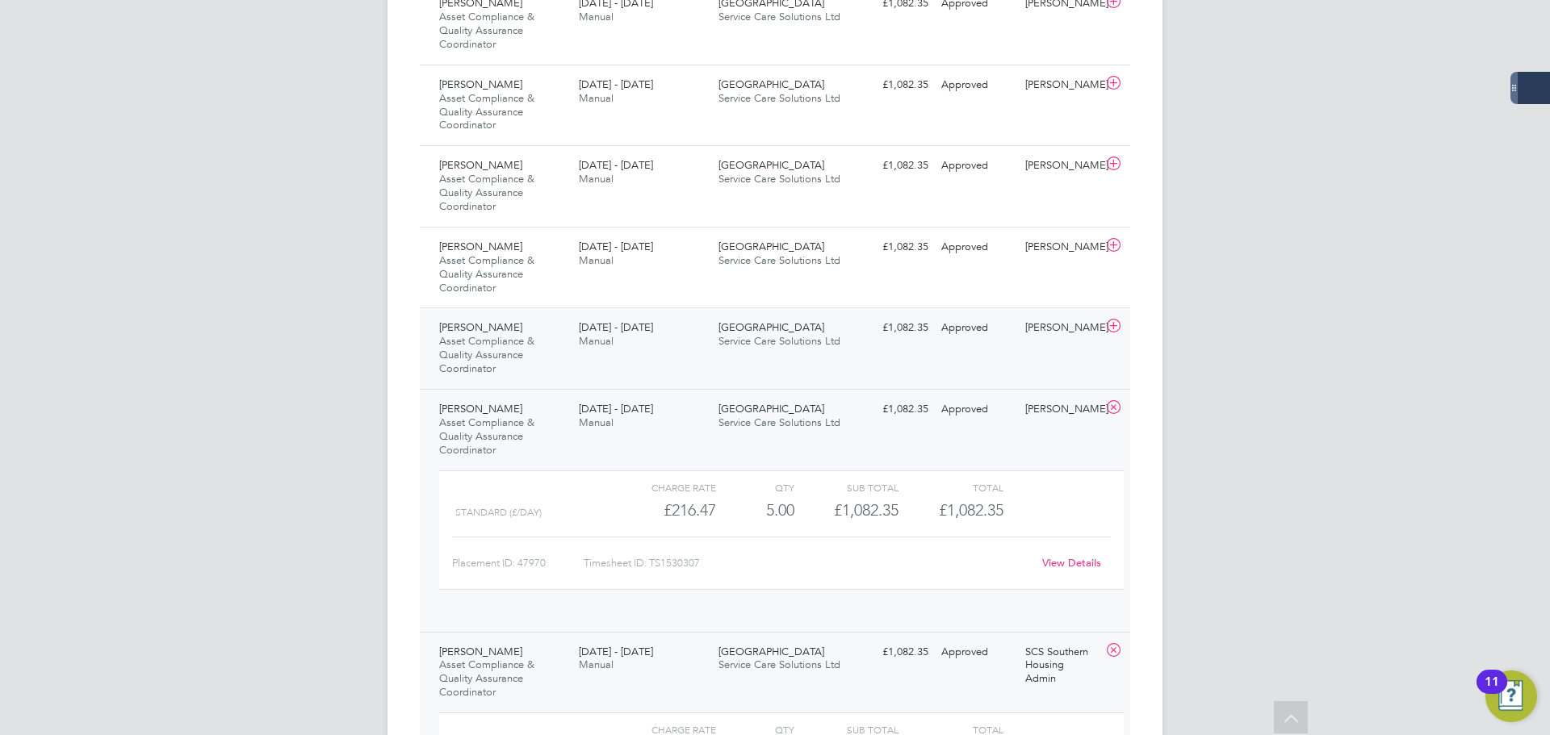
click at [662, 362] on div "Nigel Darko Asset Compliance & Quality Assurance Coordinator 16 - 22 Sep 2024 1…" at bounding box center [775, 349] width 710 height 82
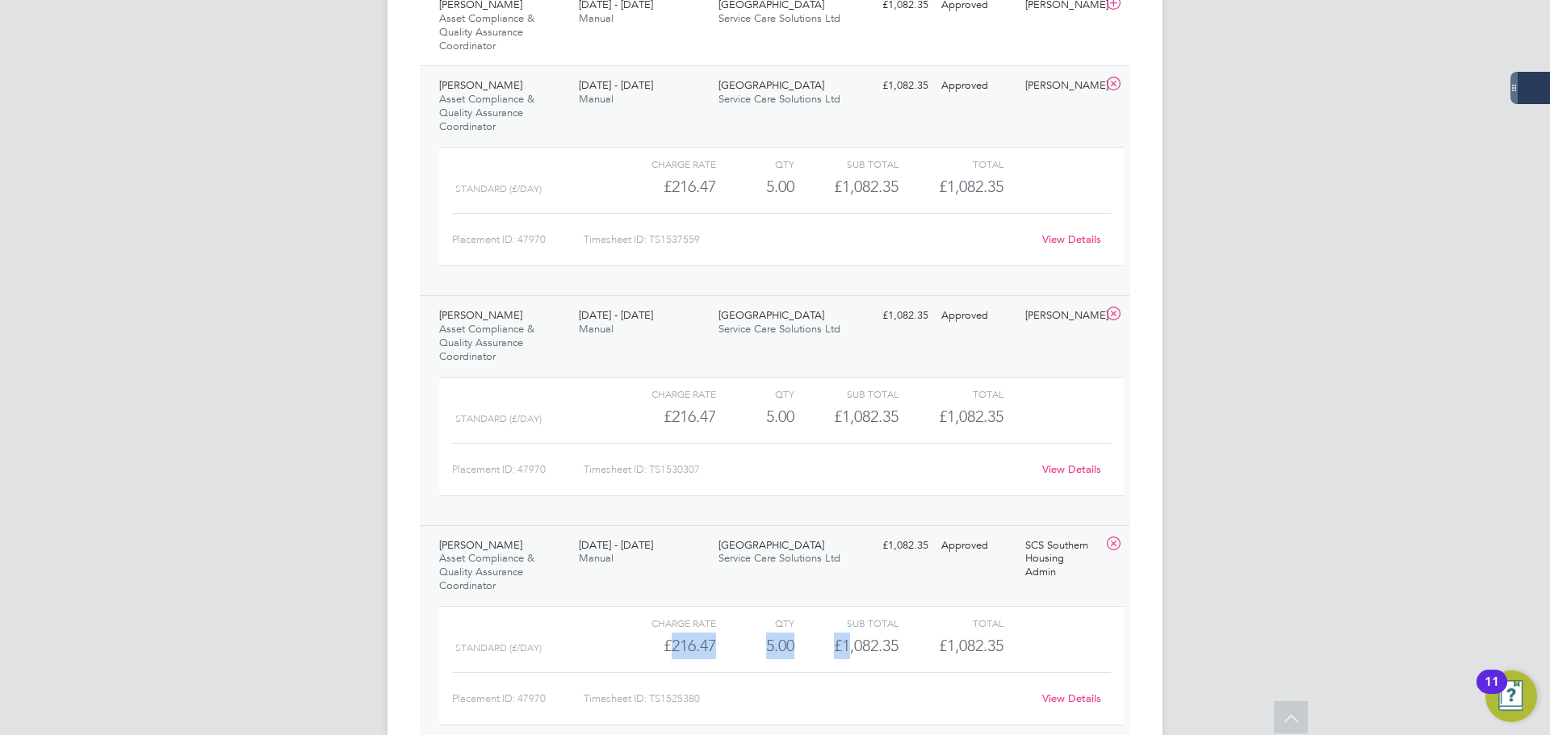
drag, startPoint x: 668, startPoint y: 648, endPoint x: 678, endPoint y: 440, distance: 208.5
click at [845, 636] on div "Standard (£/day) £216.47 5 5.00 5 £1,082.35 £1,082.35" at bounding box center [781, 646] width 685 height 27
click at [595, 77] on div "16 - 22 Sep 2024 Manual" at bounding box center [642, 93] width 140 height 40
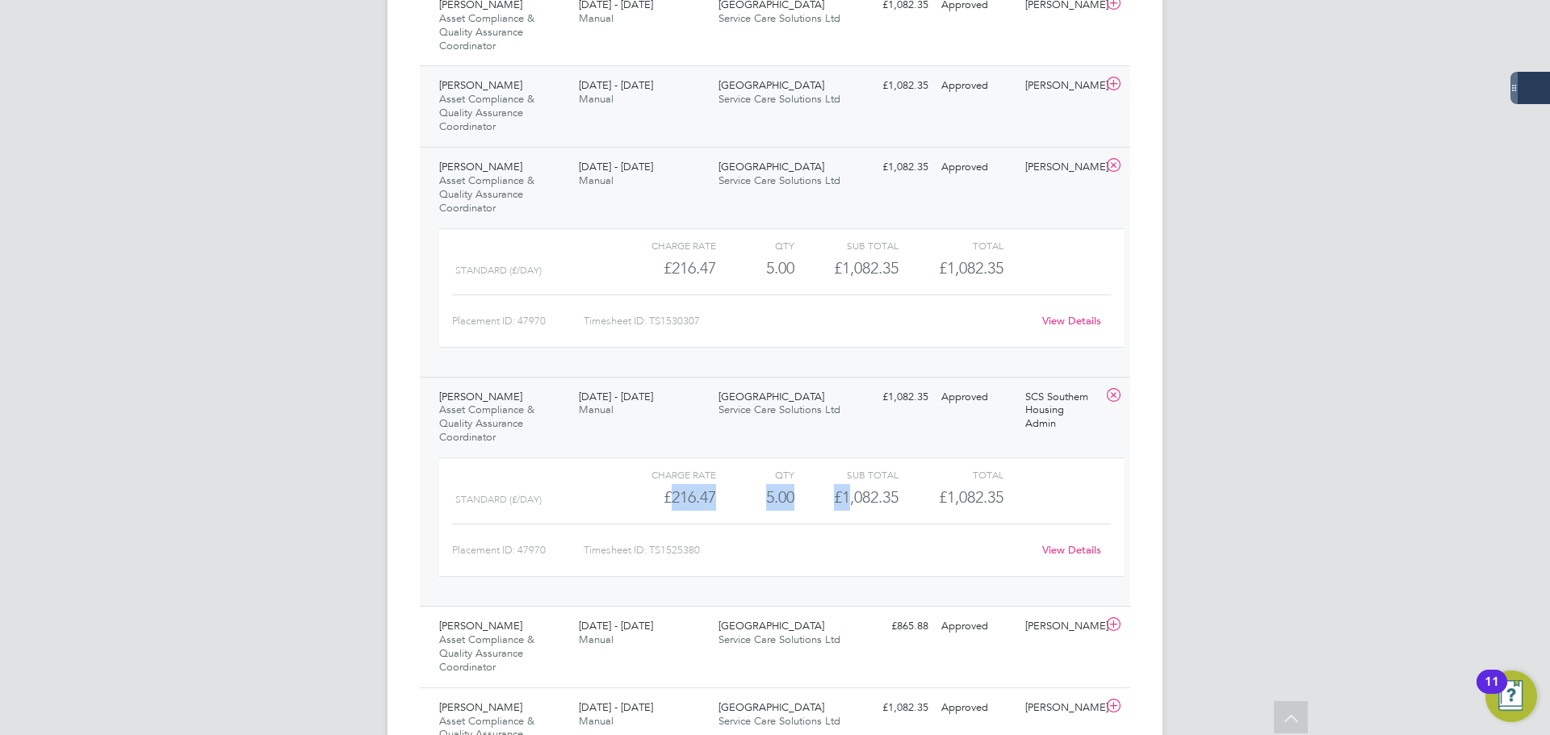
click at [600, 88] on span "16 - 22 Sep 2024" at bounding box center [616, 85] width 74 height 14
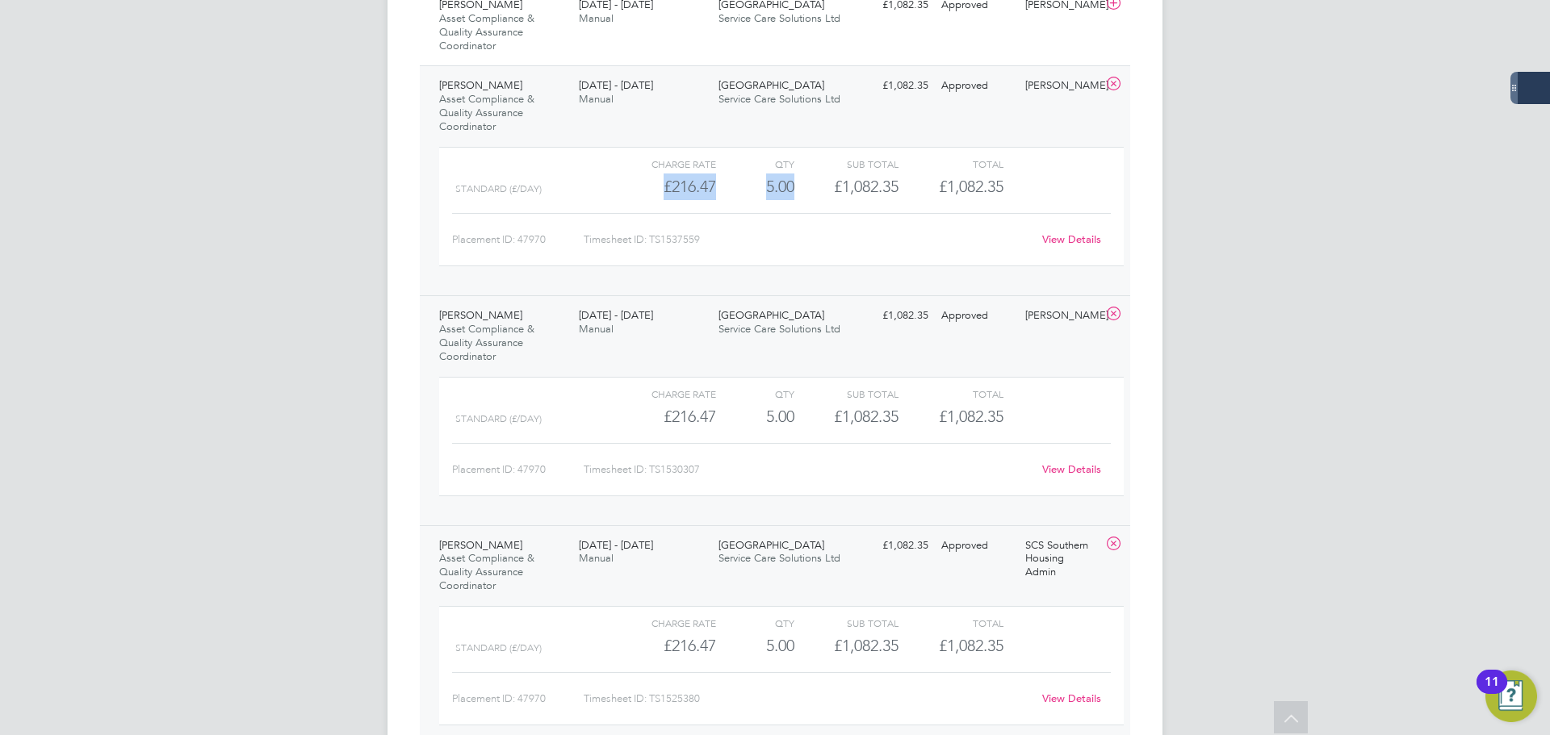
drag, startPoint x: 664, startPoint y: 190, endPoint x: 803, endPoint y: 187, distance: 138.9
click at [803, 187] on div "Standard (£/day) £216.47 5 5.00 5 £1,082.35 £1,082.35" at bounding box center [781, 187] width 685 height 27
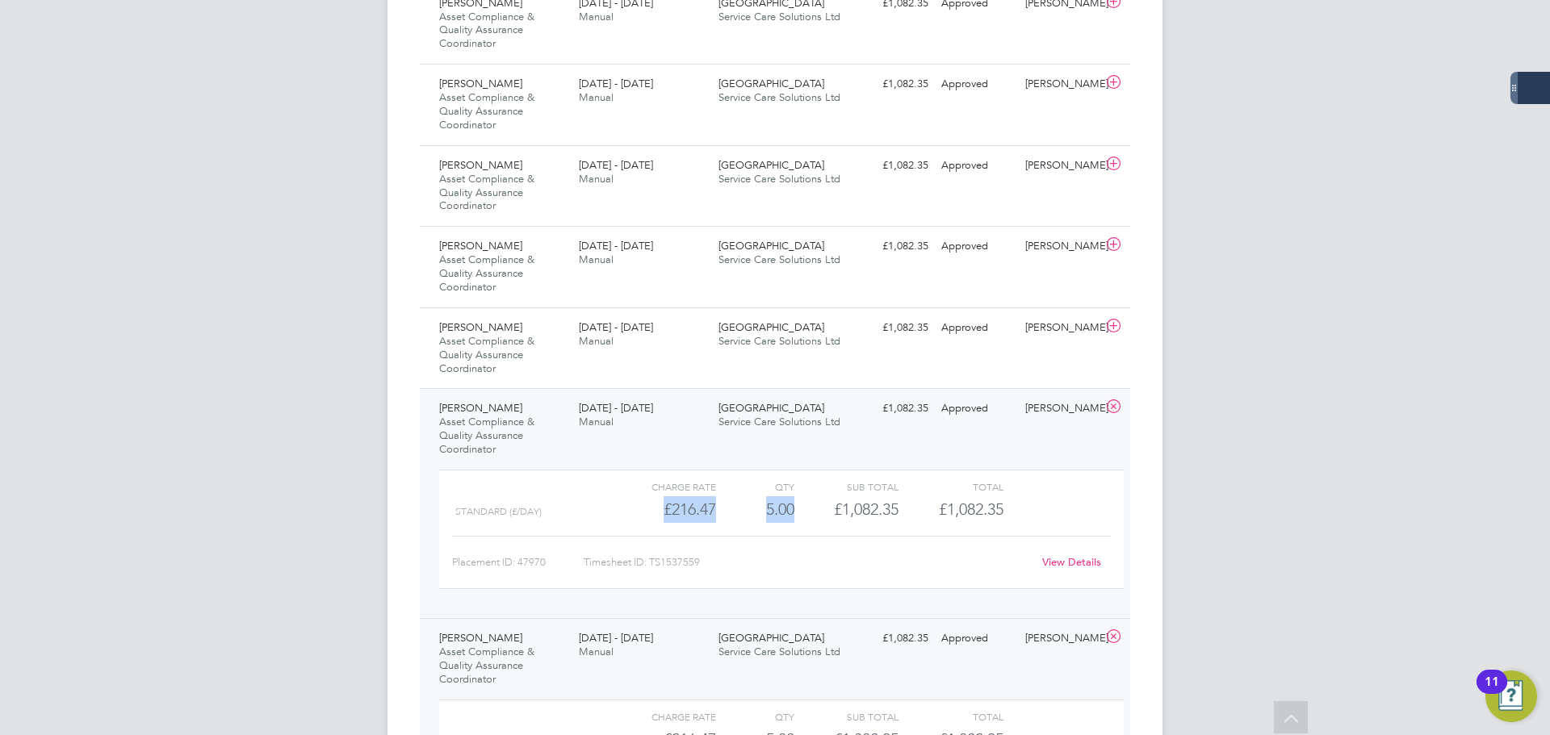
click at [622, 436] on div "16 - 22 Sep 2024 Manual" at bounding box center [642, 416] width 140 height 40
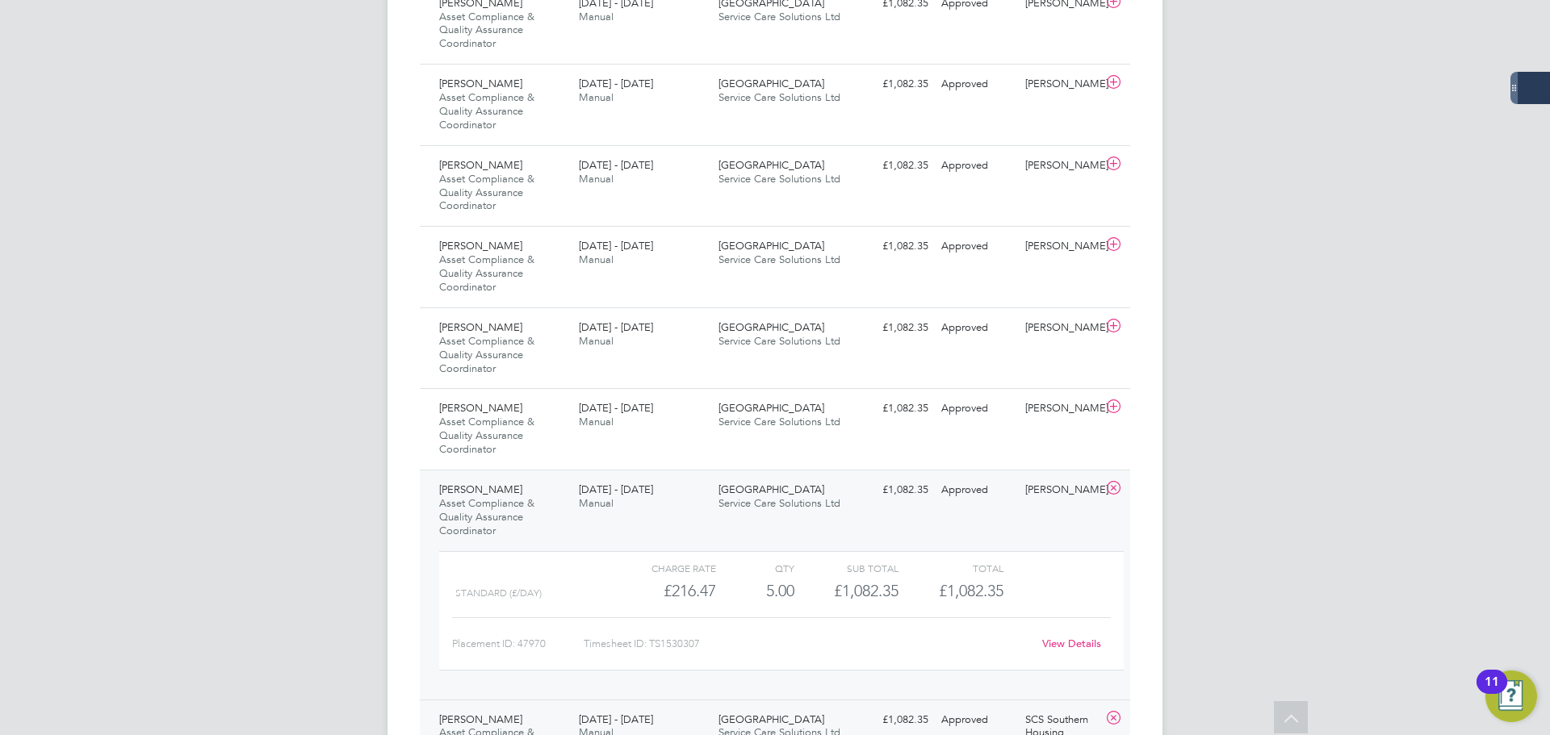
click at [655, 514] on div "9 - 15 Sep 2024 Manual" at bounding box center [642, 497] width 140 height 40
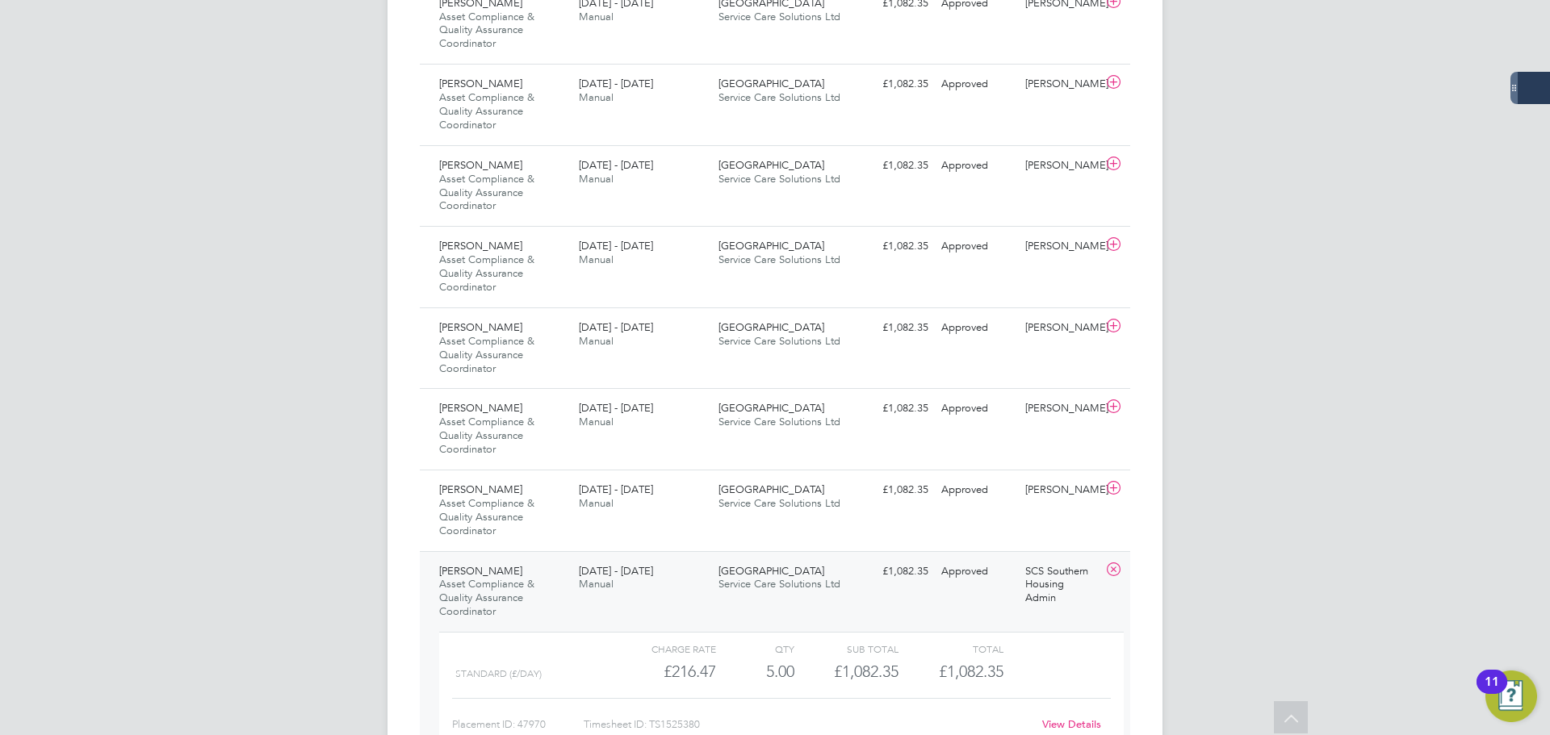
click at [643, 598] on div "2 - 8 Sep 2024 Manual" at bounding box center [642, 579] width 140 height 40
